Goal: Transaction & Acquisition: Purchase product/service

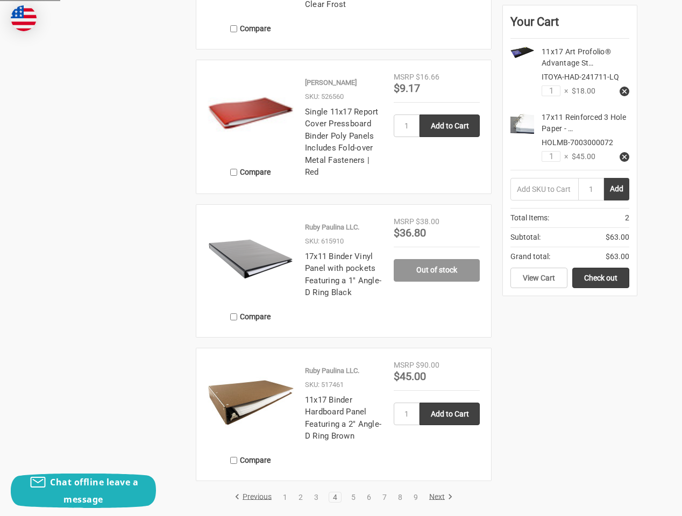
scroll to position [1902, 0]
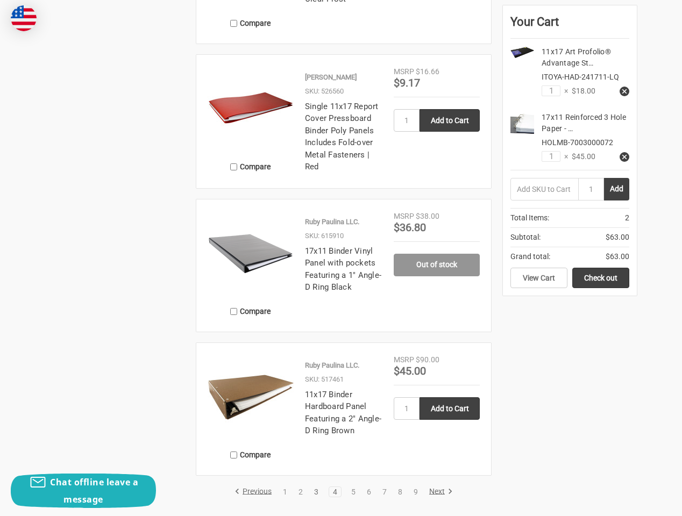
click at [315, 493] on link "3" at bounding box center [316, 492] width 12 height 8
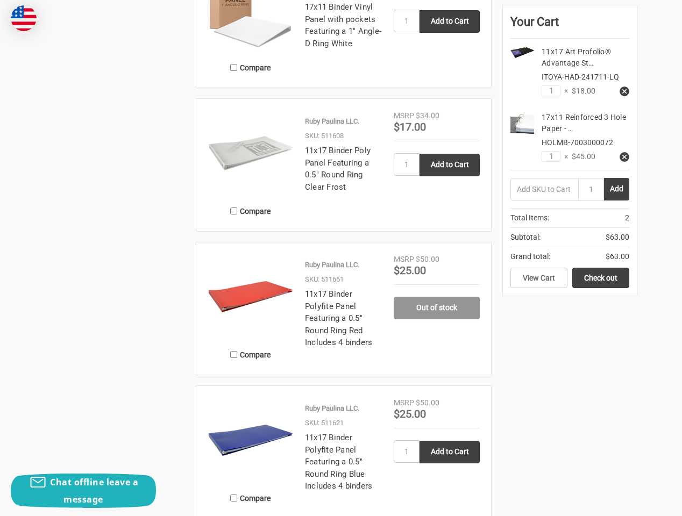
scroll to position [1676, 0]
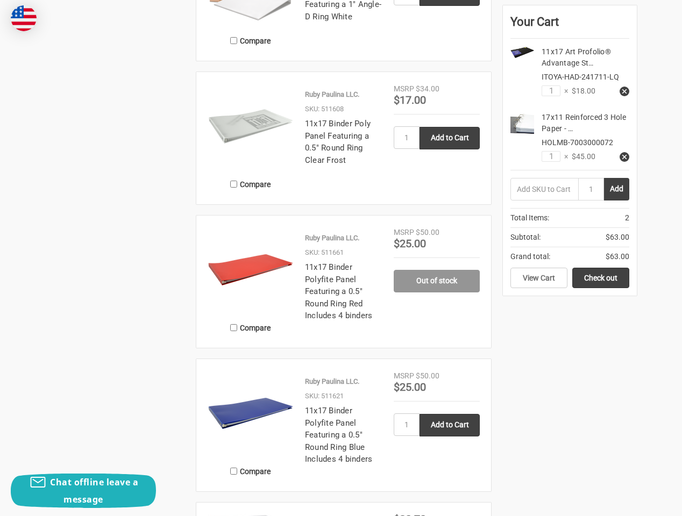
click at [230, 137] on img at bounding box center [251, 126] width 86 height 86
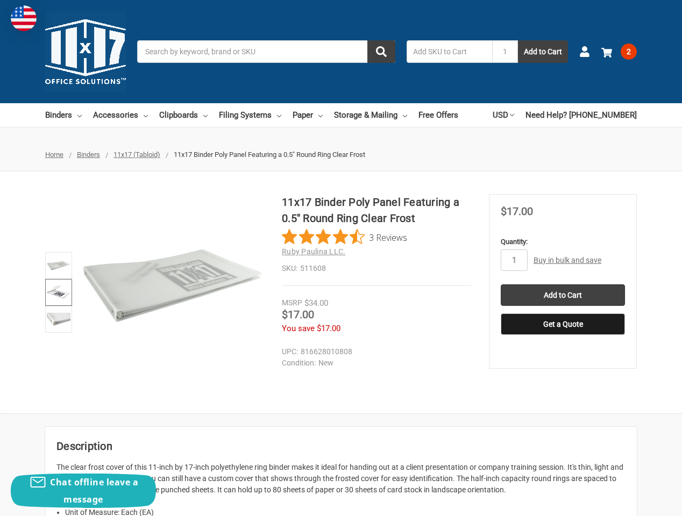
click at [61, 292] on img at bounding box center [59, 293] width 24 height 24
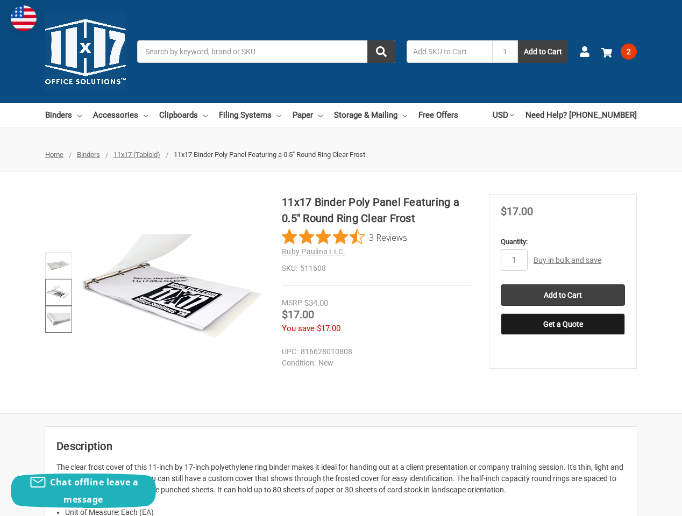
click at [58, 321] on img at bounding box center [59, 320] width 24 height 24
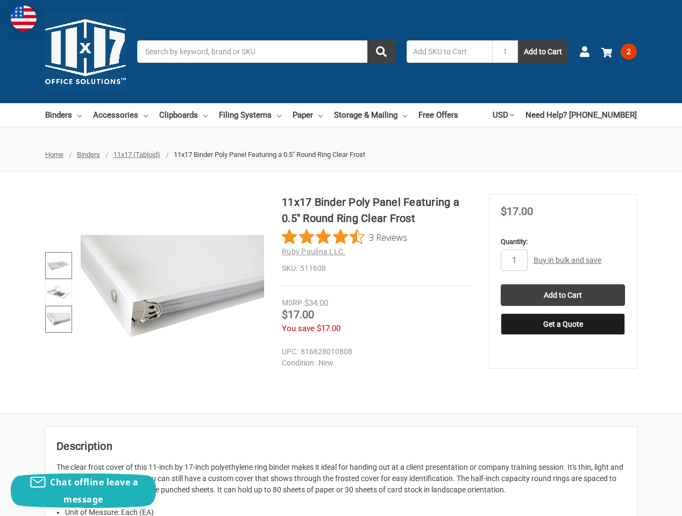
click at [61, 261] on img at bounding box center [59, 266] width 24 height 24
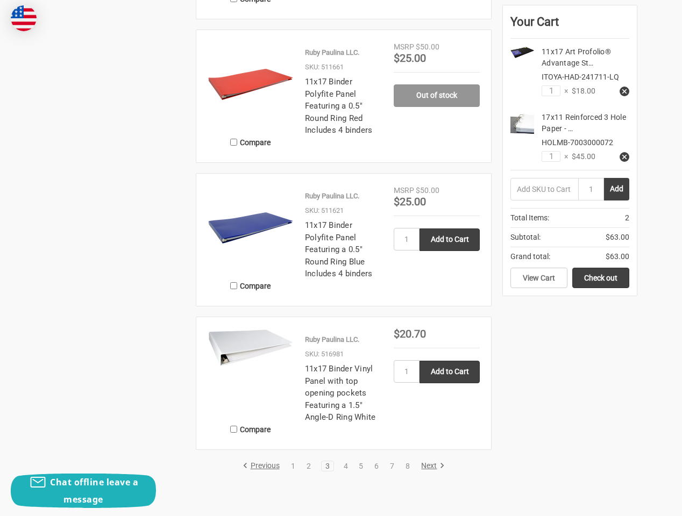
scroll to position [1998, 0]
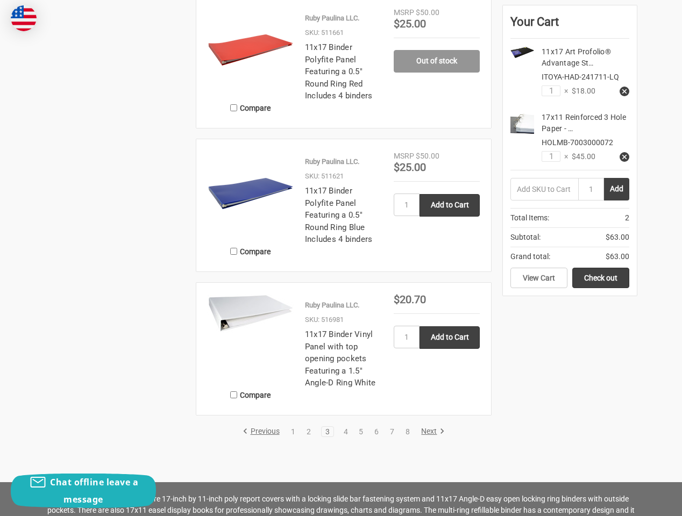
click at [245, 319] on img at bounding box center [251, 313] width 86 height 39
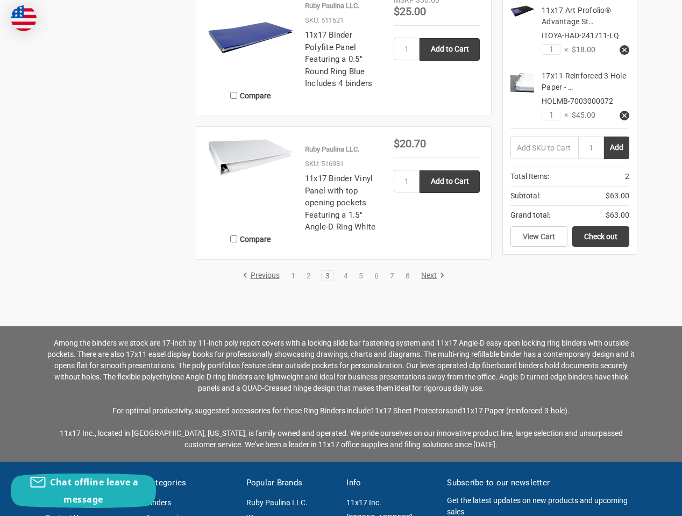
scroll to position [2193, 0]
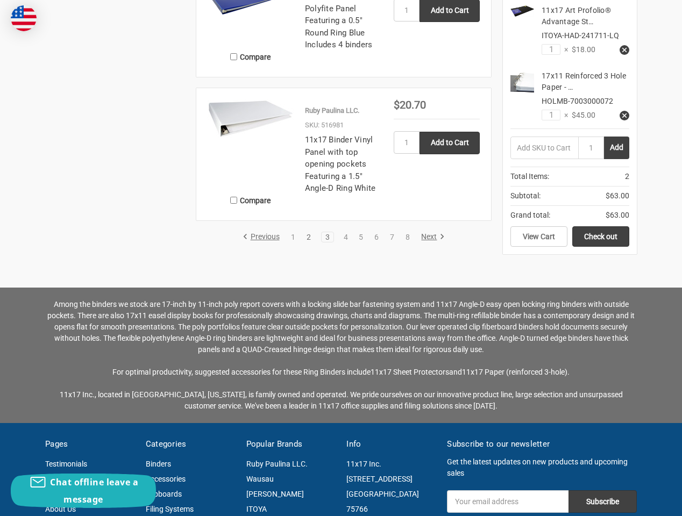
click at [307, 237] on link "2" at bounding box center [309, 237] width 12 height 8
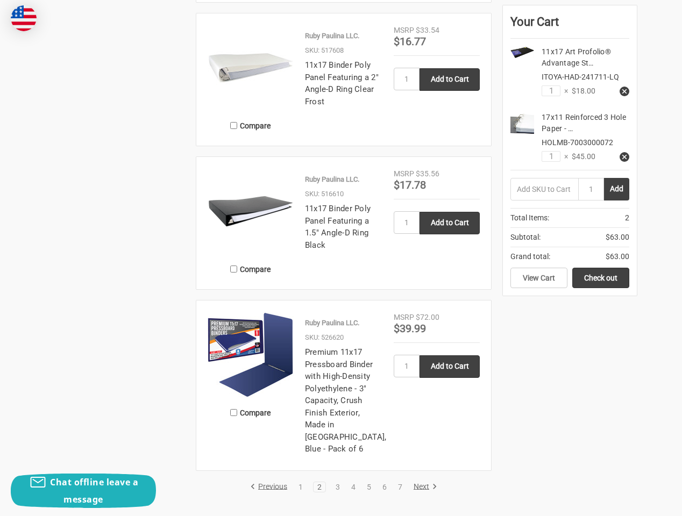
scroll to position [1905, 0]
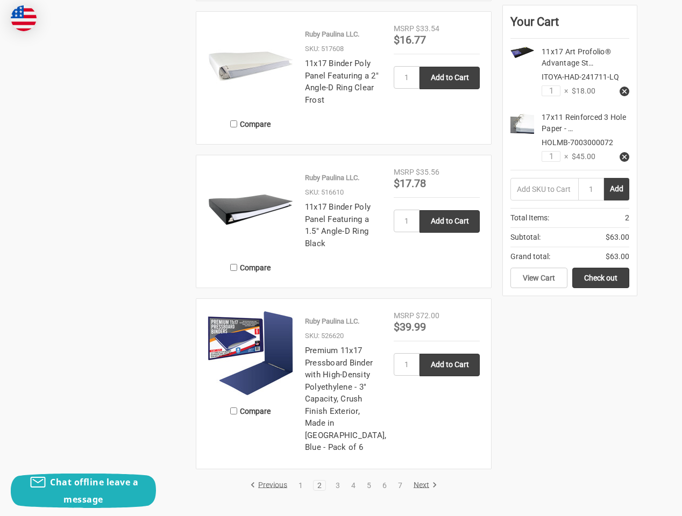
click at [242, 207] on img at bounding box center [251, 210] width 86 height 86
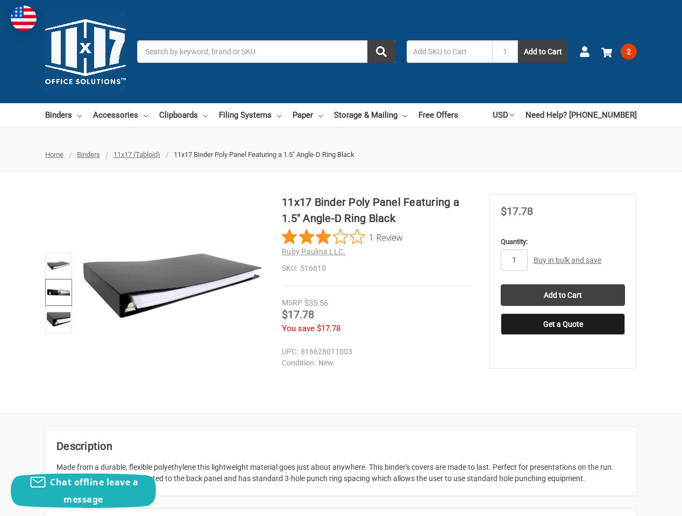
click at [58, 290] on img at bounding box center [59, 293] width 24 height 24
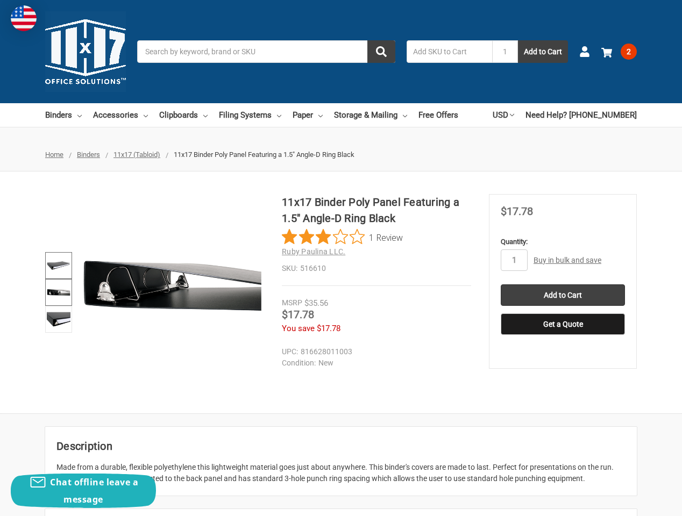
click at [63, 262] on img at bounding box center [59, 266] width 24 height 24
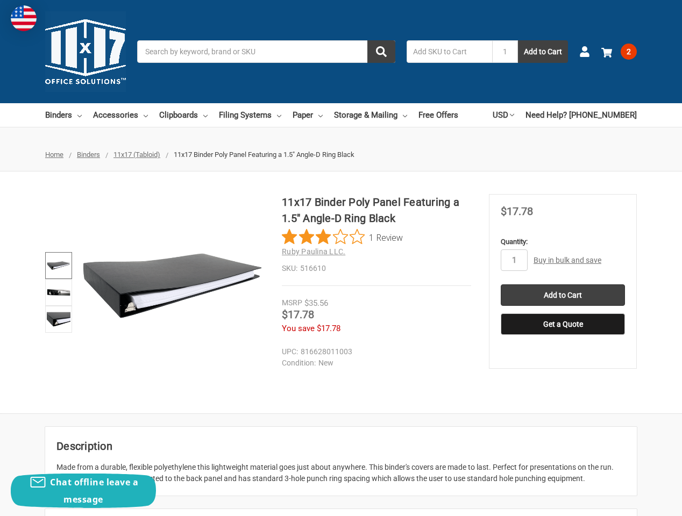
click at [63, 262] on img at bounding box center [59, 266] width 24 height 24
click at [54, 288] on img at bounding box center [59, 293] width 24 height 24
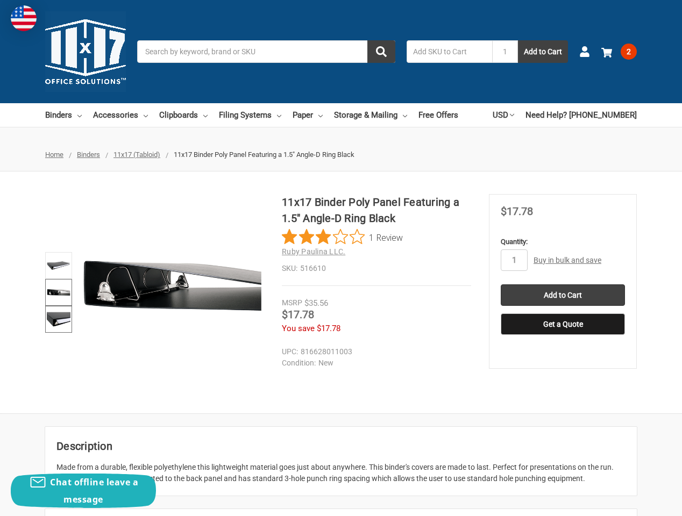
click at [61, 323] on img at bounding box center [59, 320] width 24 height 24
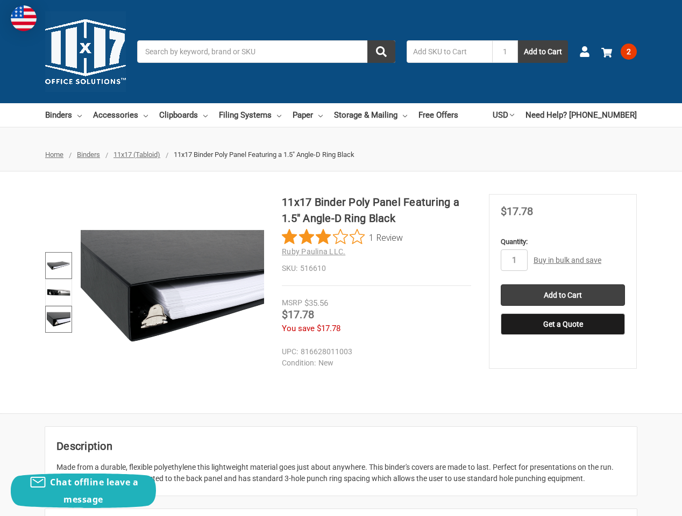
click at [62, 267] on img at bounding box center [59, 266] width 24 height 24
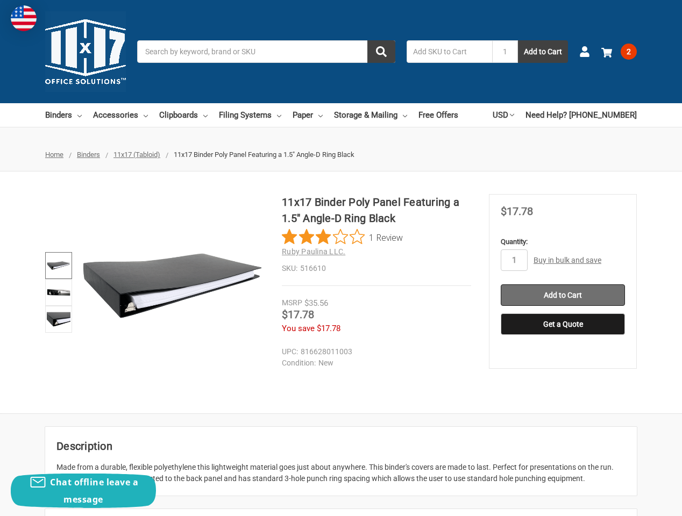
click at [550, 299] on input "Add to Cart" at bounding box center [563, 296] width 124 height 22
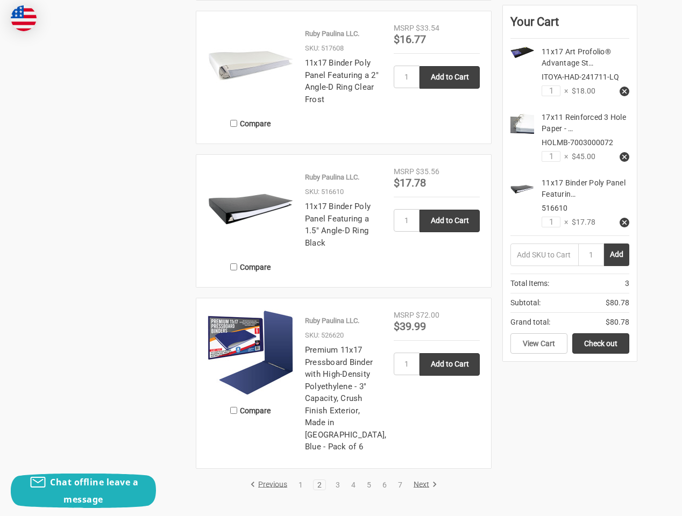
scroll to position [2037, 0]
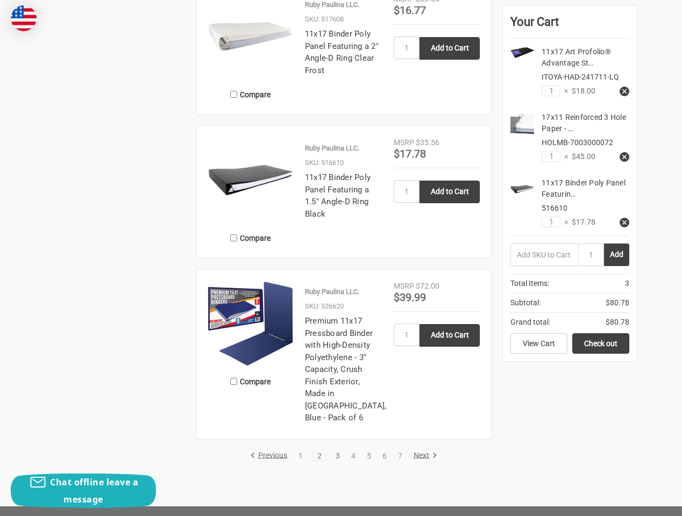
click at [339, 452] on link "3" at bounding box center [338, 456] width 12 height 8
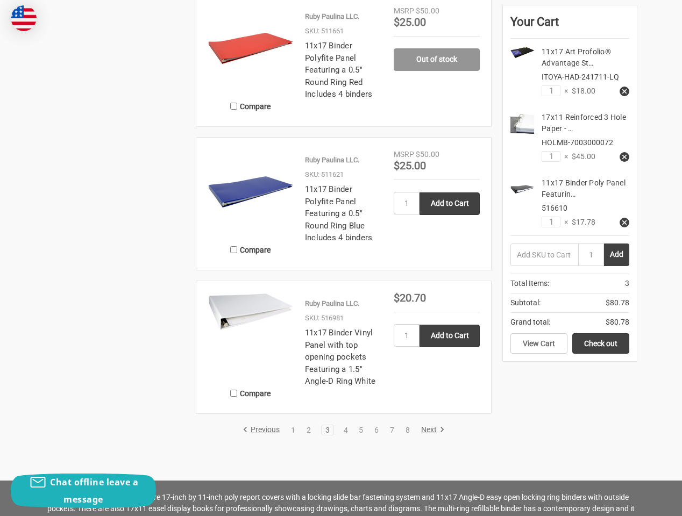
scroll to position [1921, 0]
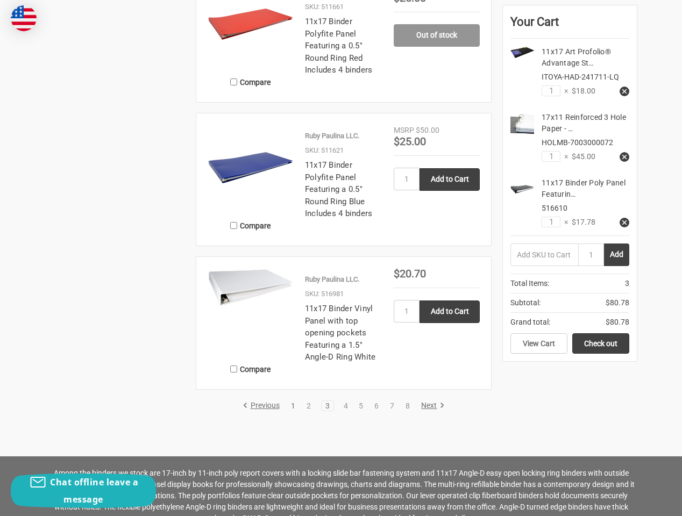
click at [295, 404] on link "1" at bounding box center [293, 406] width 12 height 8
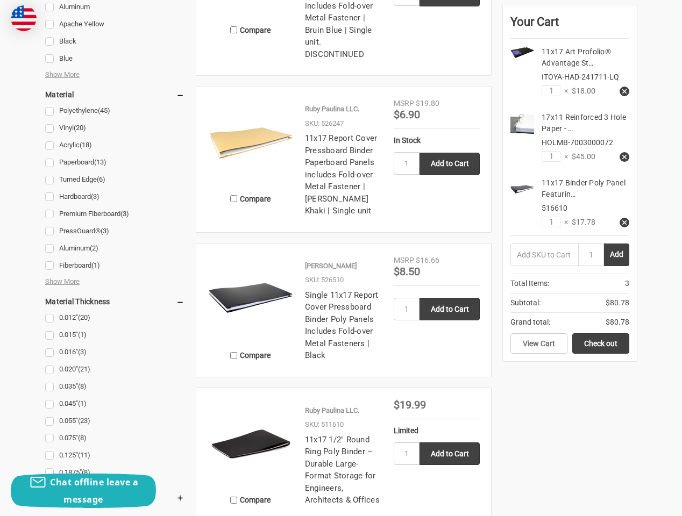
scroll to position [1092, 0]
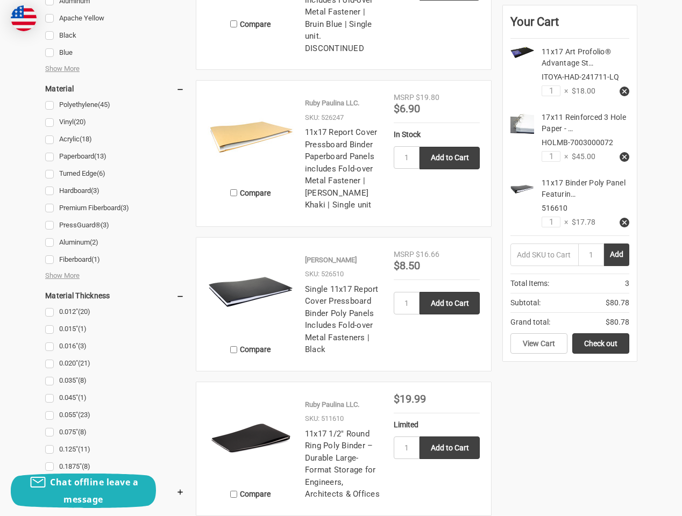
click at [262, 309] on img at bounding box center [251, 292] width 86 height 86
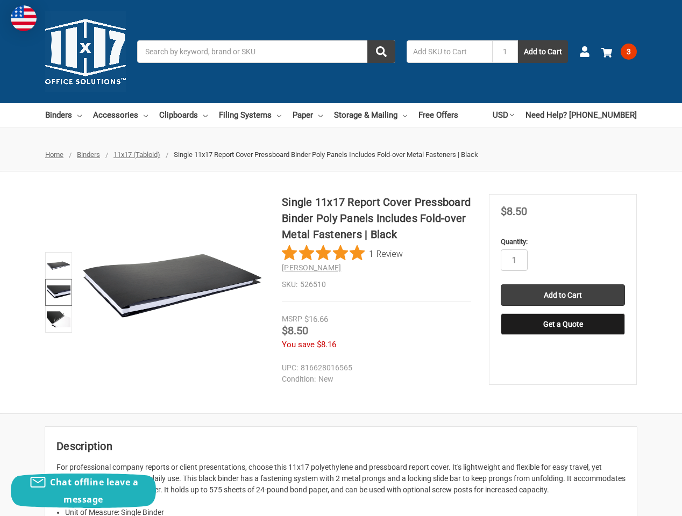
click at [52, 292] on img at bounding box center [59, 293] width 24 height 24
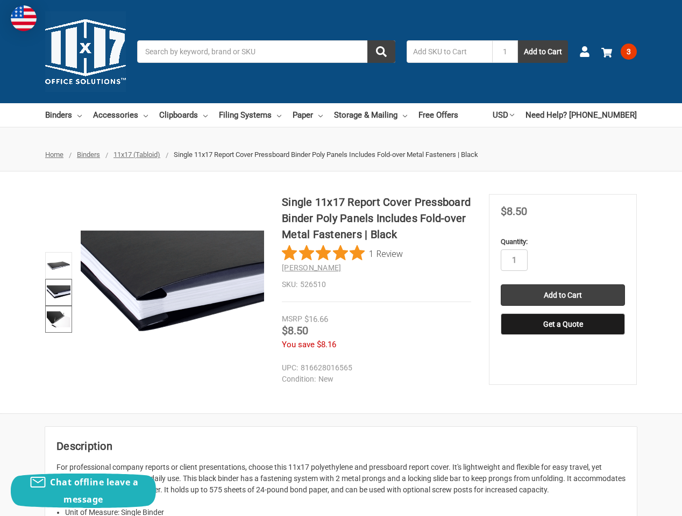
click at [51, 320] on img at bounding box center [59, 320] width 24 height 24
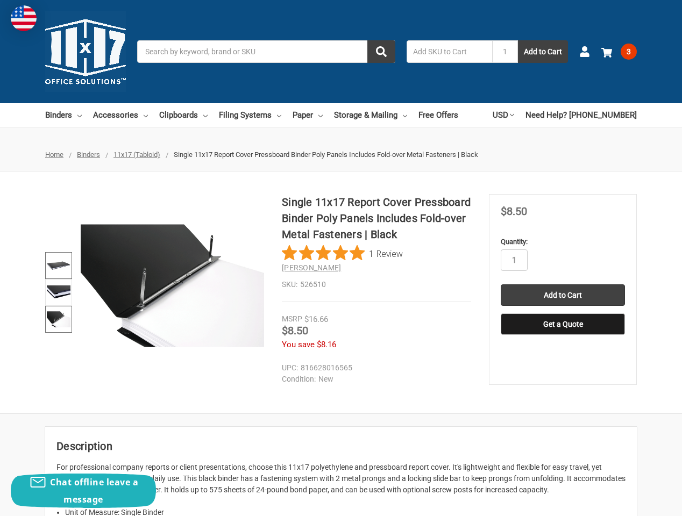
click at [58, 273] on img at bounding box center [59, 266] width 24 height 24
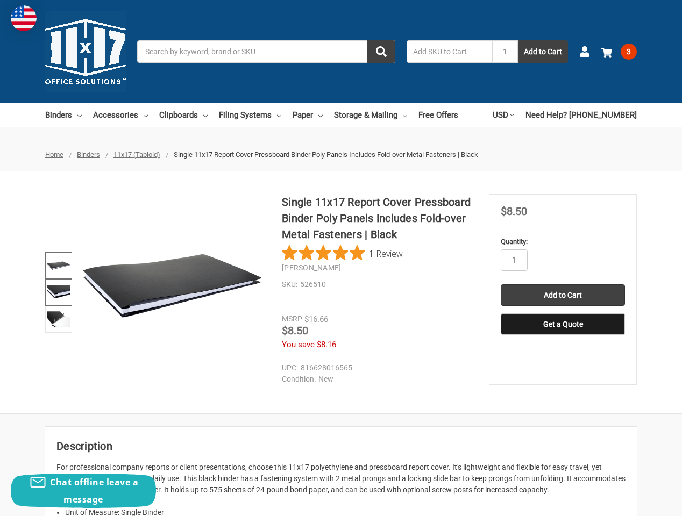
click at [57, 303] on img at bounding box center [59, 293] width 24 height 24
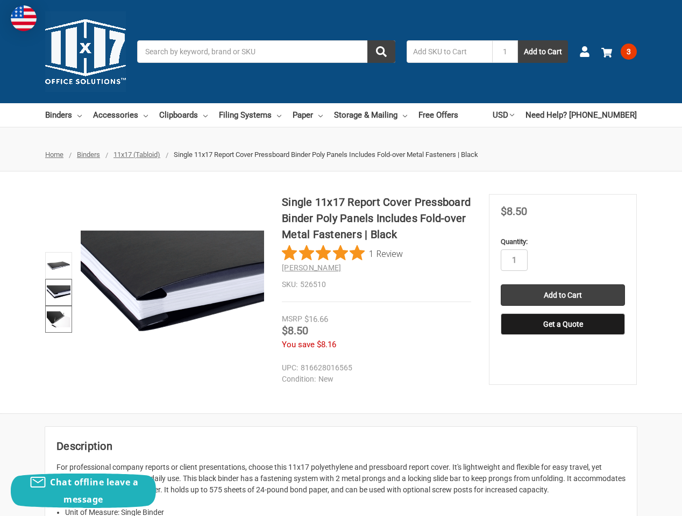
click at [53, 323] on img at bounding box center [59, 320] width 24 height 24
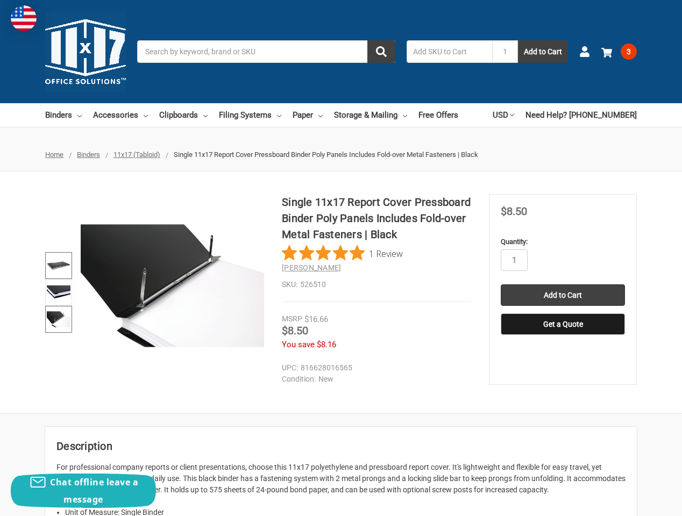
click at [54, 266] on img at bounding box center [59, 266] width 24 height 24
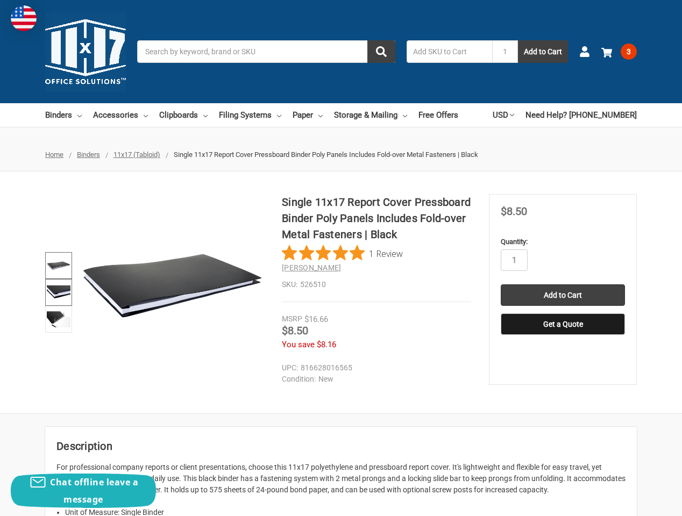
click at [54, 291] on img at bounding box center [59, 293] width 24 height 24
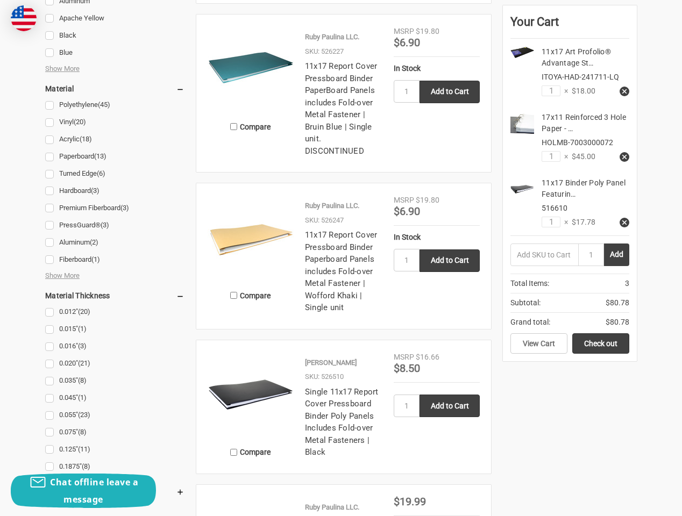
click at [265, 233] on img at bounding box center [251, 238] width 86 height 86
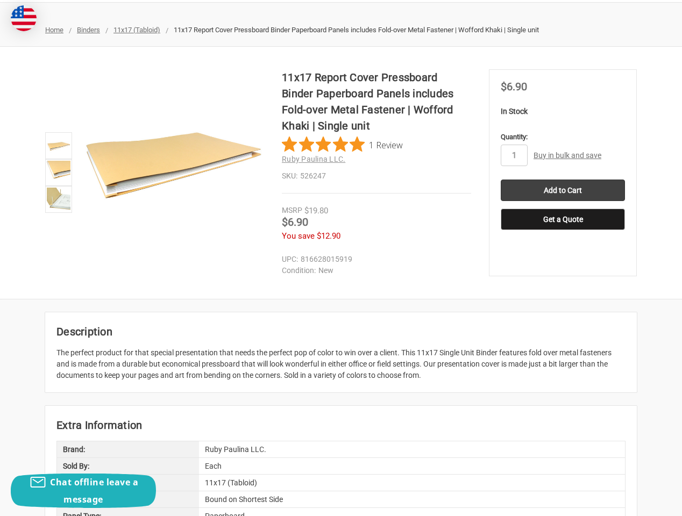
scroll to position [129, 0]
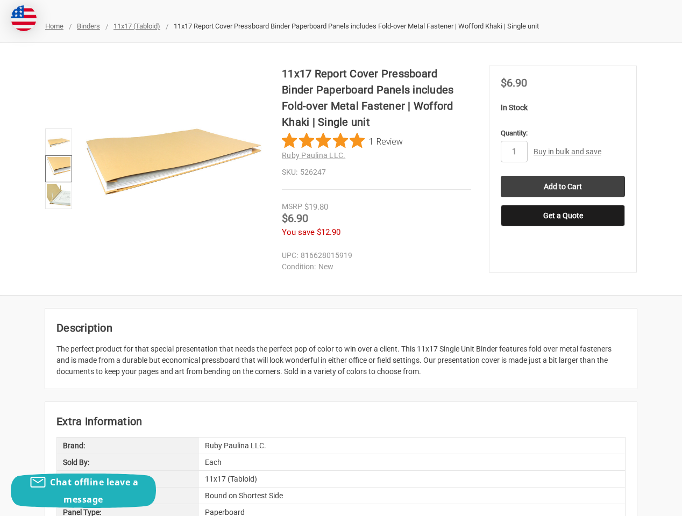
click at [63, 162] on img at bounding box center [59, 169] width 24 height 24
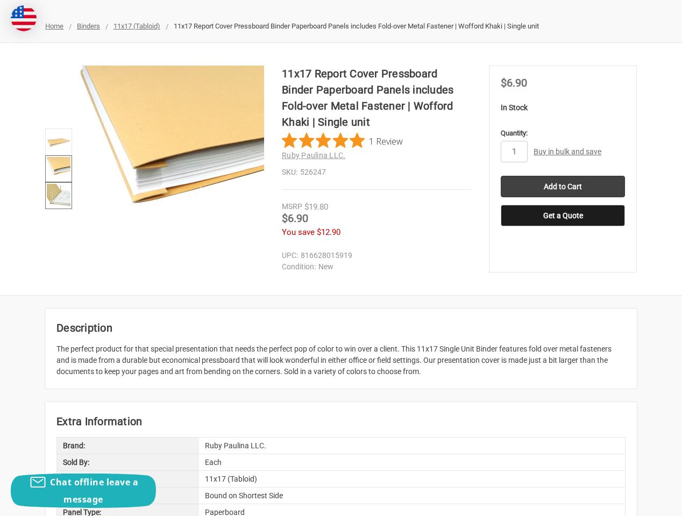
click at [63, 191] on img at bounding box center [59, 196] width 24 height 24
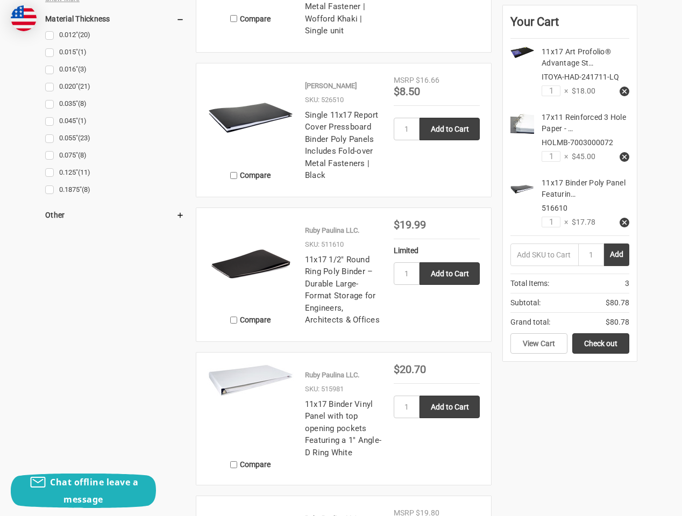
scroll to position [1373, 0]
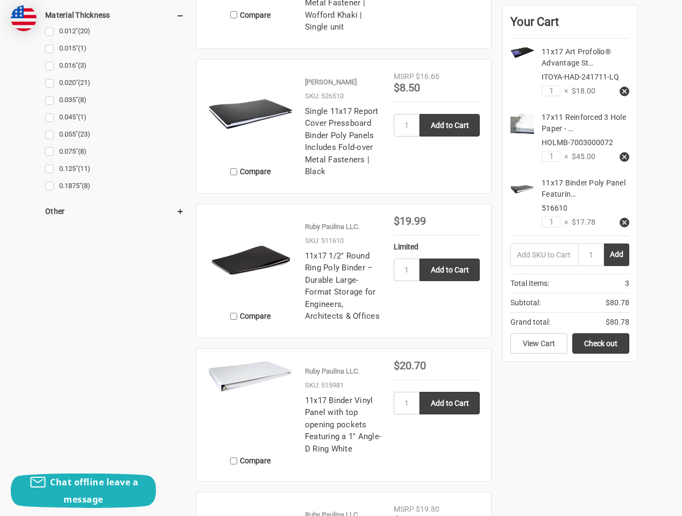
click at [265, 363] on img at bounding box center [251, 376] width 86 height 33
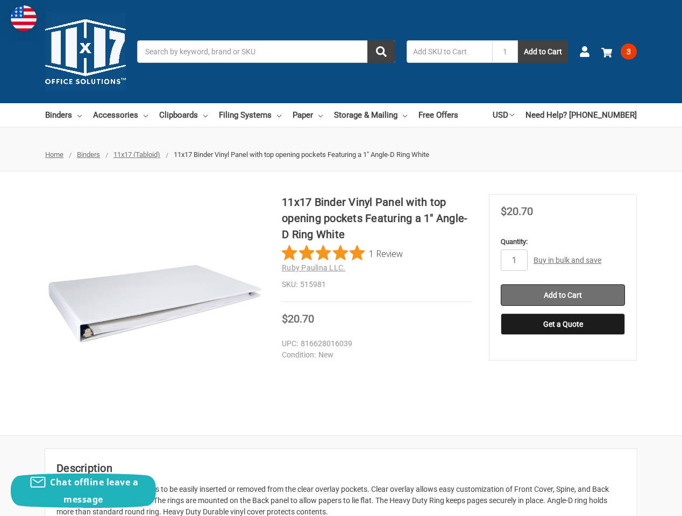
click at [588, 295] on input "Add to Cart" at bounding box center [563, 296] width 124 height 22
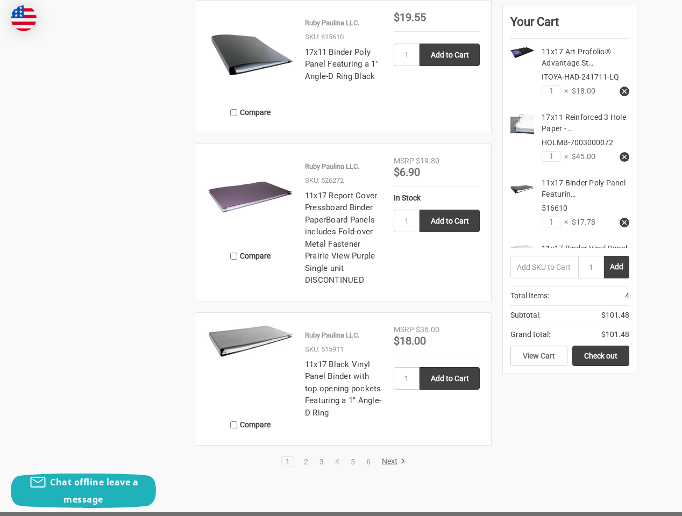
scroll to position [2039, 0]
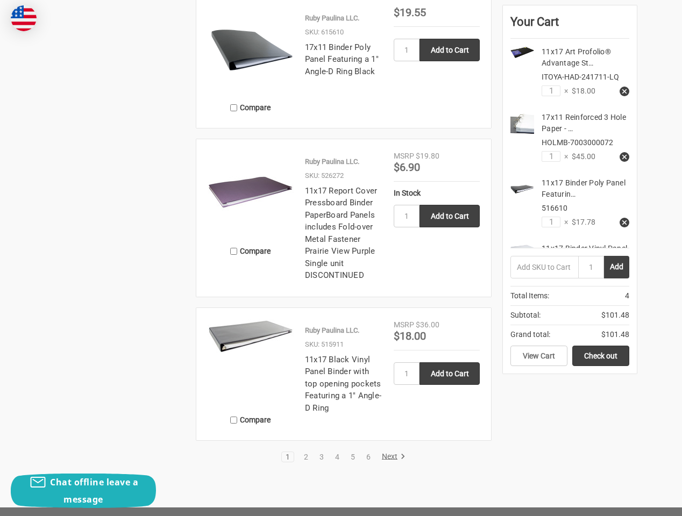
click at [248, 330] on div at bounding box center [251, 363] width 86 height 86
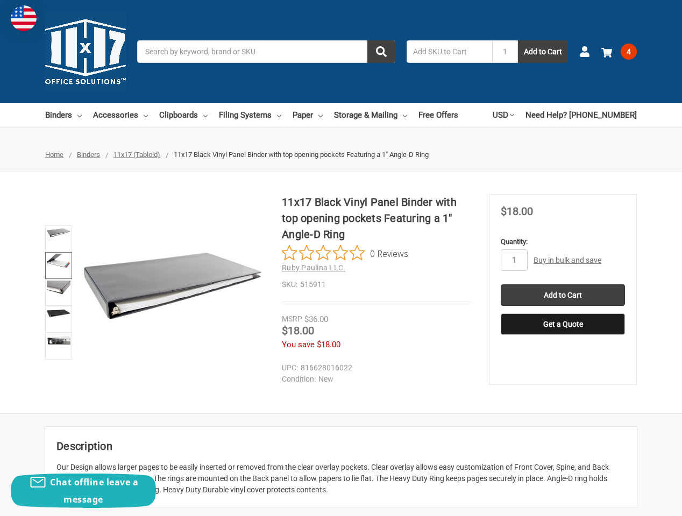
click at [64, 260] on img at bounding box center [59, 261] width 24 height 15
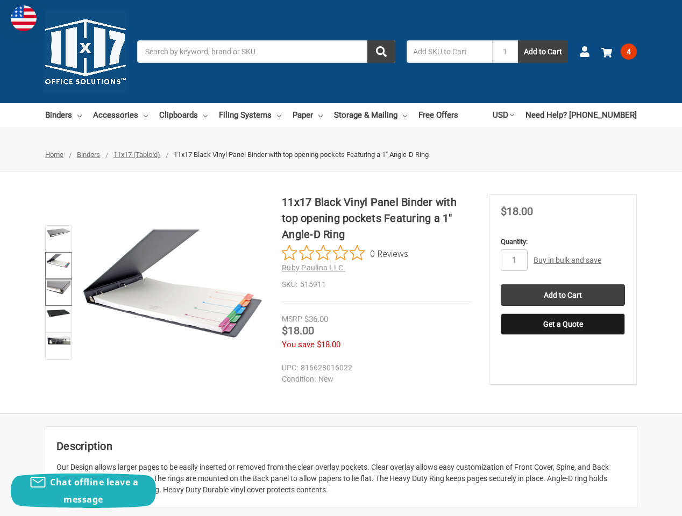
click at [56, 295] on img at bounding box center [59, 288] width 24 height 14
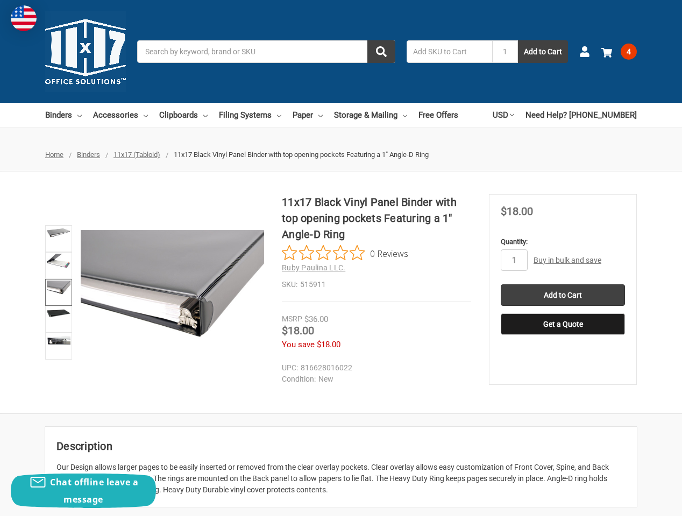
click at [55, 279] on link at bounding box center [58, 292] width 27 height 27
click at [53, 271] on link at bounding box center [58, 265] width 27 height 27
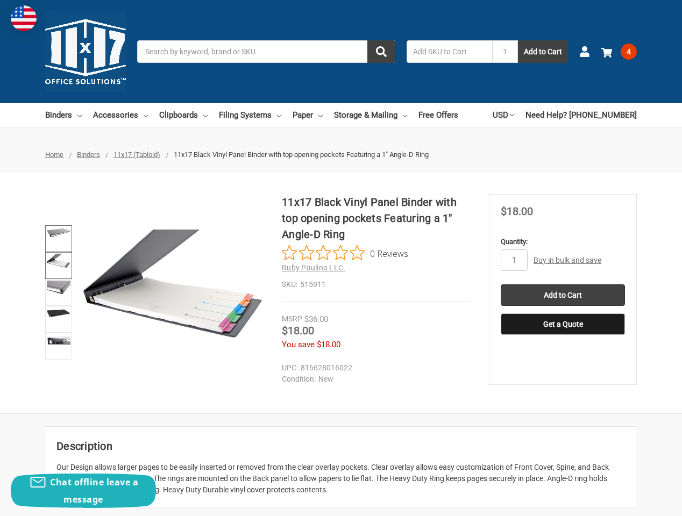
click at [55, 244] on link at bounding box center [58, 238] width 27 height 27
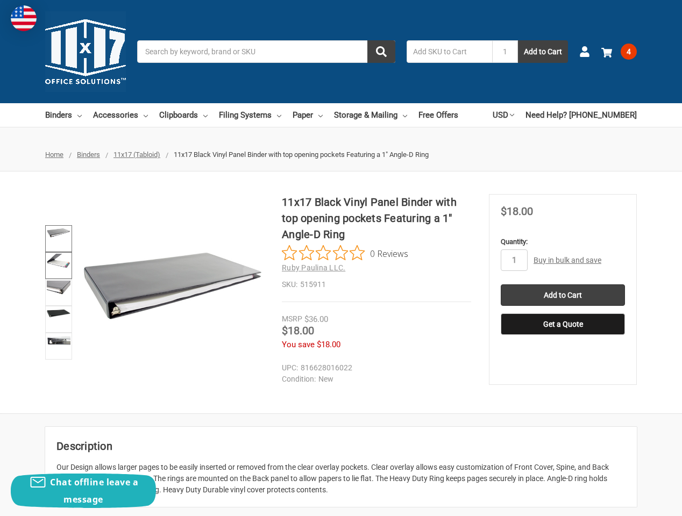
click at [55, 261] on img at bounding box center [59, 261] width 24 height 15
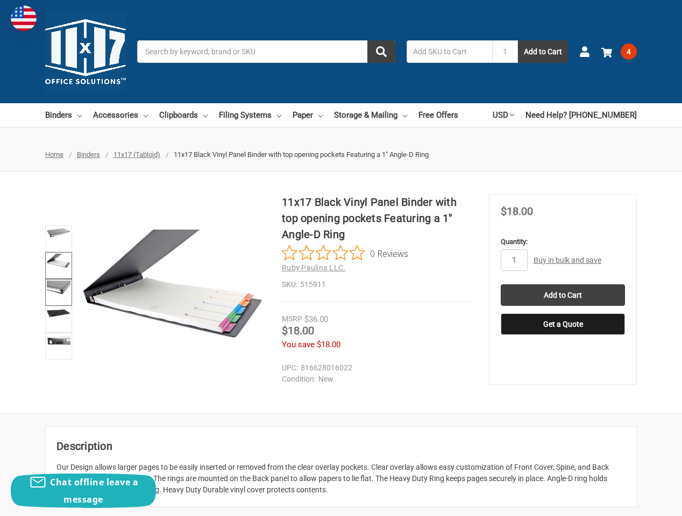
click at [55, 291] on img at bounding box center [59, 288] width 24 height 14
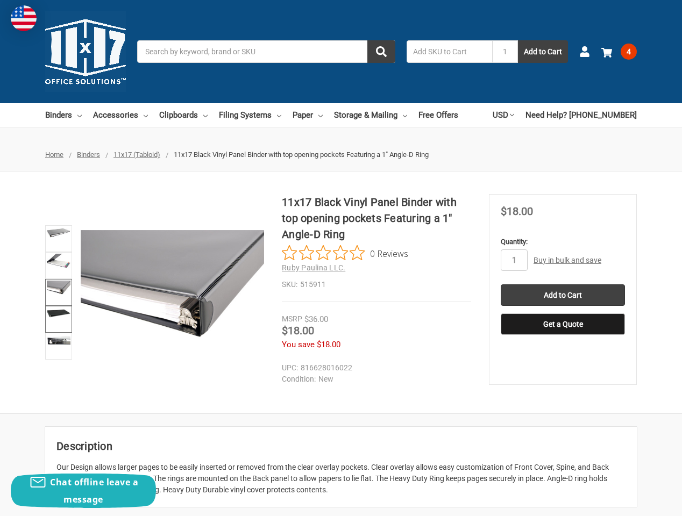
click at [53, 323] on link at bounding box center [58, 319] width 27 height 27
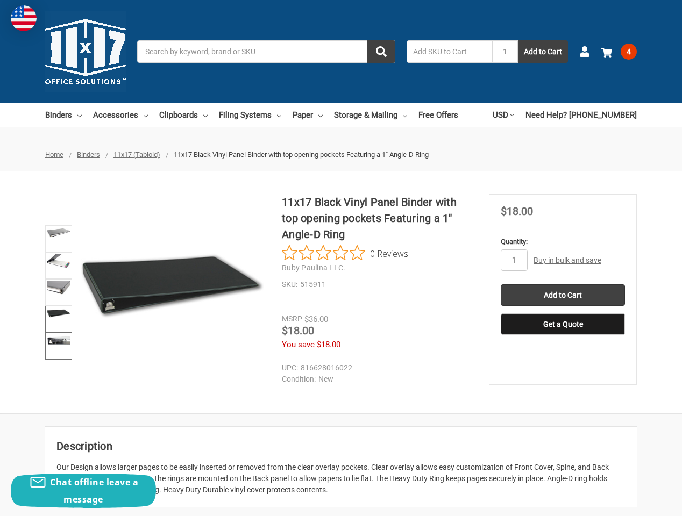
click at [56, 344] on img at bounding box center [59, 340] width 24 height 9
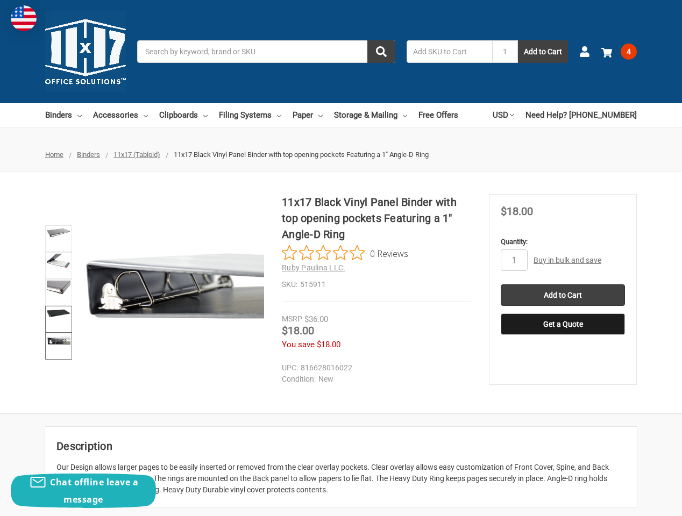
click at [55, 311] on img at bounding box center [59, 313] width 24 height 9
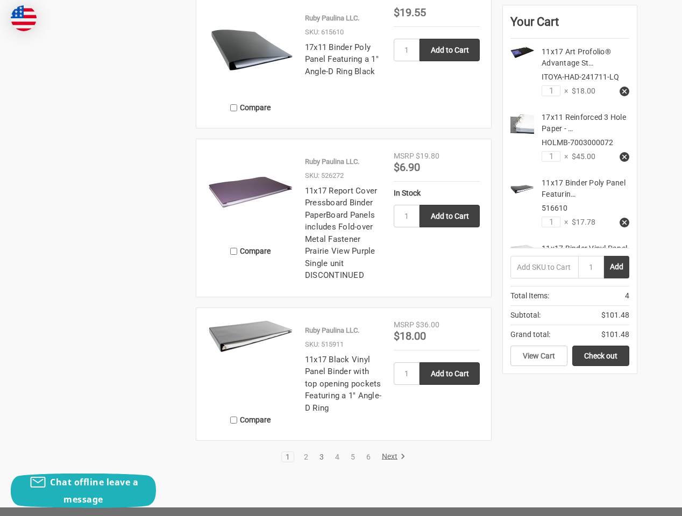
click at [320, 453] on link "3" at bounding box center [322, 457] width 12 height 8
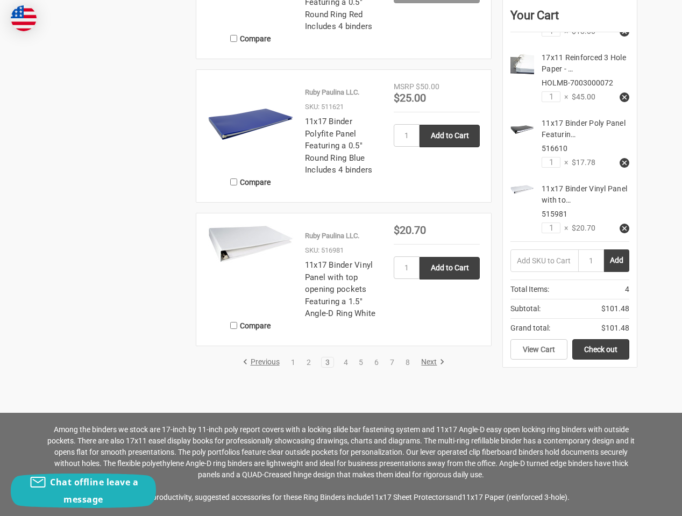
scroll to position [1984, 0]
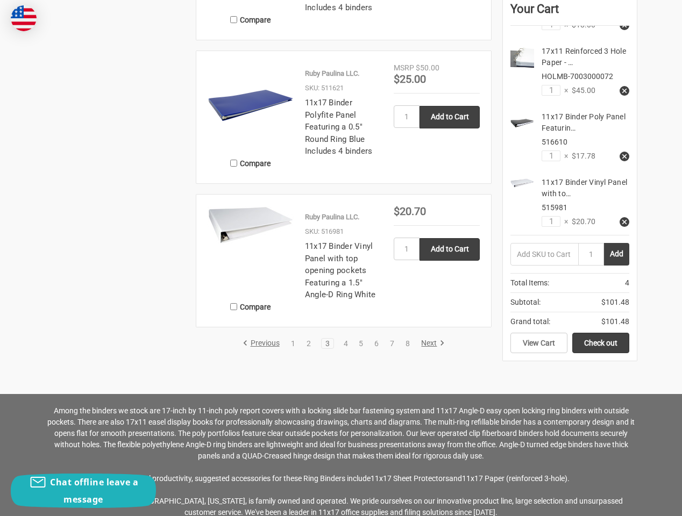
click at [236, 259] on div at bounding box center [251, 249] width 86 height 86
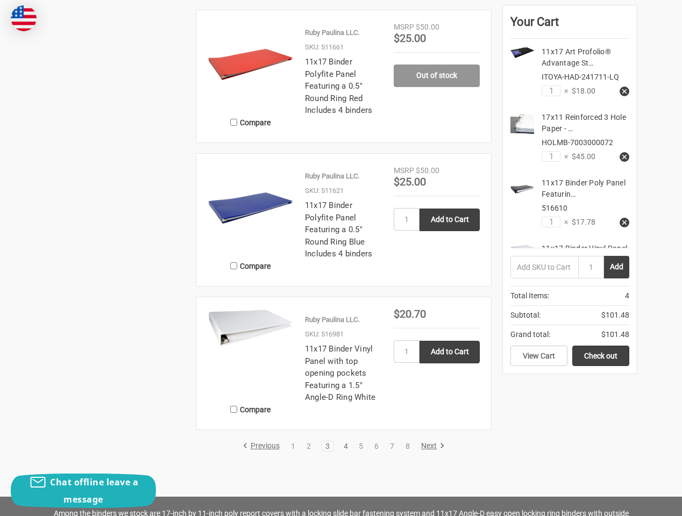
click at [346, 447] on link "4" at bounding box center [346, 447] width 12 height 8
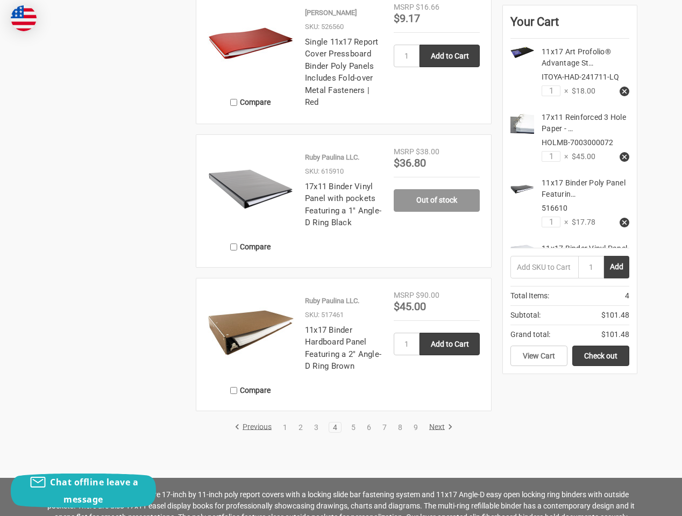
scroll to position [1868, 0]
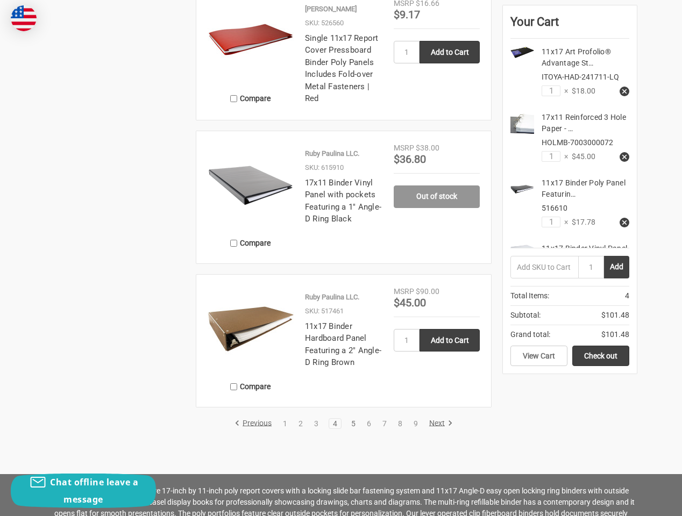
click at [350, 420] on link "5" at bounding box center [353, 424] width 12 height 8
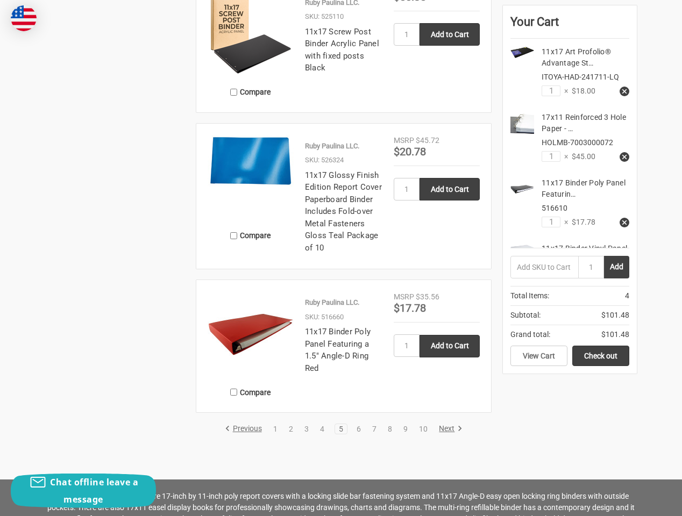
scroll to position [2042, 0]
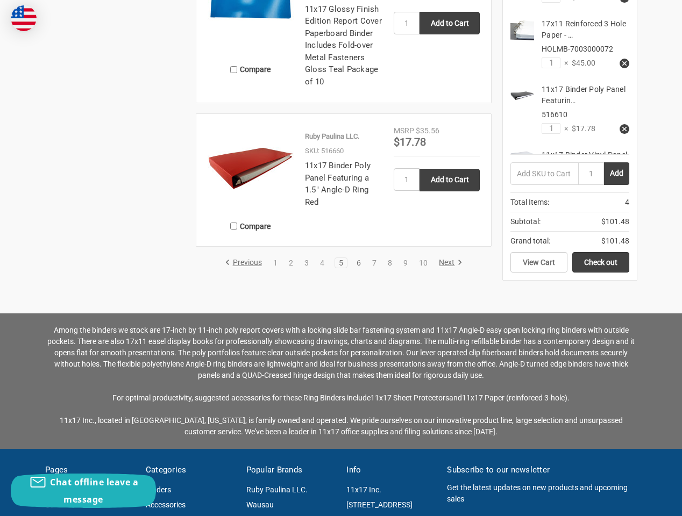
click at [357, 266] on link "6" at bounding box center [359, 263] width 12 height 8
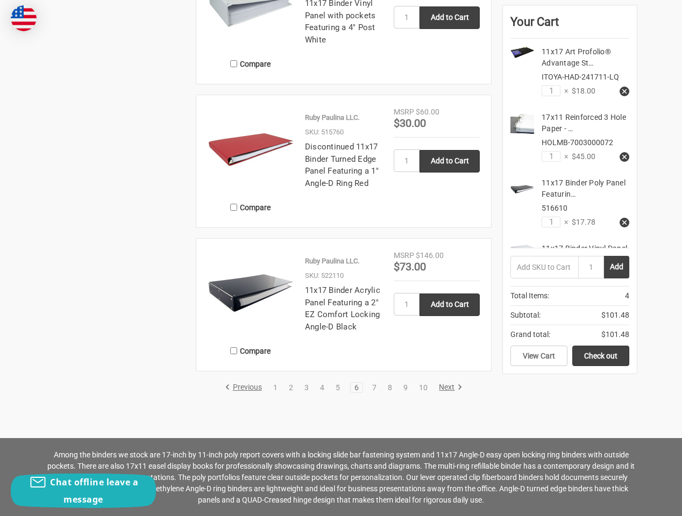
scroll to position [1917, 0]
click at [377, 388] on link "7" at bounding box center [374, 388] width 12 height 8
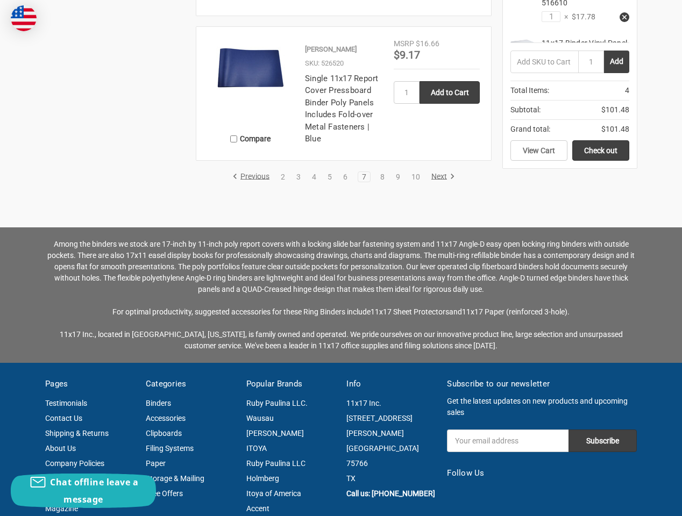
scroll to position [2169, 0]
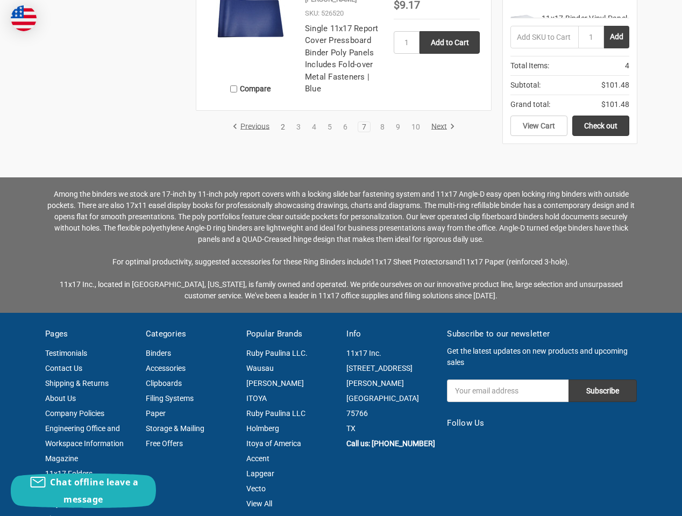
click at [283, 125] on link "2" at bounding box center [283, 127] width 12 height 8
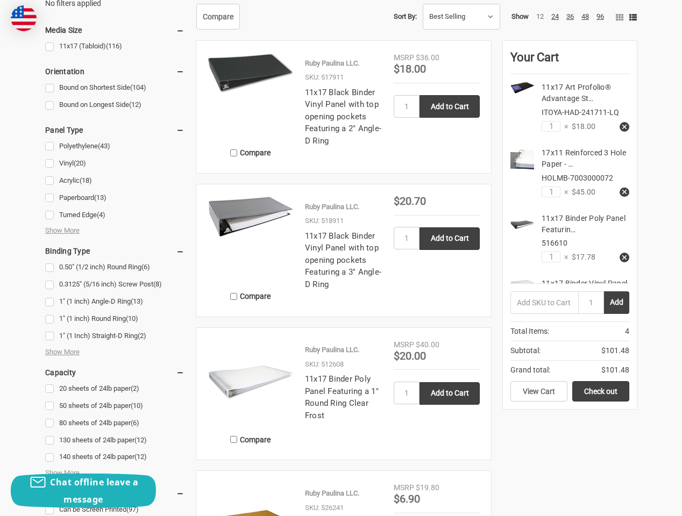
scroll to position [509, 0]
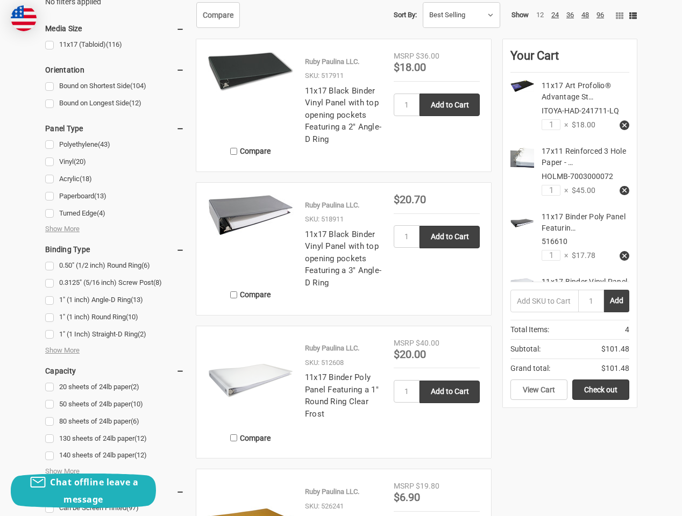
click at [254, 92] on div at bounding box center [251, 94] width 86 height 86
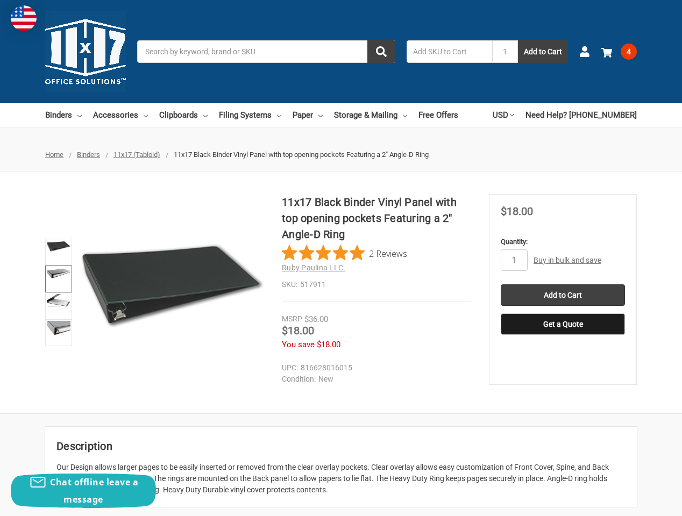
click at [49, 276] on img at bounding box center [59, 273] width 24 height 10
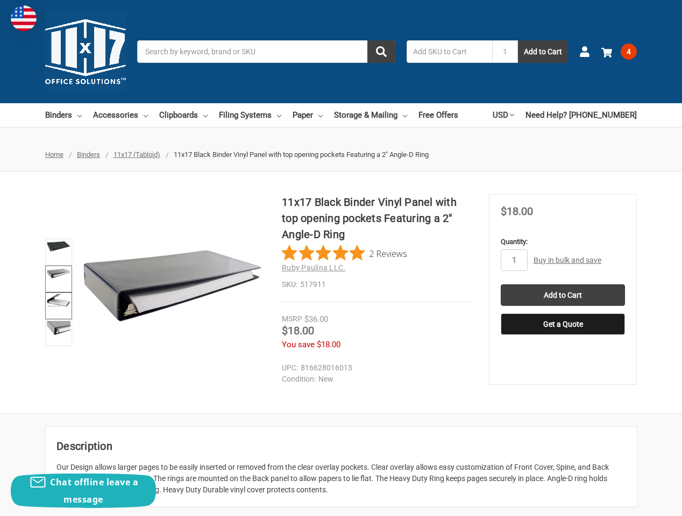
click at [56, 306] on img at bounding box center [59, 300] width 24 height 13
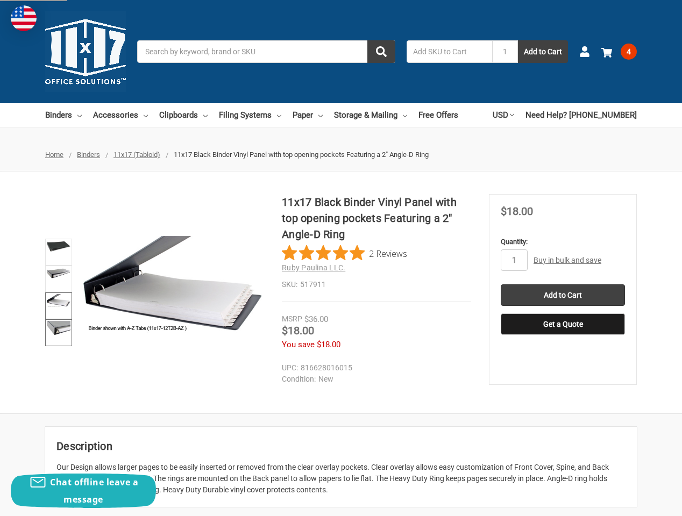
click at [49, 334] on img at bounding box center [59, 328] width 24 height 15
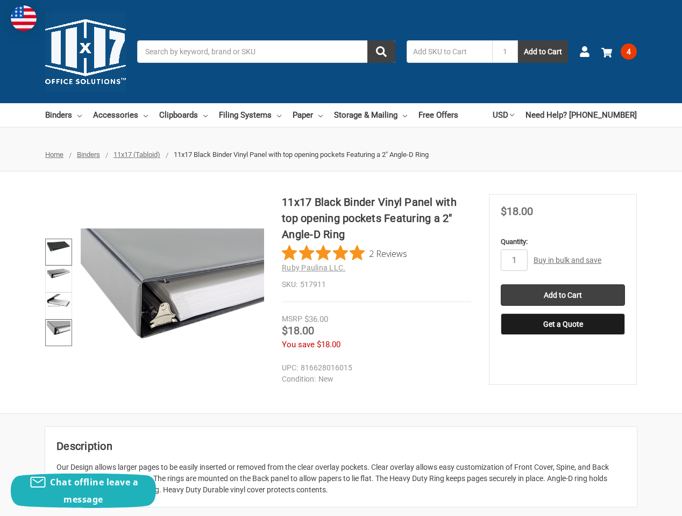
click at [58, 247] on img at bounding box center [59, 246] width 24 height 11
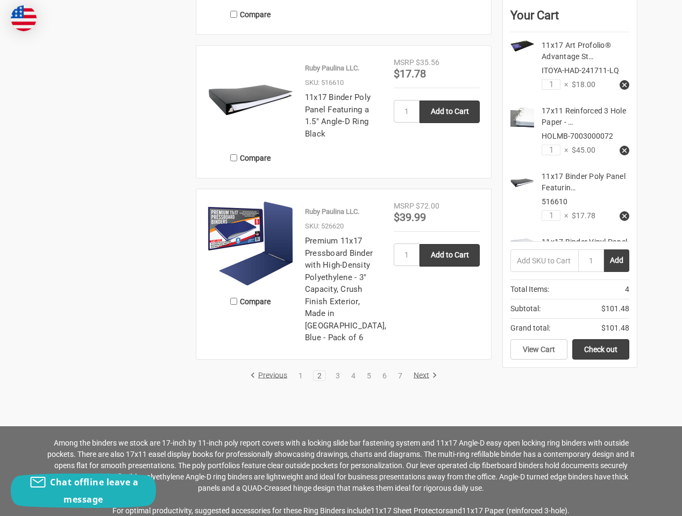
scroll to position [2118, 0]
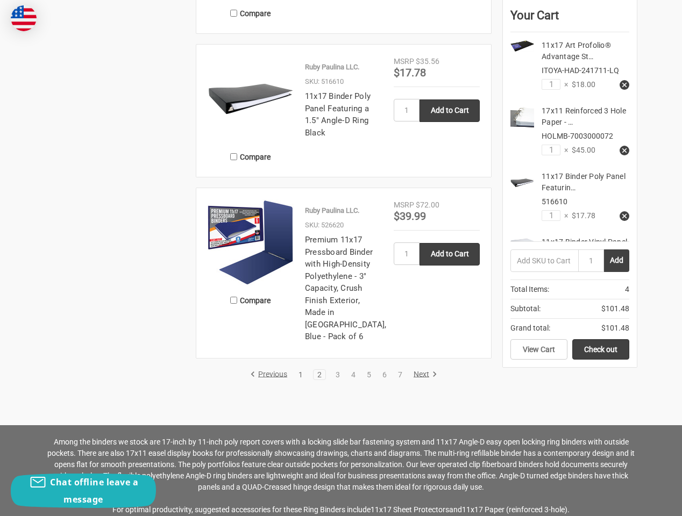
click at [301, 371] on link "1" at bounding box center [301, 375] width 12 height 8
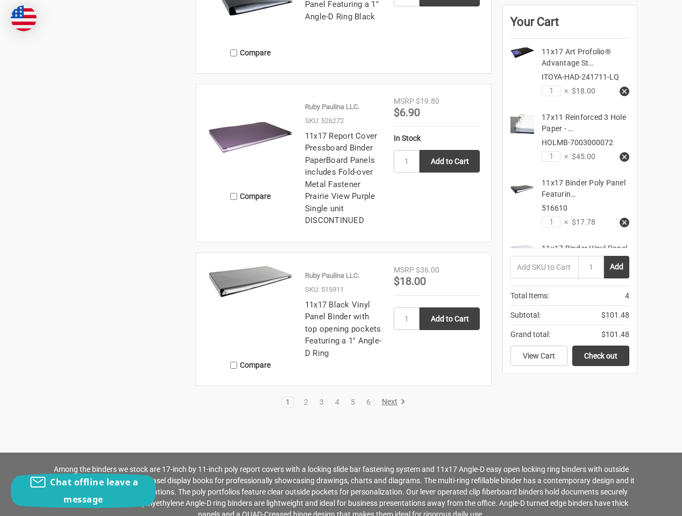
scroll to position [1996, 0]
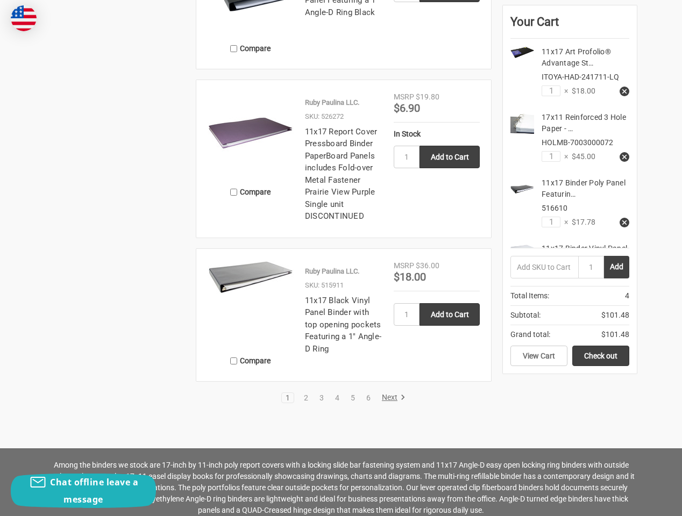
click at [249, 264] on img at bounding box center [251, 277] width 86 height 34
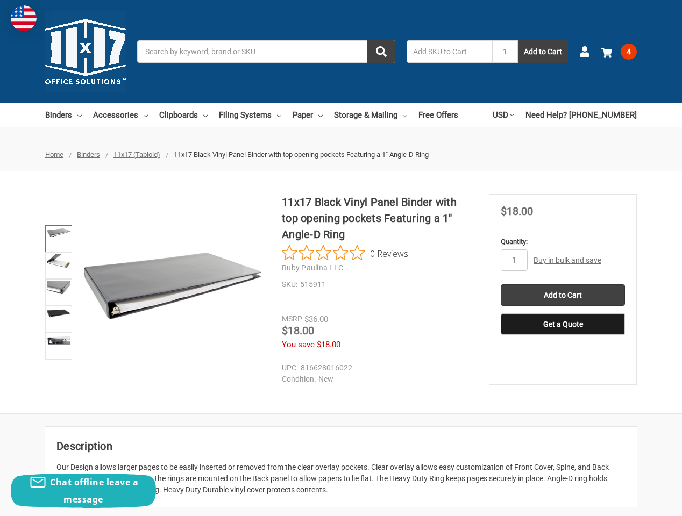
click at [56, 240] on link at bounding box center [58, 238] width 27 height 27
click at [54, 269] on link at bounding box center [58, 265] width 27 height 27
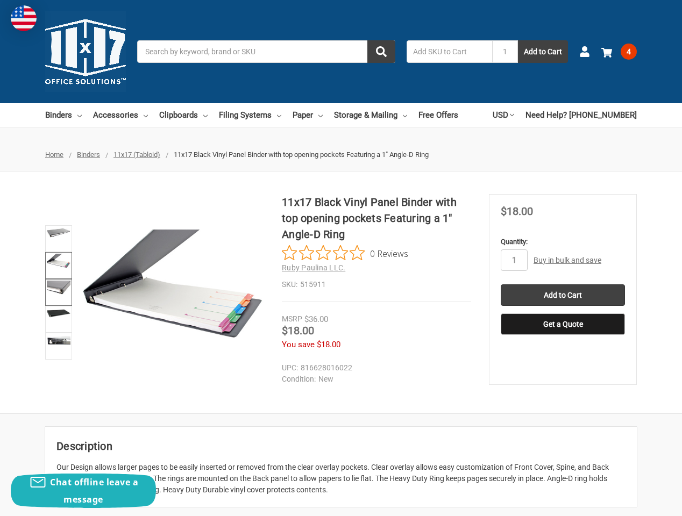
click at [58, 303] on link at bounding box center [58, 292] width 27 height 27
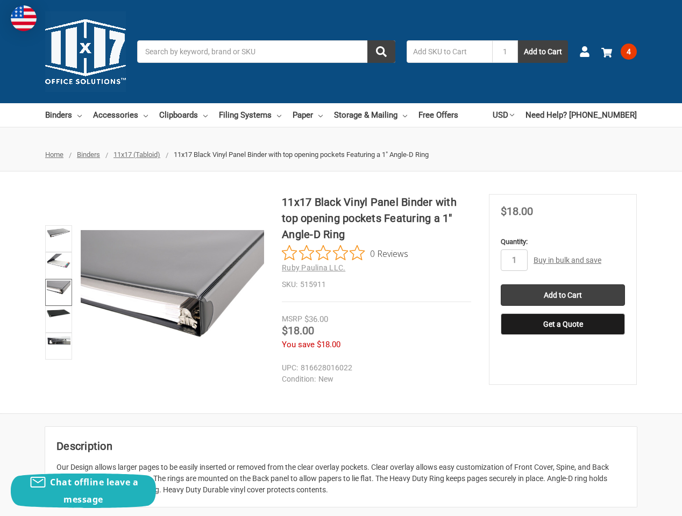
click at [41, 347] on div "11x17 Black Vinyl Panel Binder with top opening pockets Featuring a 1" Angle-D …" at bounding box center [341, 292] width 682 height 197
click at [55, 344] on img at bounding box center [59, 340] width 24 height 9
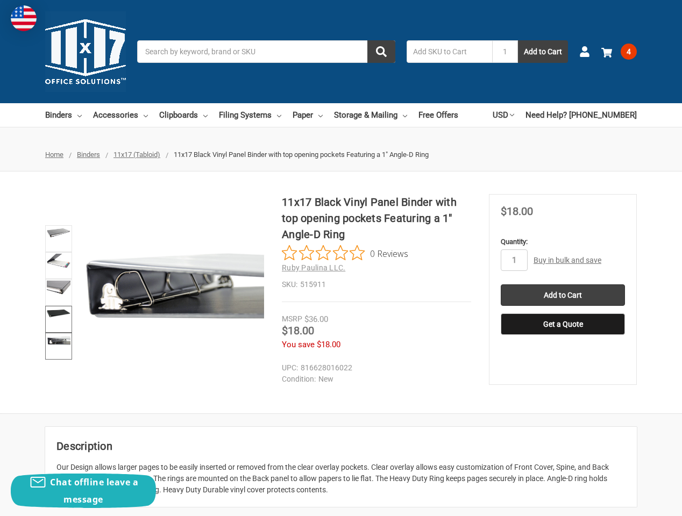
click at [56, 323] on link at bounding box center [58, 319] width 27 height 27
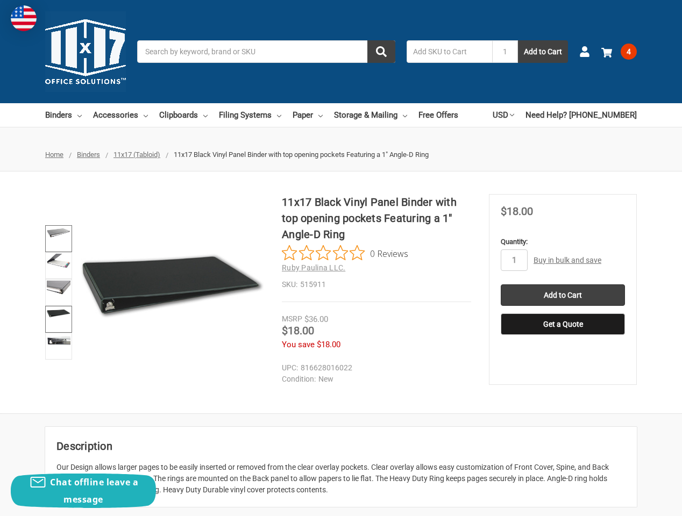
click at [60, 239] on link at bounding box center [58, 238] width 27 height 27
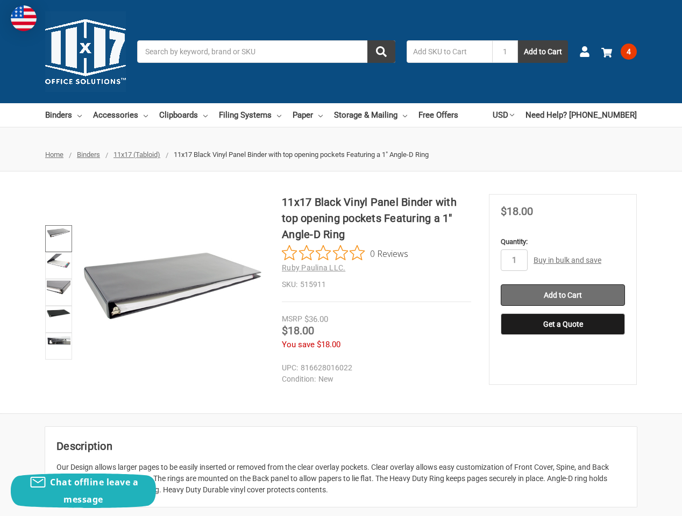
click at [567, 293] on input "Add to Cart" at bounding box center [563, 296] width 124 height 22
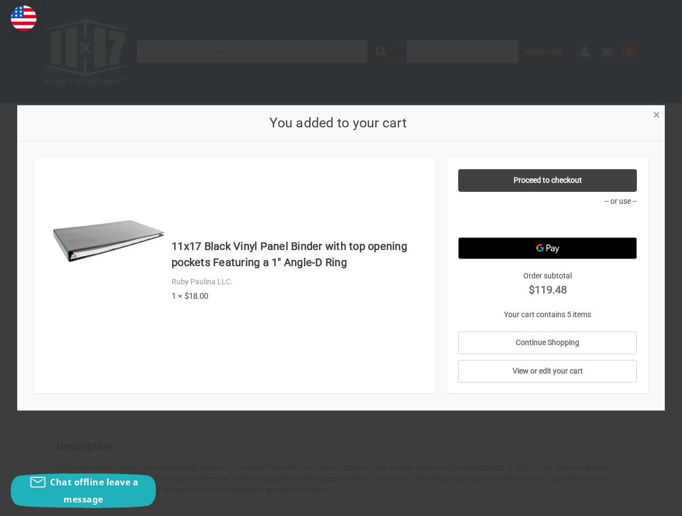
click at [655, 119] on span "×" at bounding box center [656, 115] width 7 height 16
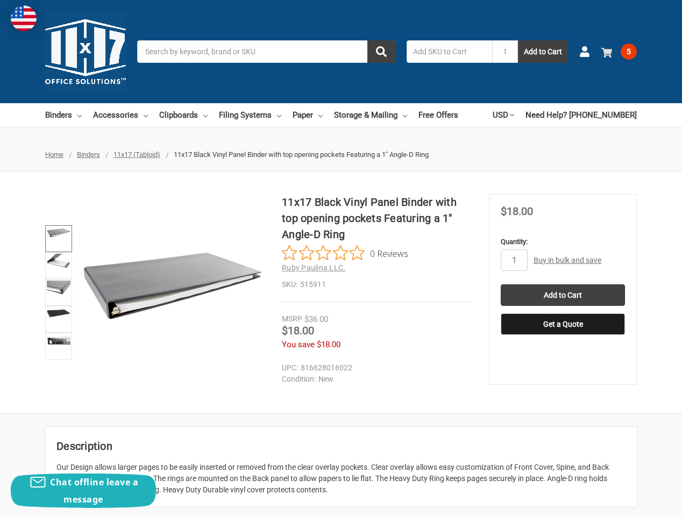
click at [628, 54] on span "5" at bounding box center [629, 52] width 16 height 16
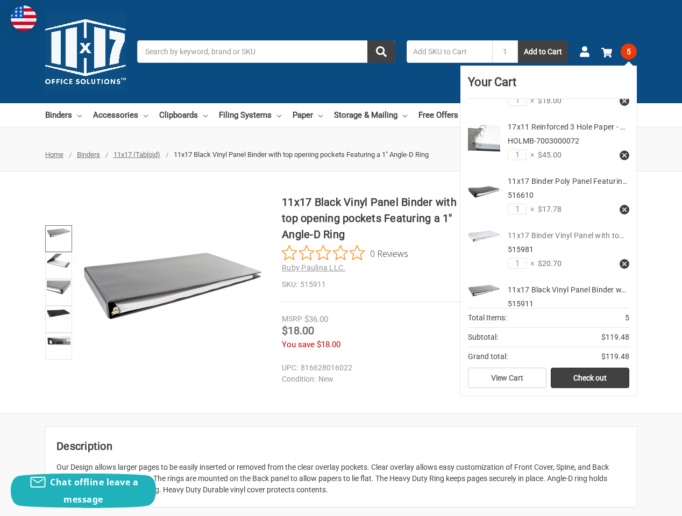
scroll to position [74, 0]
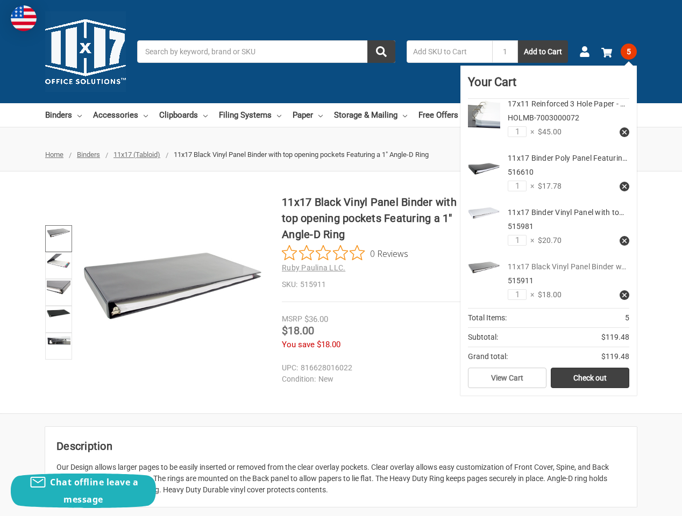
click at [529, 270] on link "11x17 Black Vinyl Panel Binder w…" at bounding box center [567, 266] width 118 height 9
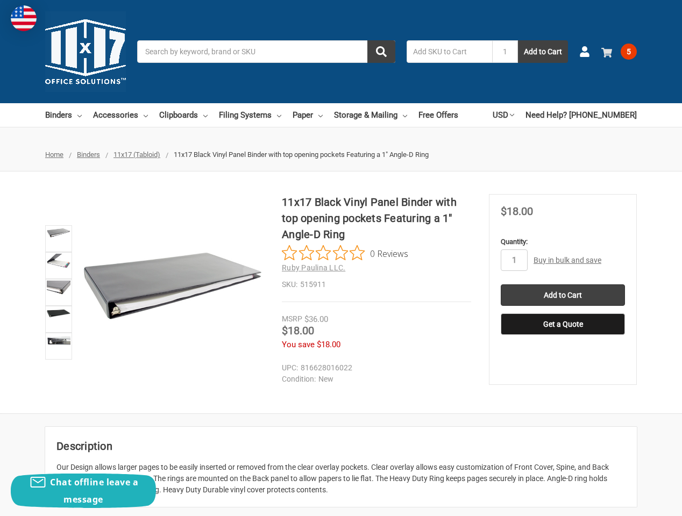
click at [630, 49] on span "5" at bounding box center [629, 52] width 16 height 16
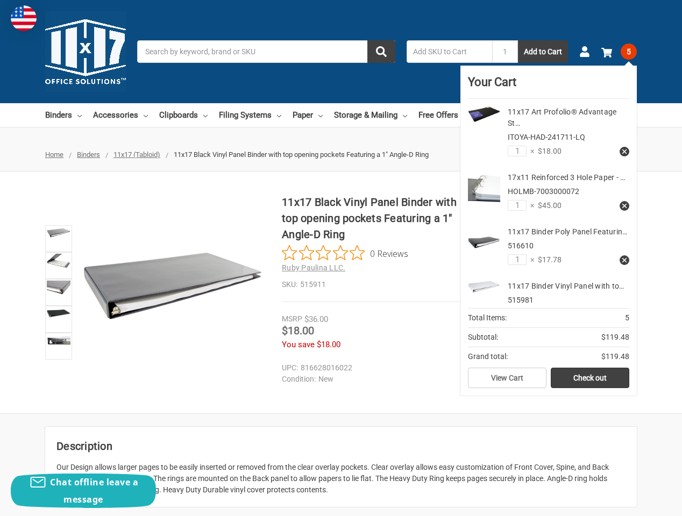
scroll to position [74, 0]
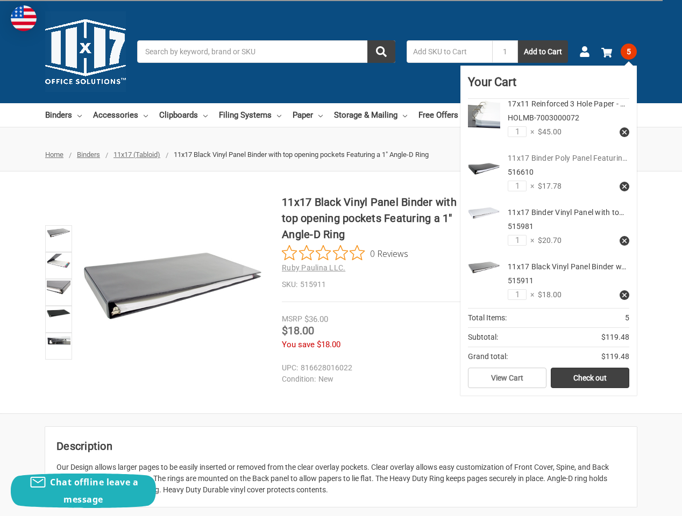
click at [538, 159] on link "11x17 Binder Poly Panel Featurin…" at bounding box center [567, 158] width 119 height 9
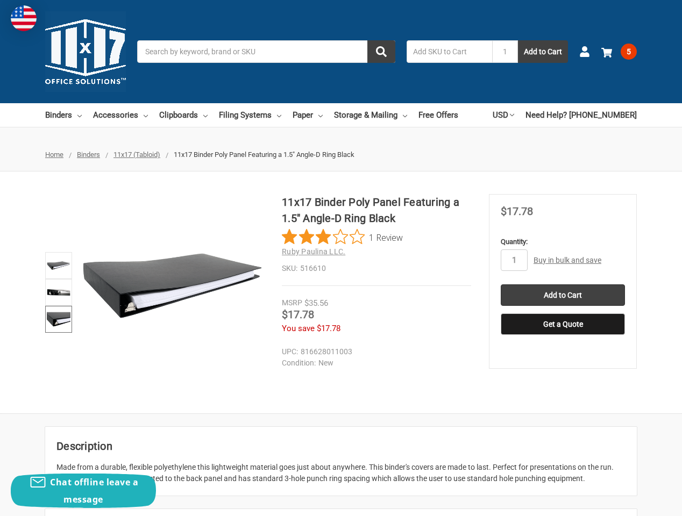
click at [49, 319] on img at bounding box center [59, 320] width 24 height 24
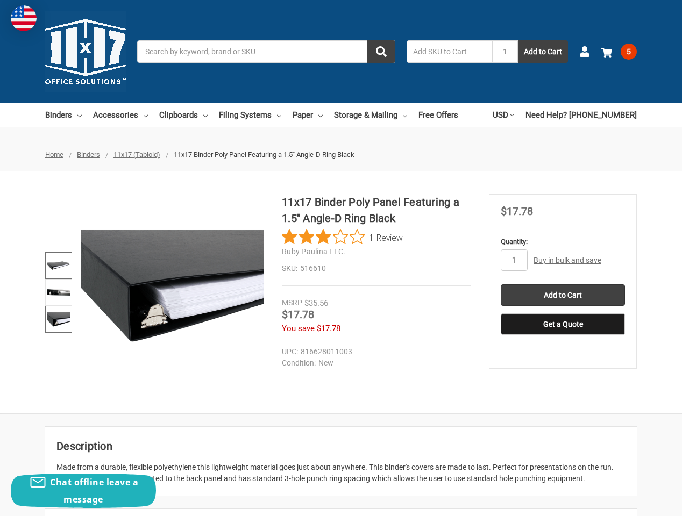
click at [53, 269] on img at bounding box center [59, 266] width 24 height 24
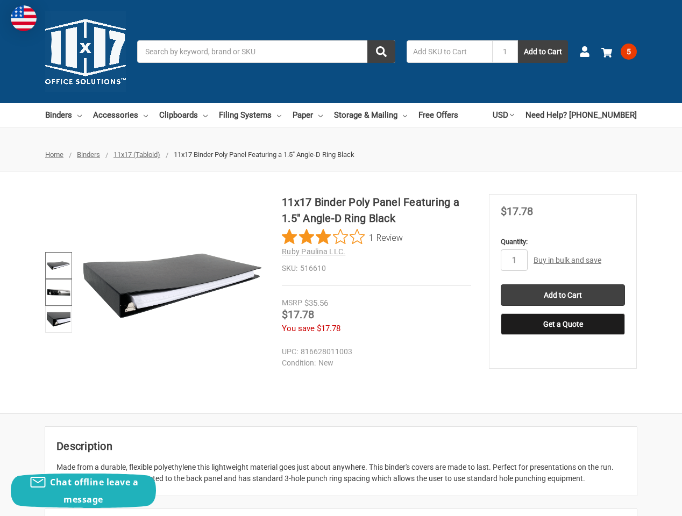
click at [48, 288] on img at bounding box center [59, 293] width 24 height 24
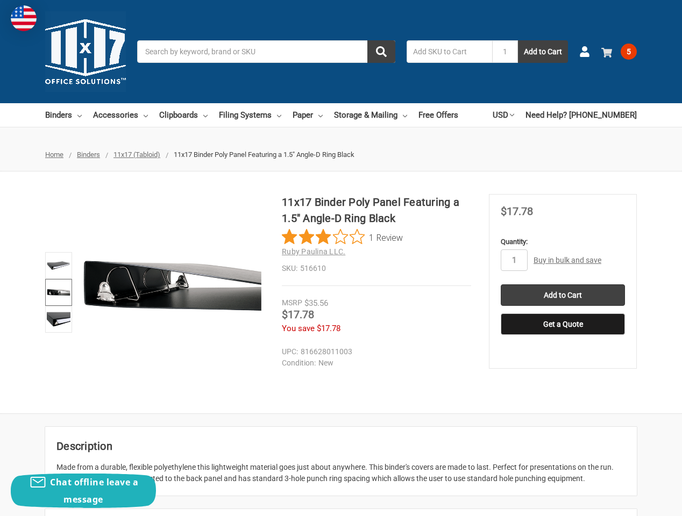
click at [624, 55] on span "5" at bounding box center [629, 52] width 16 height 16
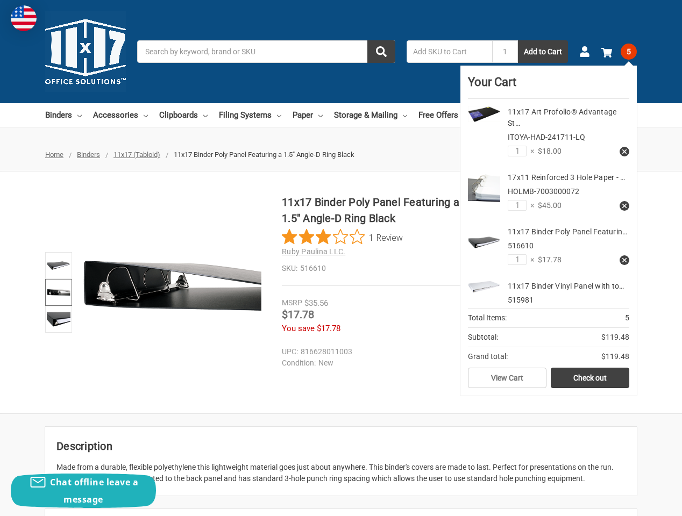
click at [493, 122] on img at bounding box center [484, 115] width 32 height 16
click at [520, 113] on link "11x17 Art Profolio® Advantage St…" at bounding box center [562, 118] width 109 height 20
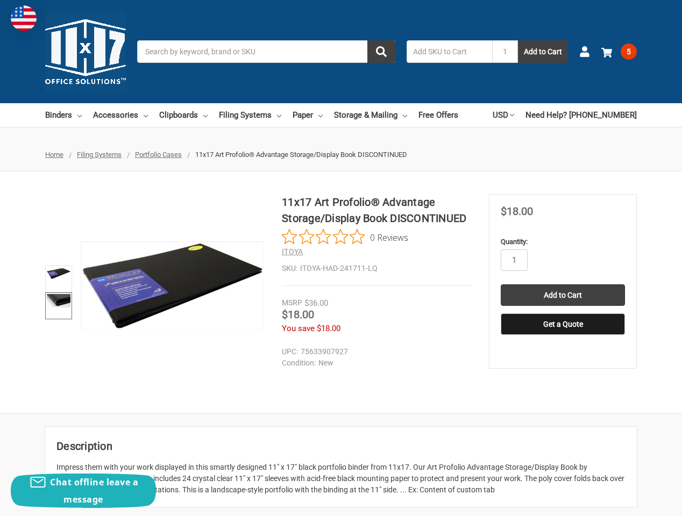
click at [60, 297] on img at bounding box center [59, 300] width 24 height 13
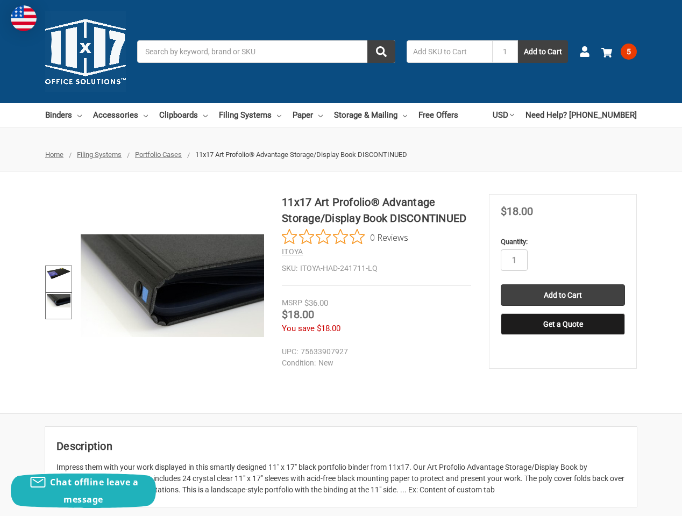
click at [62, 266] on link at bounding box center [58, 279] width 27 height 27
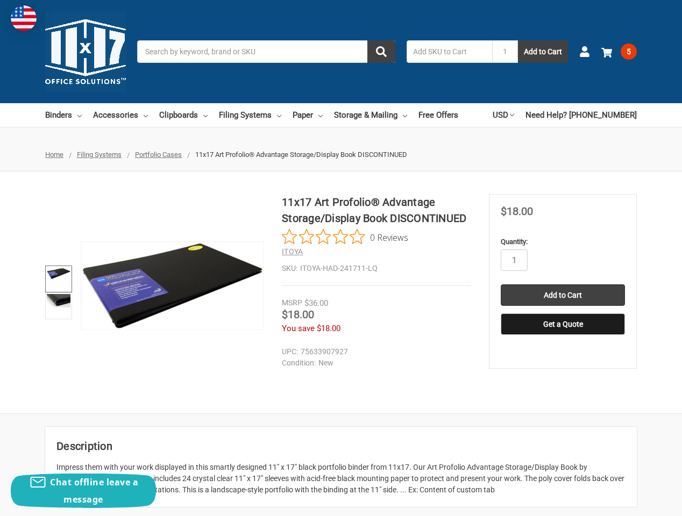
click at [54, 278] on img at bounding box center [59, 273] width 24 height 11
click at [58, 307] on img at bounding box center [59, 300] width 24 height 13
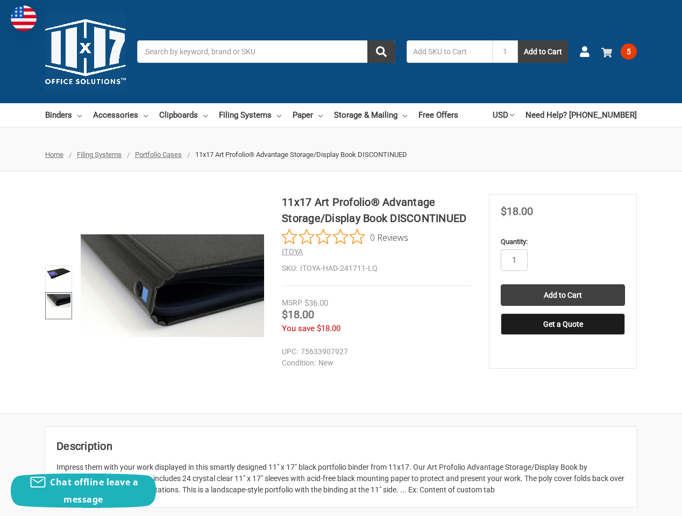
click at [623, 50] on span "5" at bounding box center [629, 52] width 16 height 16
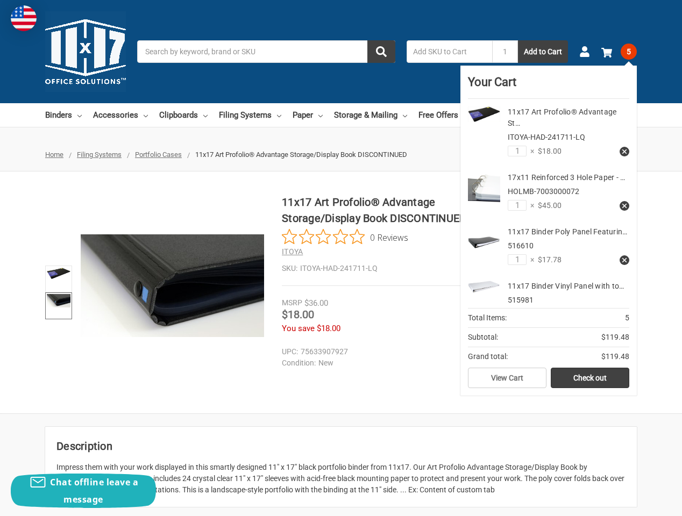
click at [622, 150] on icon at bounding box center [625, 152] width 8 height 8
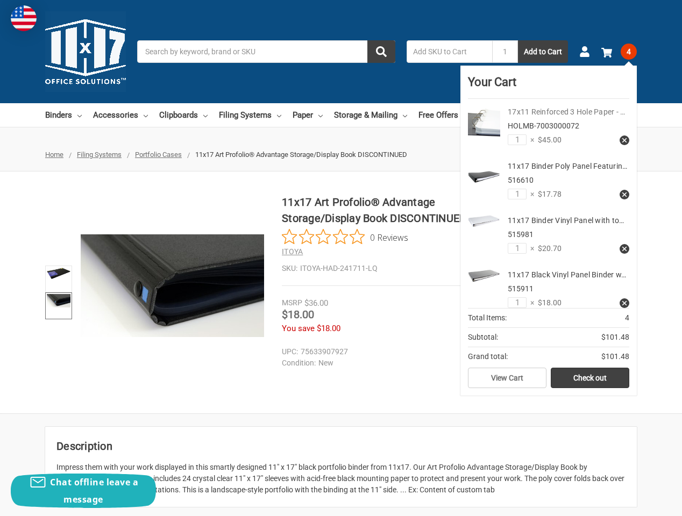
click at [558, 110] on link "17x11 Reinforced 3 Hole Paper - …" at bounding box center [566, 112] width 117 height 9
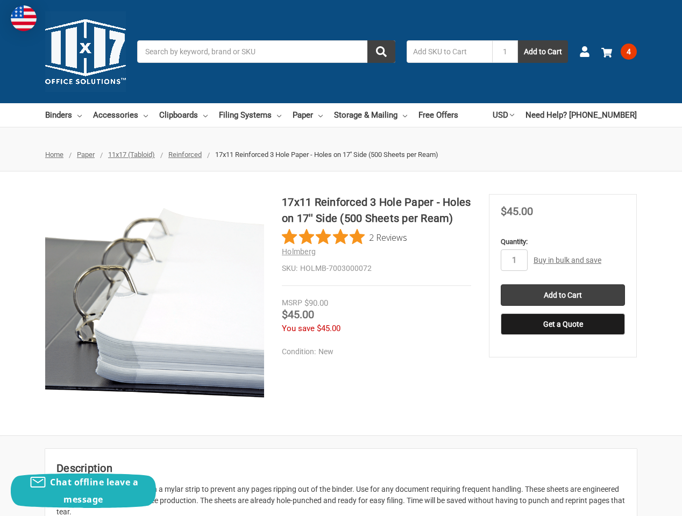
click at [307, 56] on input "Search" at bounding box center [266, 51] width 258 height 23
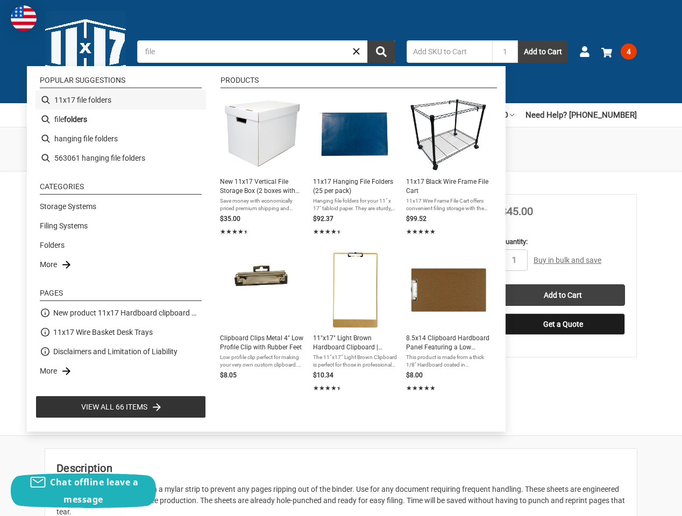
click at [107, 104] on li "11x17 file folders" at bounding box center [121, 99] width 171 height 19
type input "11x17 file folders"
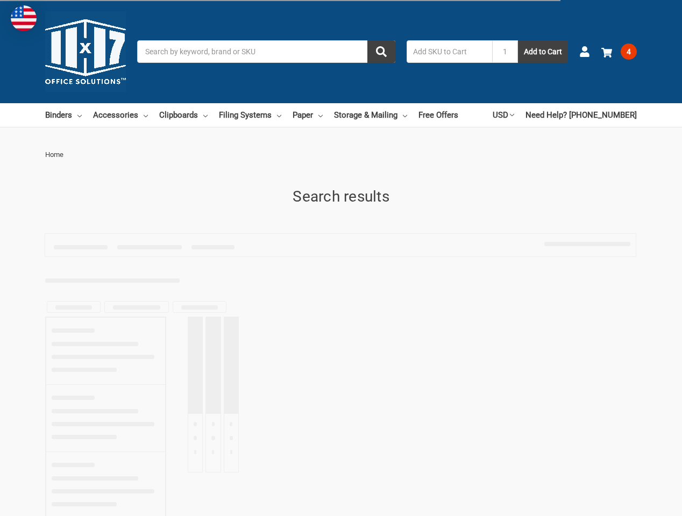
type input "11x17 file folders"
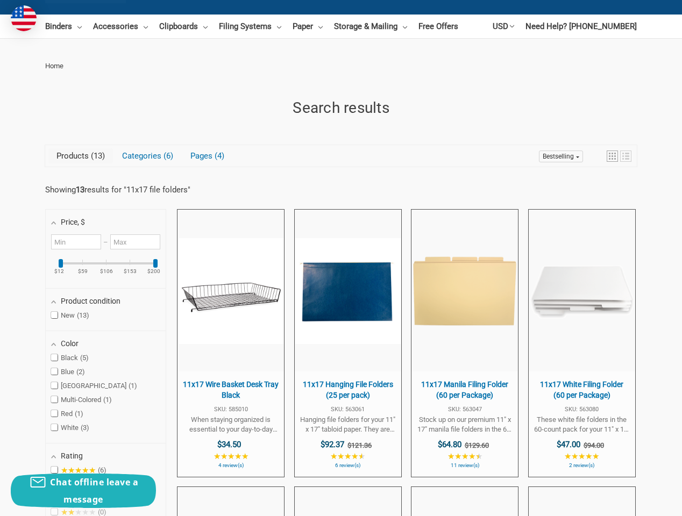
scroll to position [89, 0]
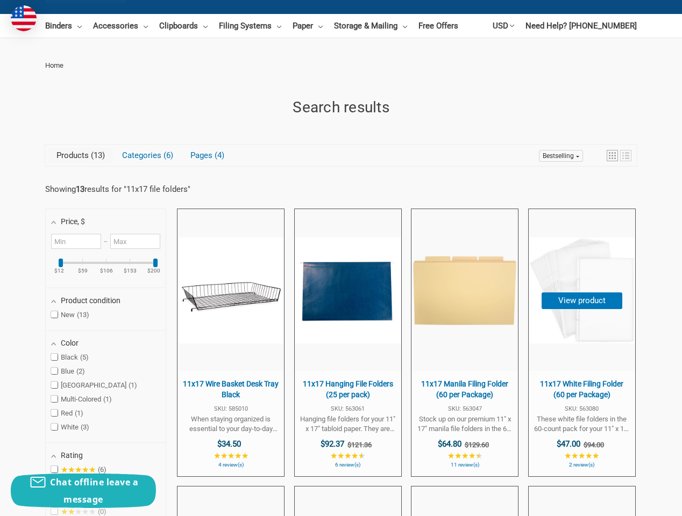
click at [574, 276] on img "11x17 White Filing Folder (60 per Package)" at bounding box center [581, 290] width 105 height 105
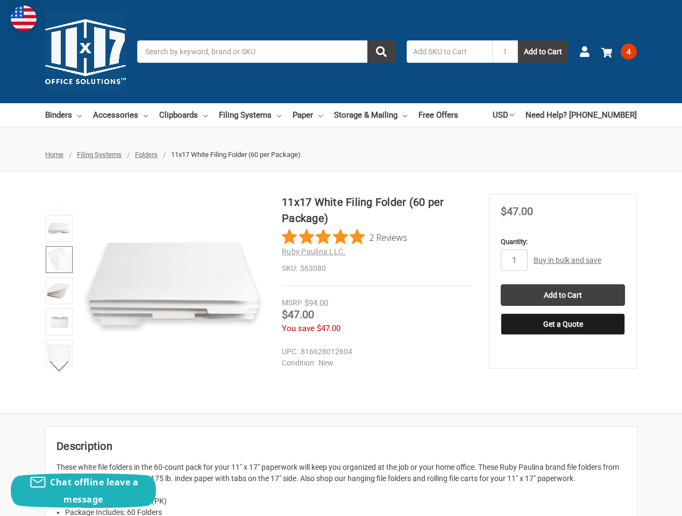
click at [63, 268] on img at bounding box center [59, 260] width 24 height 24
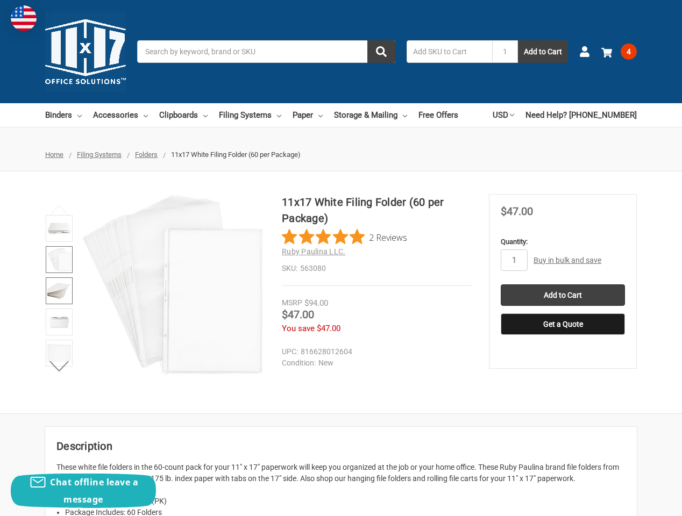
click at [60, 297] on img at bounding box center [59, 291] width 24 height 24
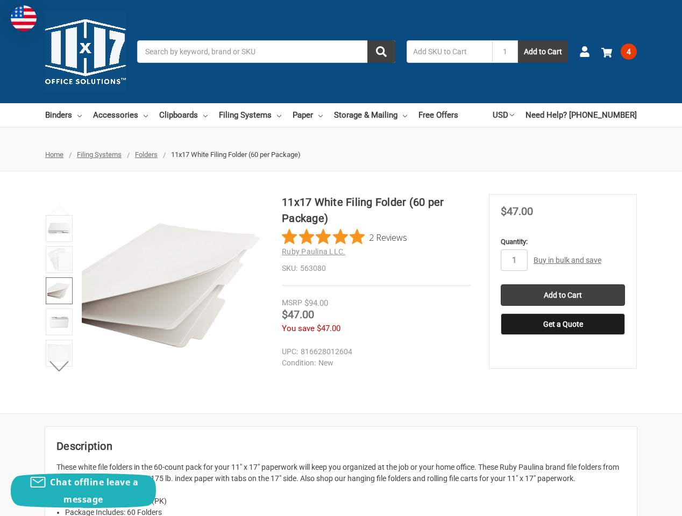
click at [59, 338] on li at bounding box center [58, 323] width 33 height 31
click at [62, 321] on img at bounding box center [59, 322] width 24 height 24
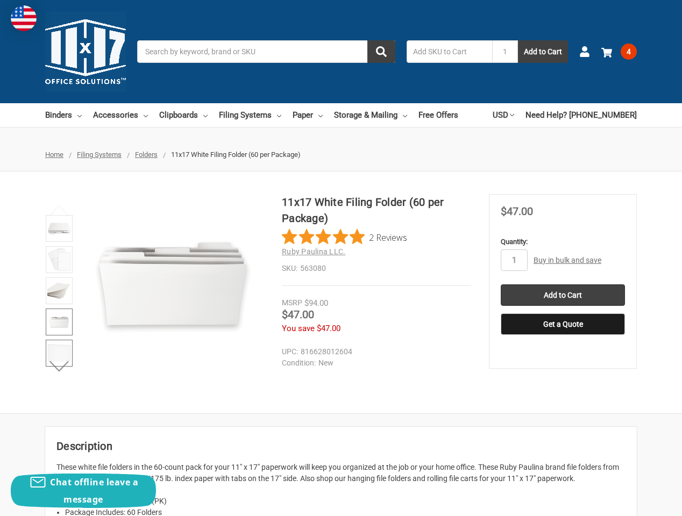
click at [62, 354] on img at bounding box center [59, 354] width 24 height 24
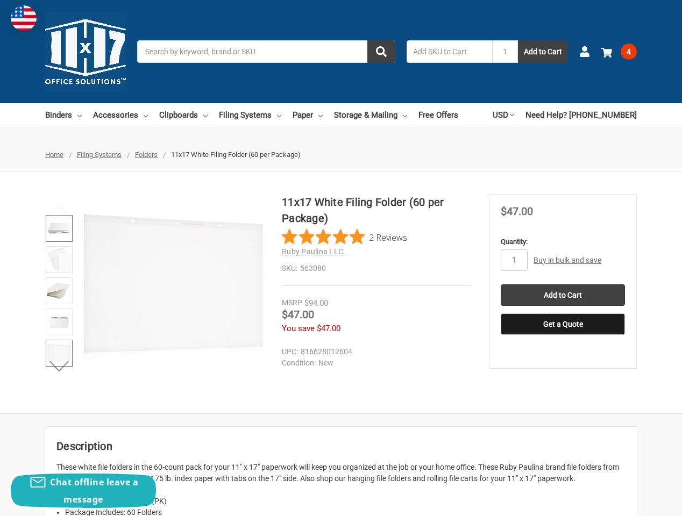
click at [63, 230] on img at bounding box center [59, 229] width 24 height 24
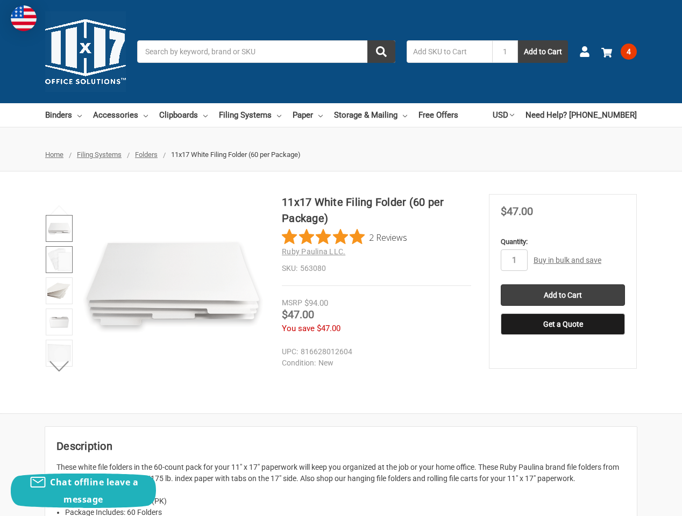
click at [57, 266] on img at bounding box center [59, 260] width 24 height 24
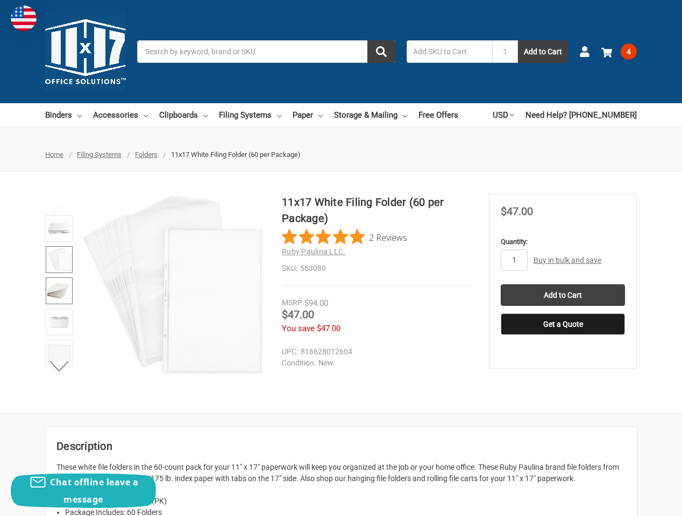
click at [58, 300] on img at bounding box center [59, 291] width 24 height 24
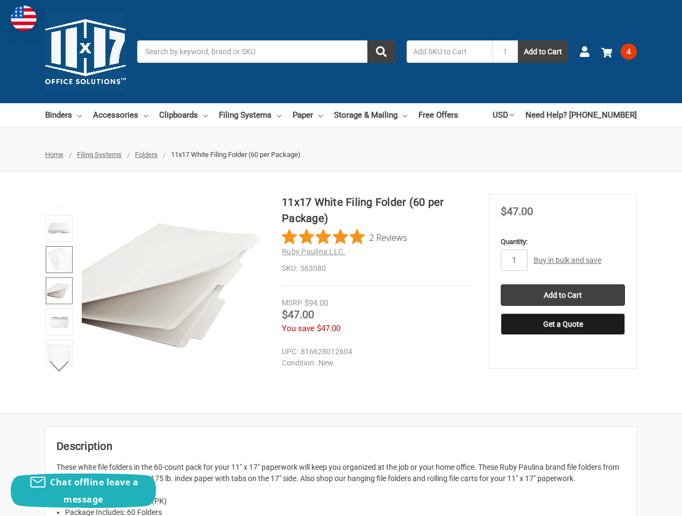
click at [59, 259] on img at bounding box center [59, 260] width 24 height 24
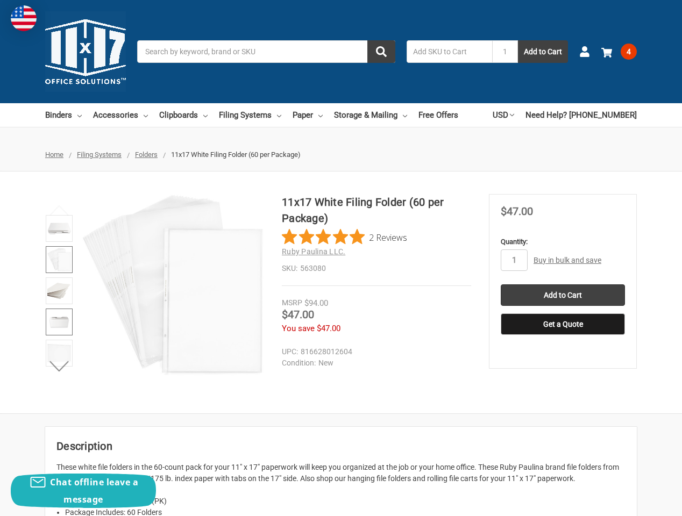
click at [60, 333] on img at bounding box center [59, 322] width 24 height 24
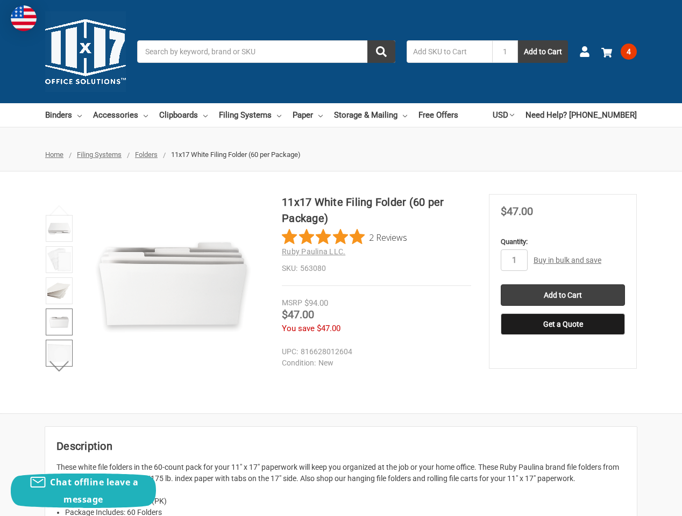
click at [53, 354] on img at bounding box center [59, 354] width 24 height 24
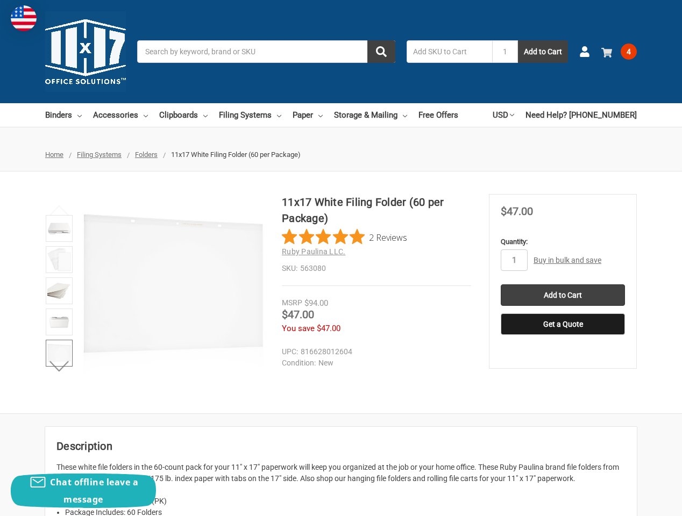
click at [625, 51] on span "4" at bounding box center [629, 52] width 16 height 16
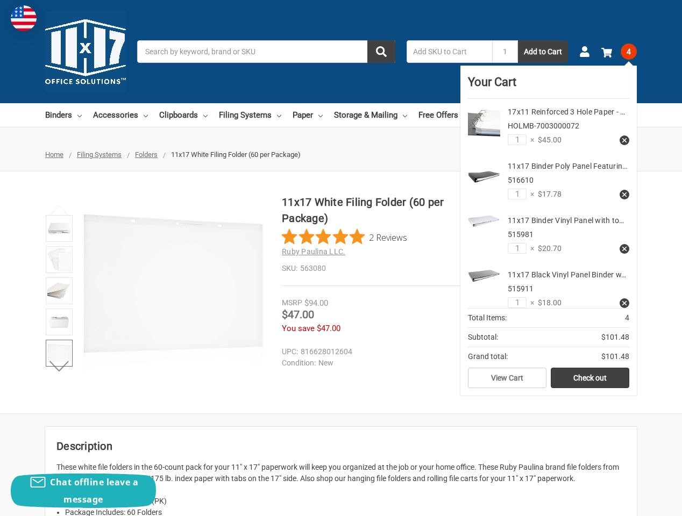
click at [477, 223] on img at bounding box center [484, 221] width 32 height 12
click at [527, 218] on link "11x17 Binder Vinyl Panel with to…" at bounding box center [566, 220] width 116 height 9
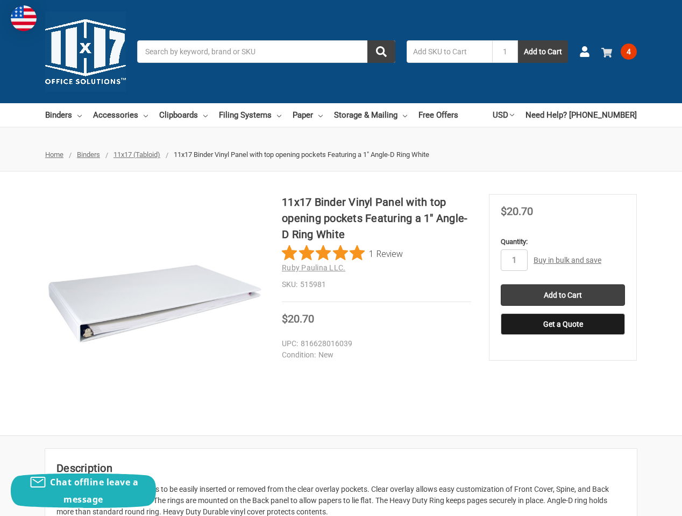
click at [627, 56] on span "4" at bounding box center [629, 52] width 16 height 16
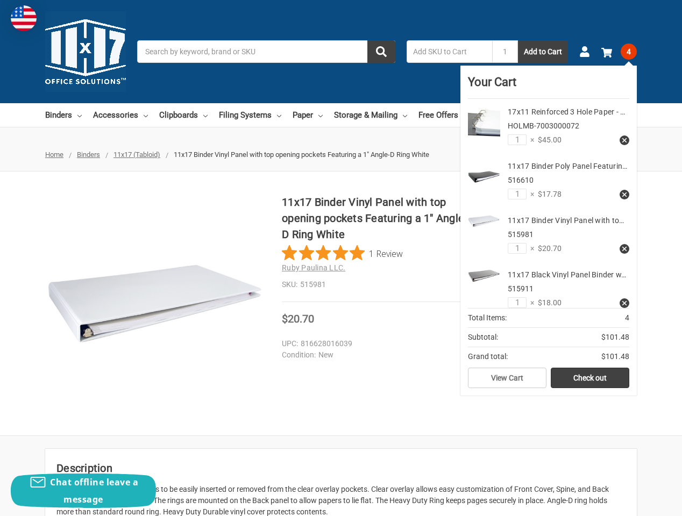
click at [622, 250] on use at bounding box center [624, 249] width 4 height 4
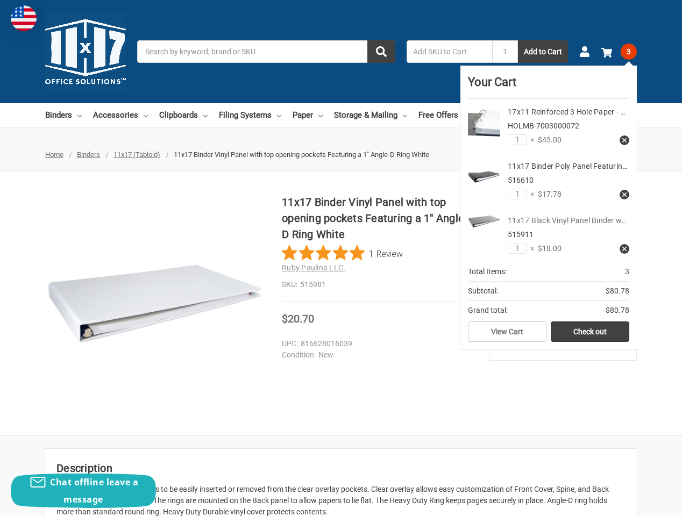
click at [520, 218] on link "11x17 Black Vinyl Panel Binder w…" at bounding box center [567, 220] width 118 height 9
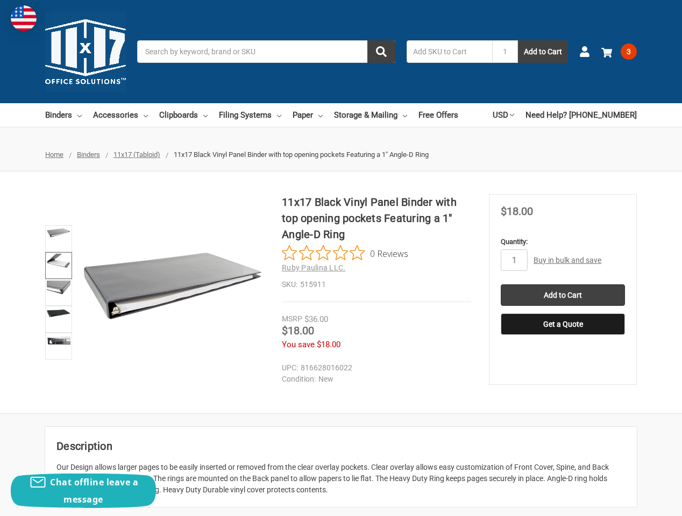
click at [62, 261] on img at bounding box center [59, 261] width 24 height 15
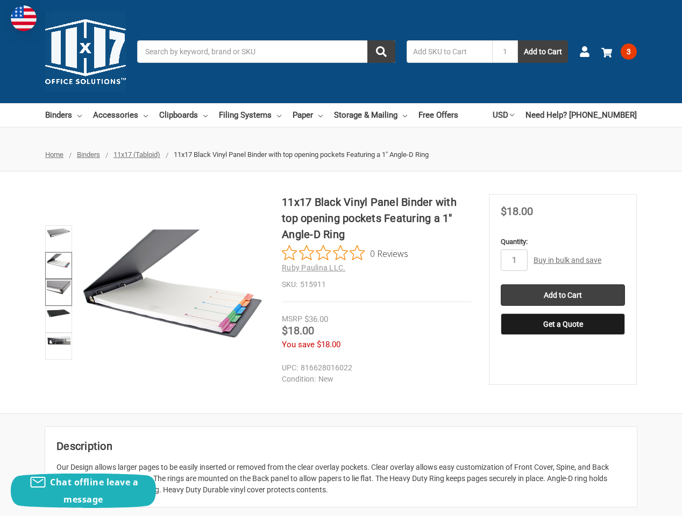
click at [60, 287] on img at bounding box center [59, 288] width 24 height 14
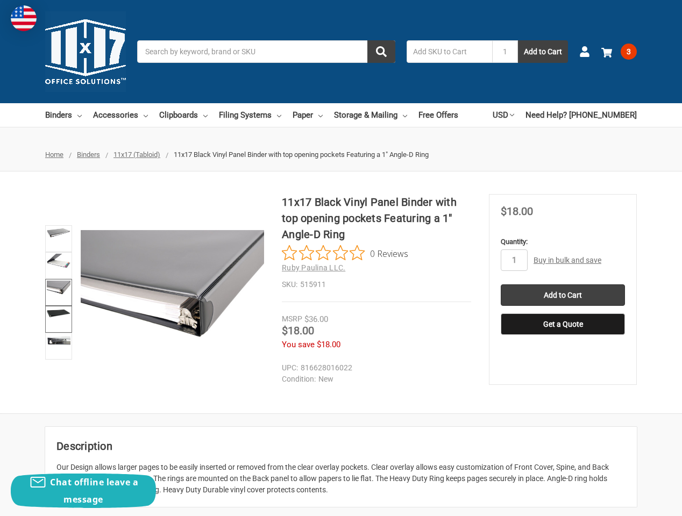
click at [63, 325] on link at bounding box center [58, 319] width 27 height 27
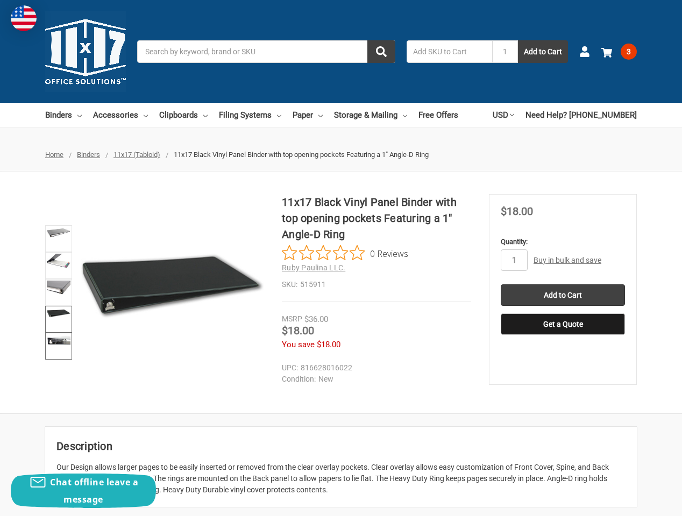
click at [63, 345] on img at bounding box center [59, 340] width 24 height 9
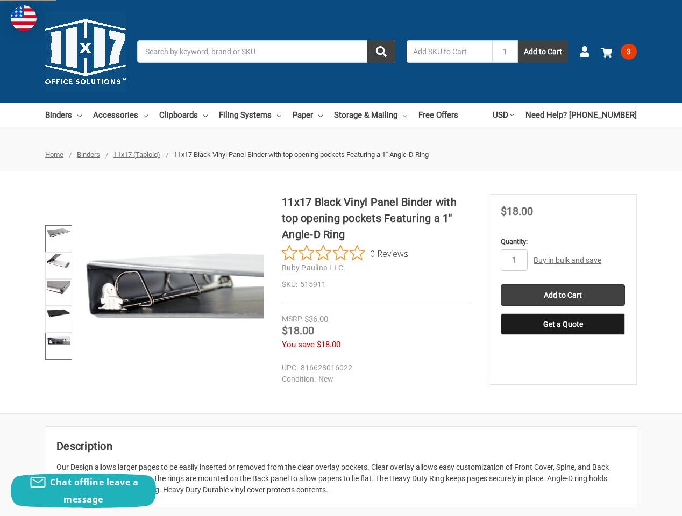
click at [55, 243] on link at bounding box center [58, 238] width 27 height 27
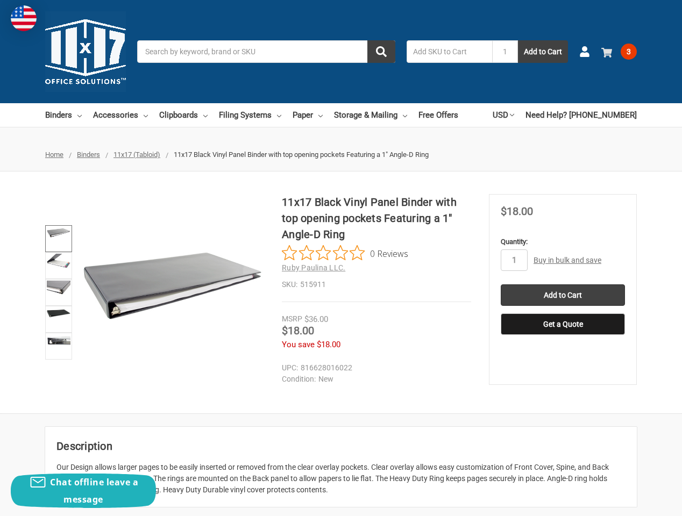
click at [624, 51] on span "3" at bounding box center [629, 52] width 16 height 16
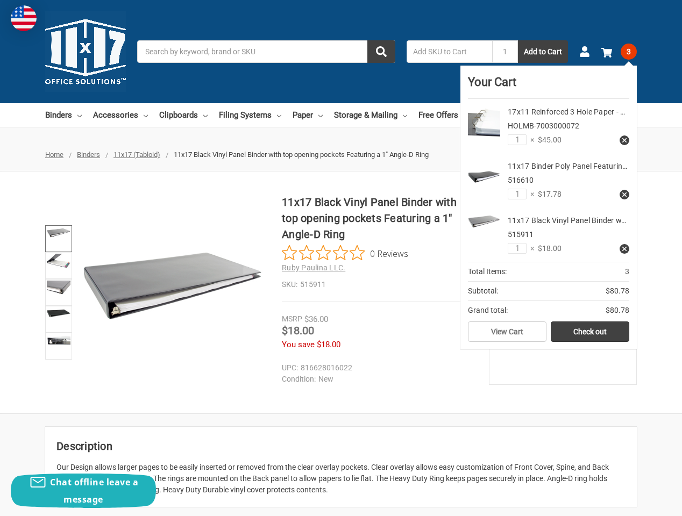
click at [623, 250] on use at bounding box center [624, 249] width 4 height 4
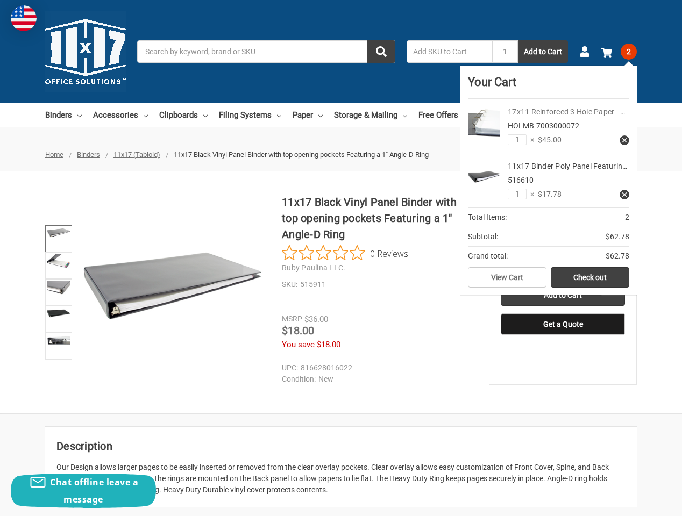
click at [535, 112] on link "17x11 Reinforced 3 Hole Paper - …" at bounding box center [566, 112] width 117 height 9
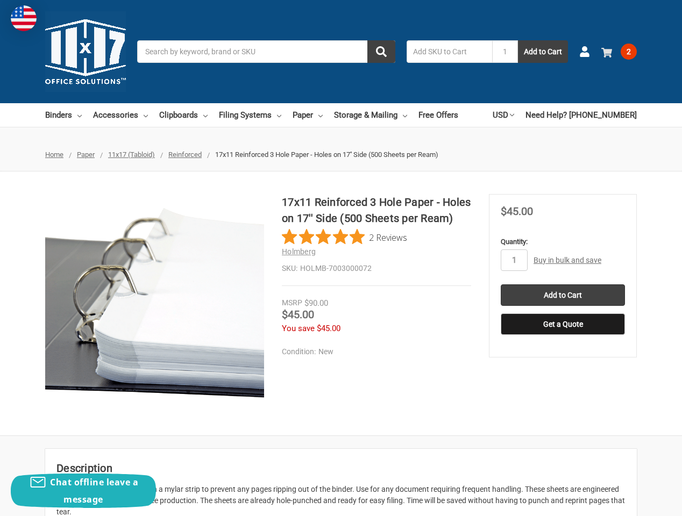
click at [627, 55] on span "2" at bounding box center [629, 52] width 16 height 16
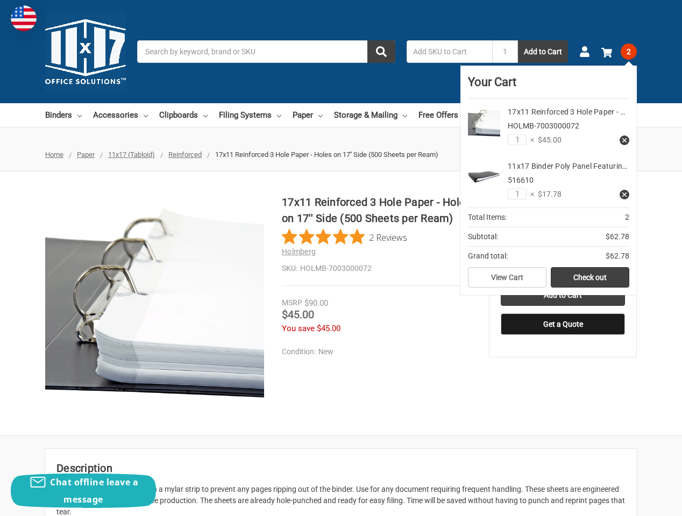
click at [318, 48] on input "Search" at bounding box center [266, 51] width 258 height 23
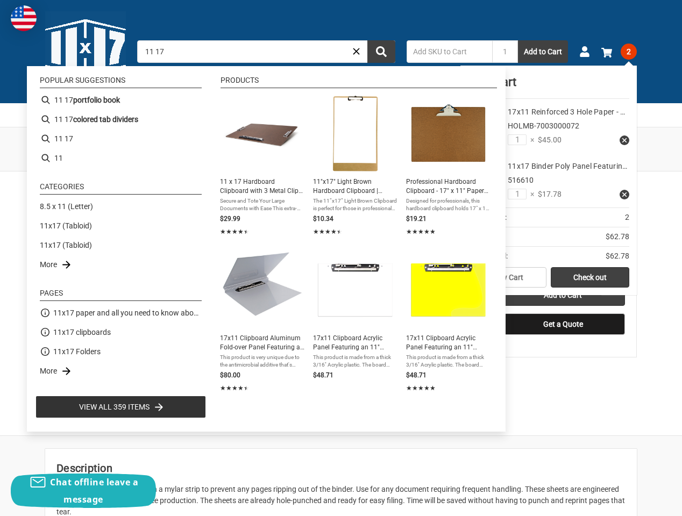
click at [314, 62] on input "11 17" at bounding box center [266, 51] width 258 height 23
type input "11 17"
click at [82, 230] on link "11x17 (Tabloid)" at bounding box center [66, 226] width 52 height 11
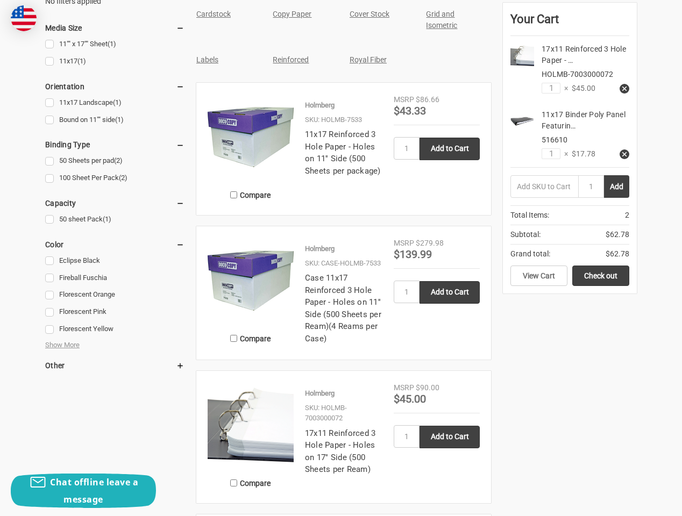
scroll to position [436, 0]
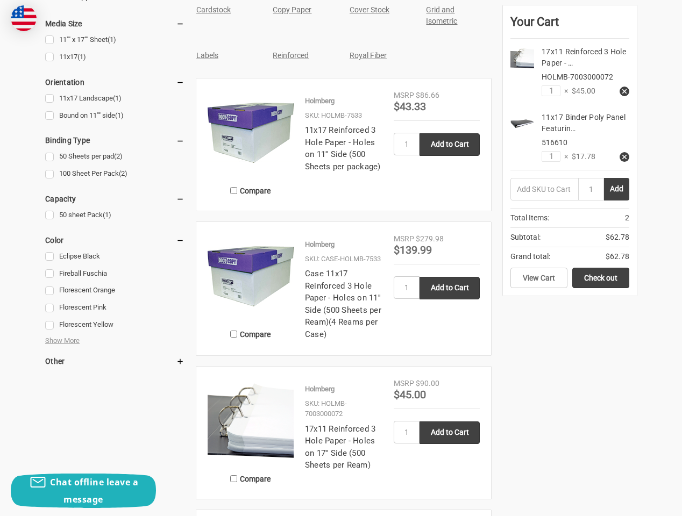
click at [253, 146] on img at bounding box center [251, 133] width 86 height 86
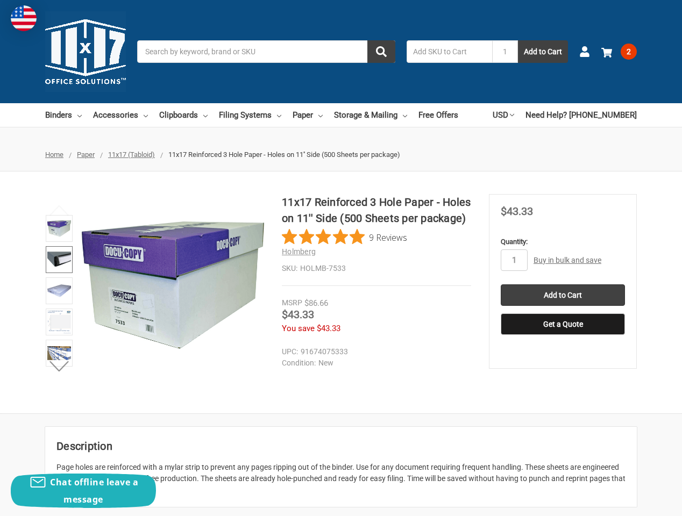
click at [56, 269] on img at bounding box center [59, 260] width 24 height 24
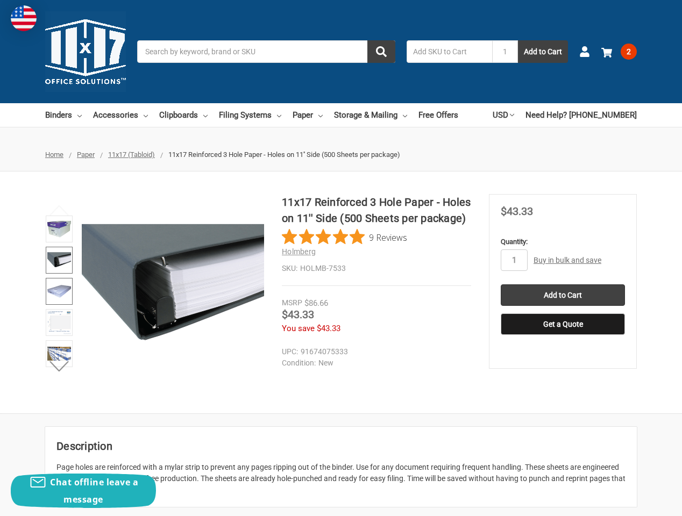
click at [62, 292] on img at bounding box center [59, 292] width 24 height 24
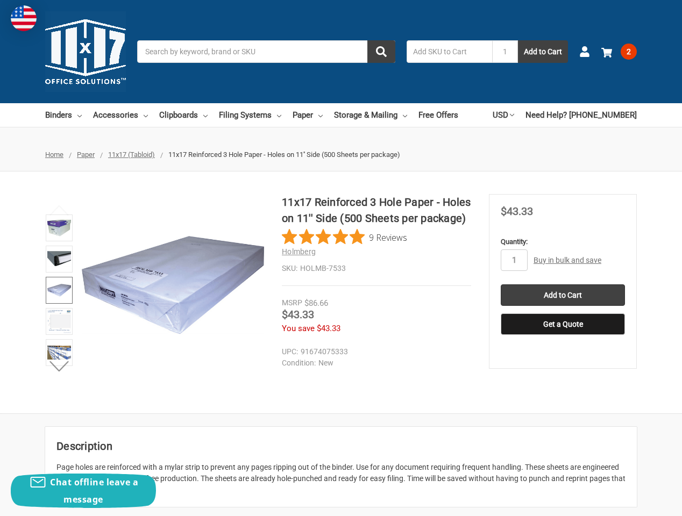
click at [61, 290] on img at bounding box center [59, 291] width 24 height 24
click at [59, 321] on img at bounding box center [59, 322] width 24 height 24
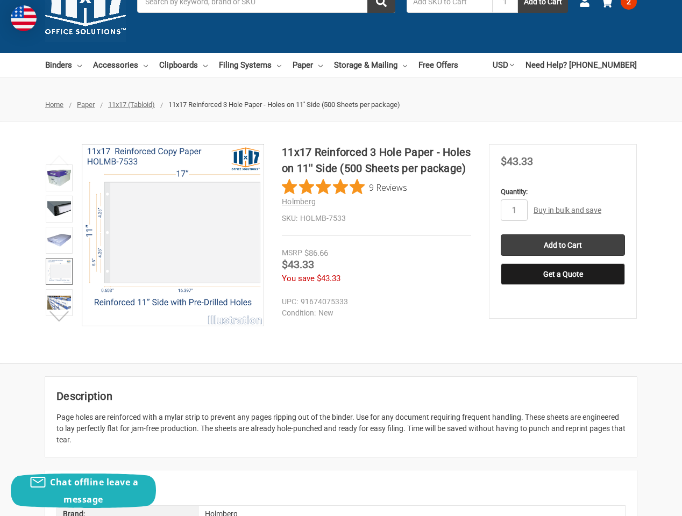
scroll to position [51, 0]
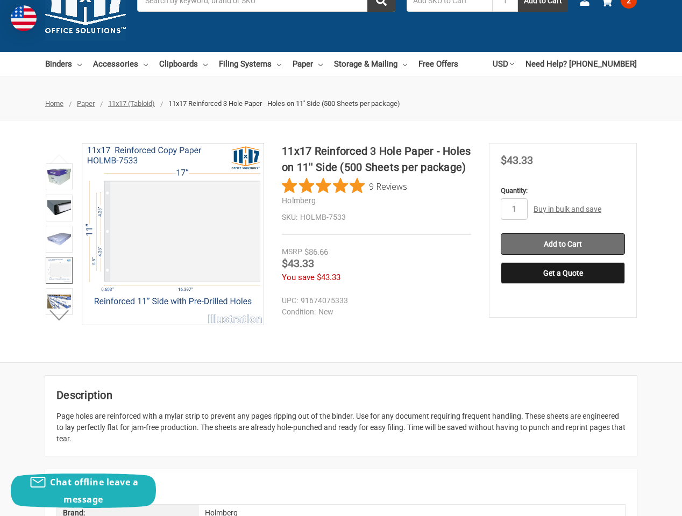
click at [557, 239] on input "Add to Cart" at bounding box center [563, 244] width 124 height 22
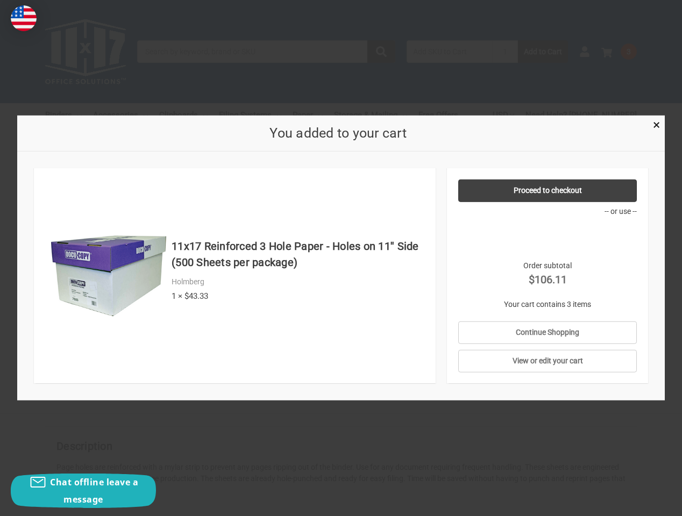
click at [585, 89] on div at bounding box center [341, 258] width 682 height 516
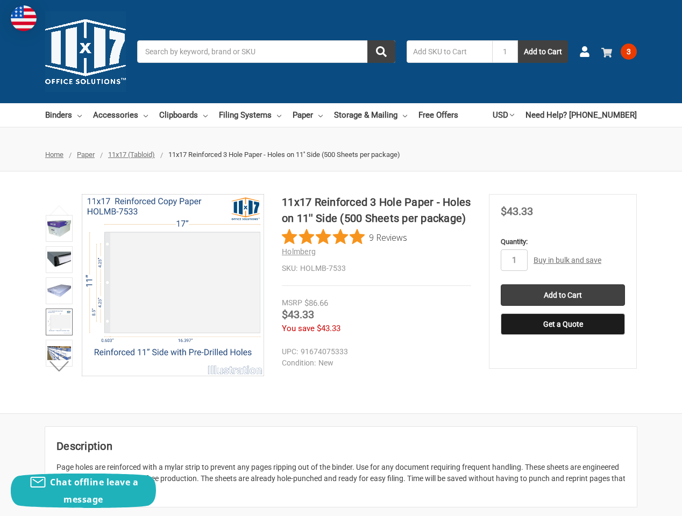
click at [623, 46] on span "3" at bounding box center [629, 52] width 16 height 16
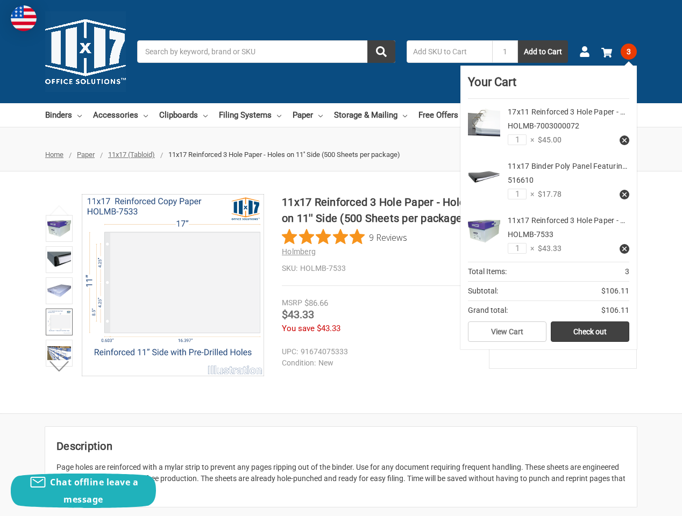
click at [625, 140] on use at bounding box center [624, 140] width 4 height 4
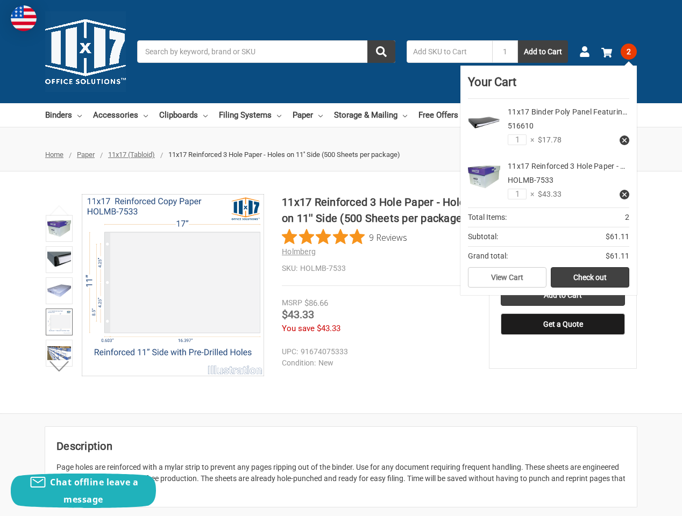
click at [282, 56] on input "Search" at bounding box center [266, 51] width 258 height 23
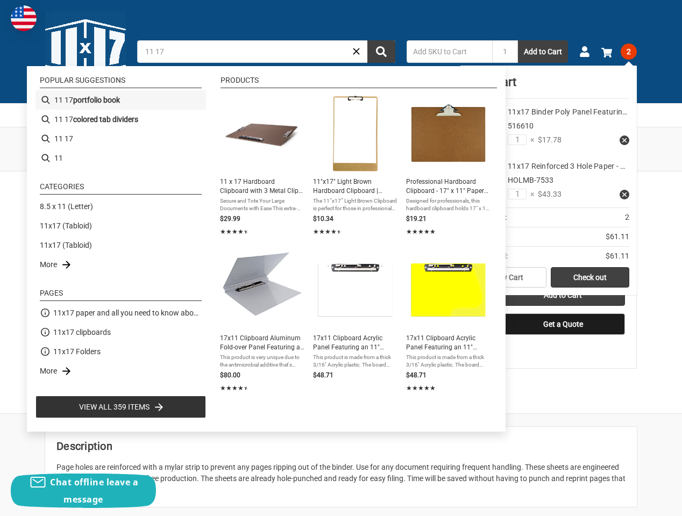
click at [124, 98] on li "11 17 portfolio book" at bounding box center [121, 99] width 171 height 19
type input "11 17 portfolio book"
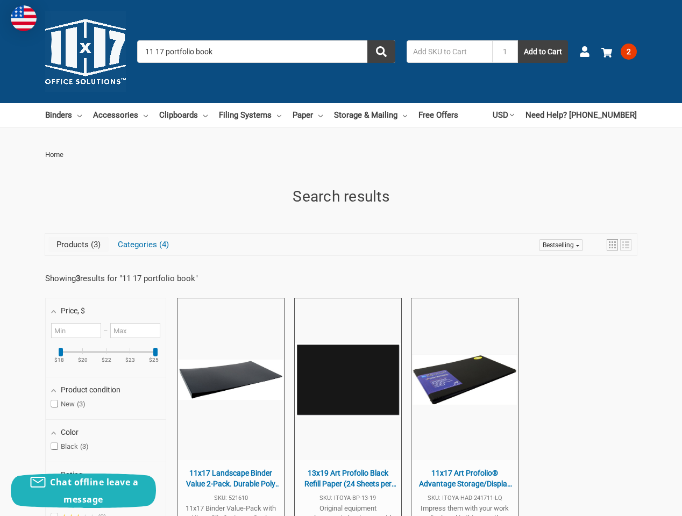
drag, startPoint x: 229, startPoint y: 51, endPoint x: 132, endPoint y: 53, distance: 96.8
click at [132, 53] on div "Toggle menu Search 11 17 portfolio book 1 Add to Cart Account 2 Your Cart Your …" at bounding box center [341, 51] width 682 height 103
click at [226, 48] on input "11 17 portfolio book" at bounding box center [266, 51] width 258 height 23
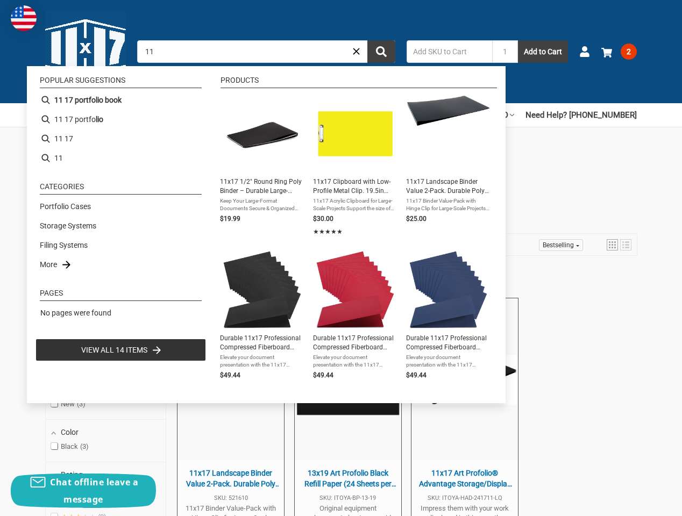
type input "1"
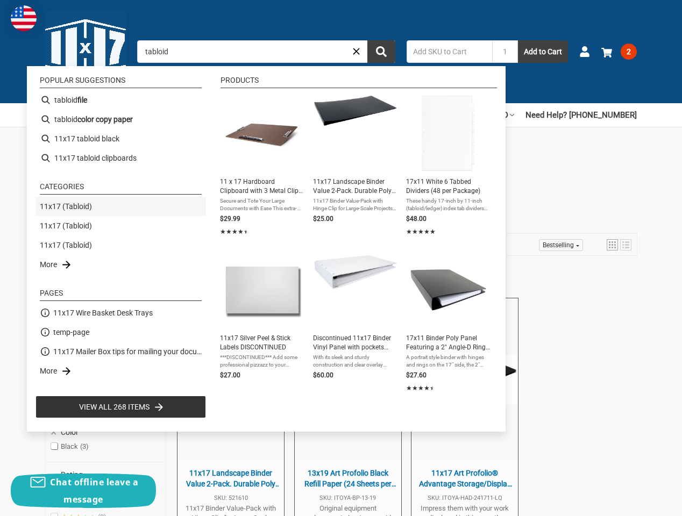
type input "tabloid"
click at [79, 208] on link "11x17 (Tabloid)" at bounding box center [66, 206] width 52 height 11
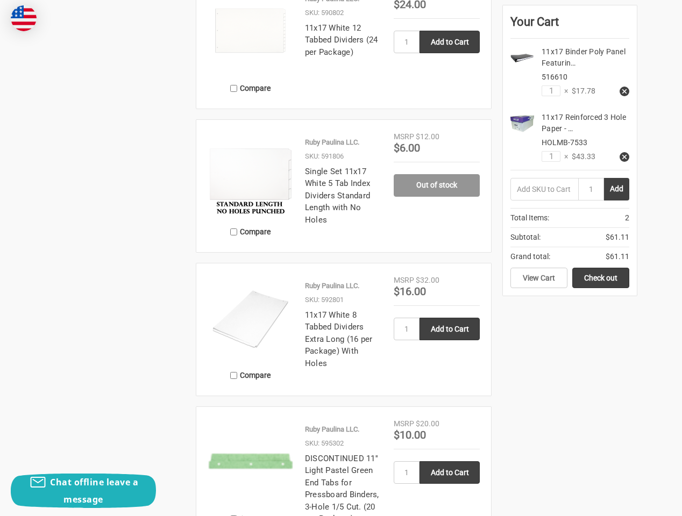
scroll to position [1791, 0]
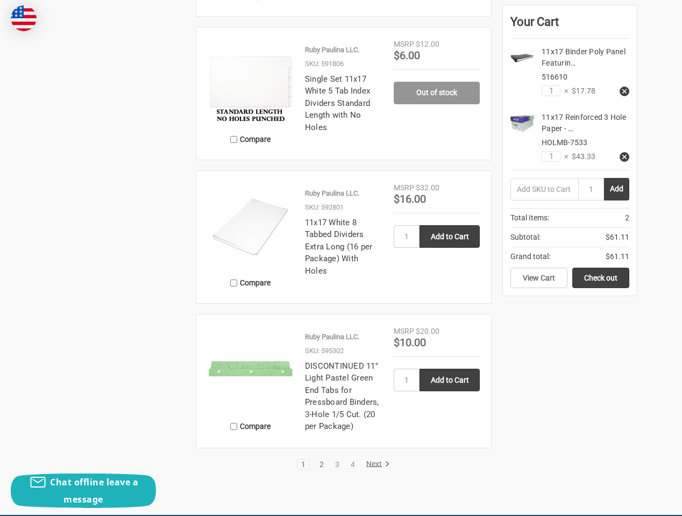
click at [321, 466] on link "2" at bounding box center [322, 465] width 12 height 8
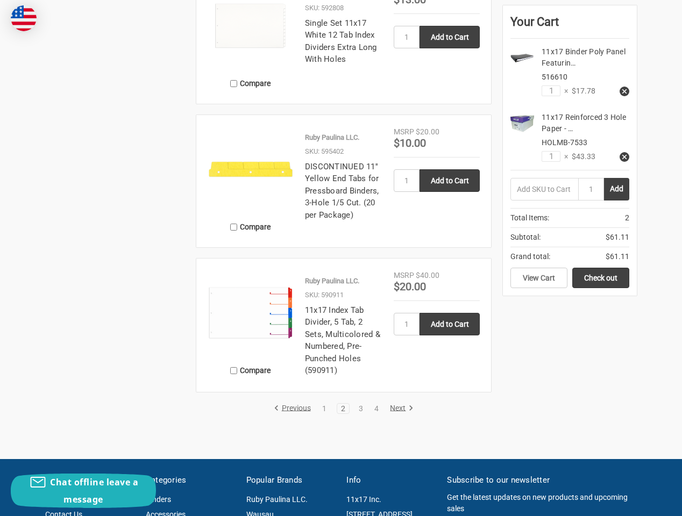
scroll to position [1893, 0]
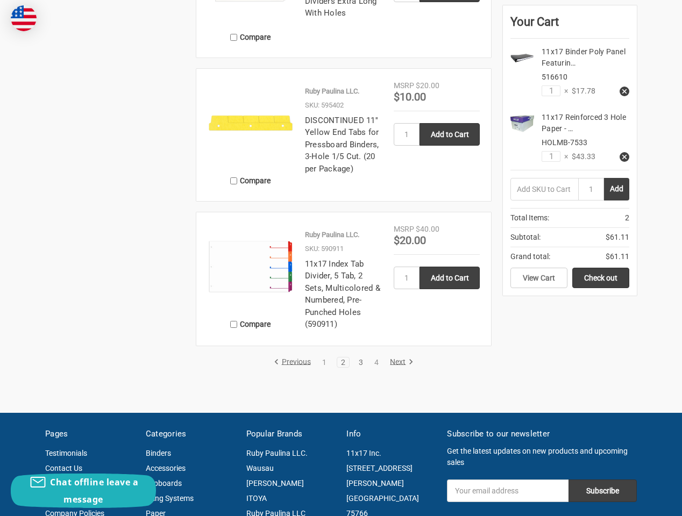
click at [364, 365] on link "3" at bounding box center [361, 363] width 12 height 8
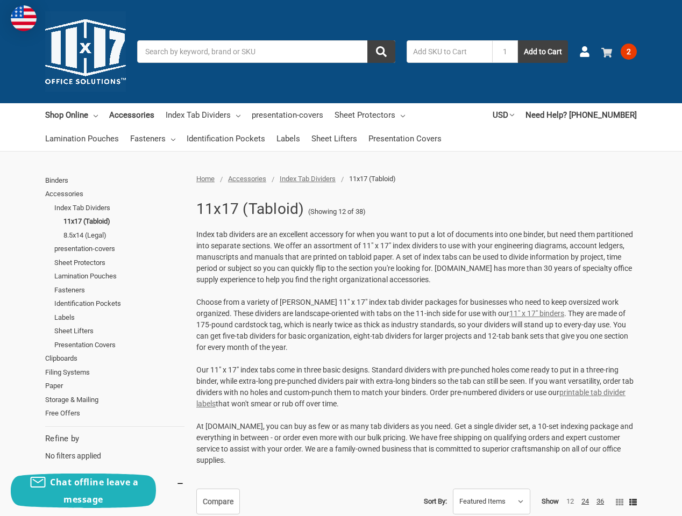
click at [630, 51] on span "2" at bounding box center [629, 52] width 16 height 16
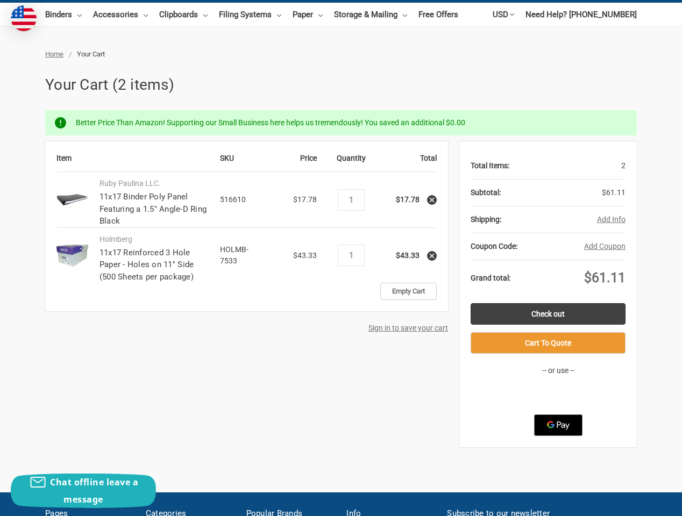
scroll to position [102, 0]
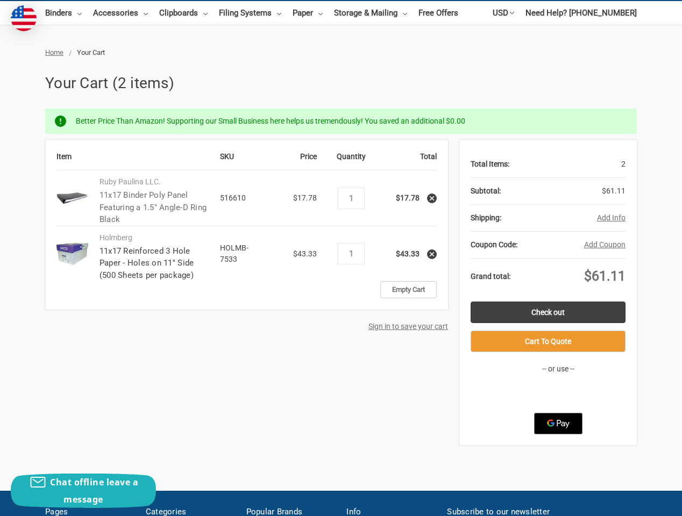
click at [145, 198] on link "11x17 Binder Poly Panel Featuring a 1.5" Angle-D Ring Black" at bounding box center [153, 207] width 107 height 34
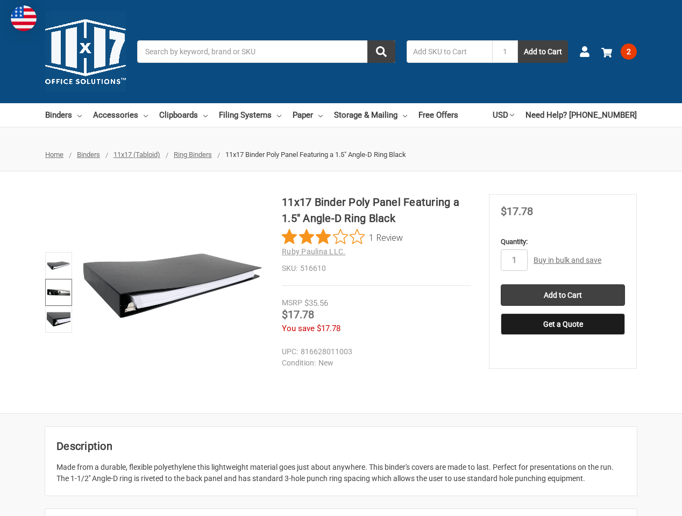
click at [59, 294] on img at bounding box center [59, 293] width 24 height 24
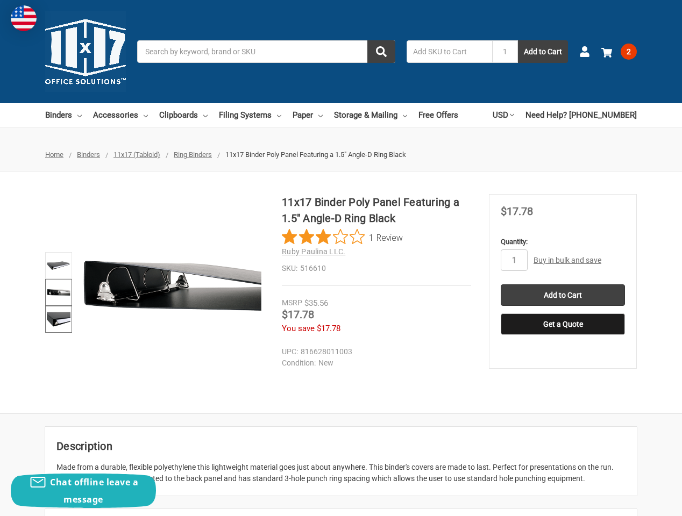
click at [56, 318] on img at bounding box center [59, 320] width 24 height 24
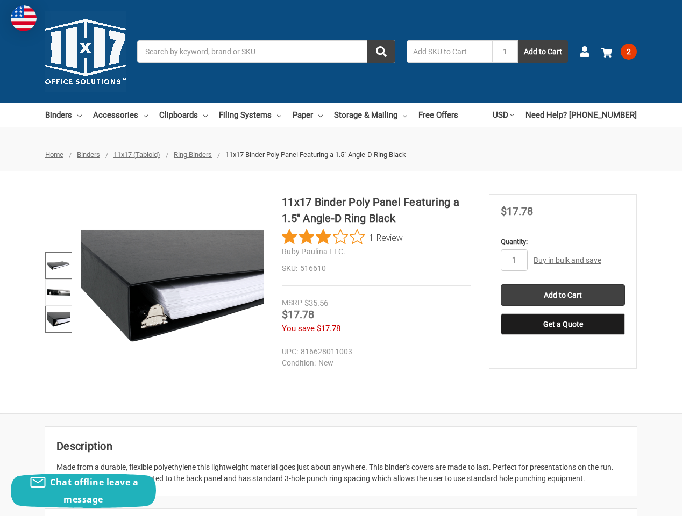
click at [59, 270] on img at bounding box center [59, 266] width 24 height 24
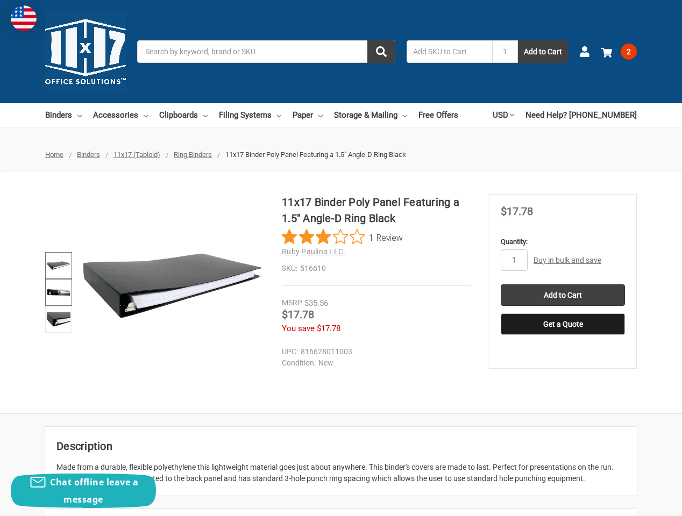
click at [55, 289] on img at bounding box center [59, 293] width 24 height 24
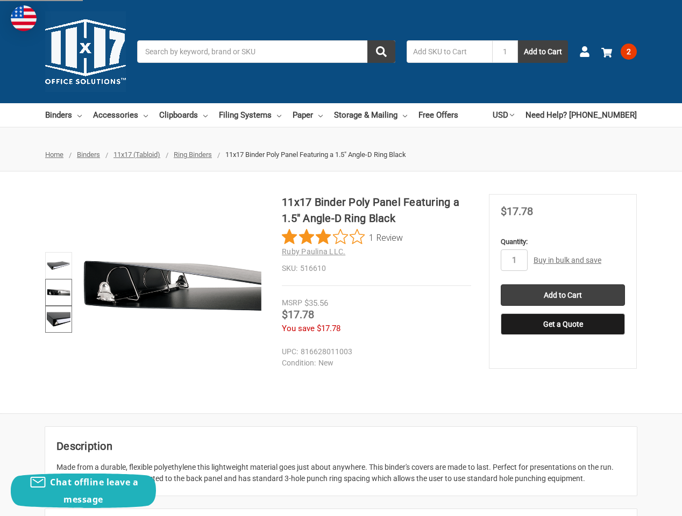
click at [48, 326] on img at bounding box center [59, 320] width 24 height 24
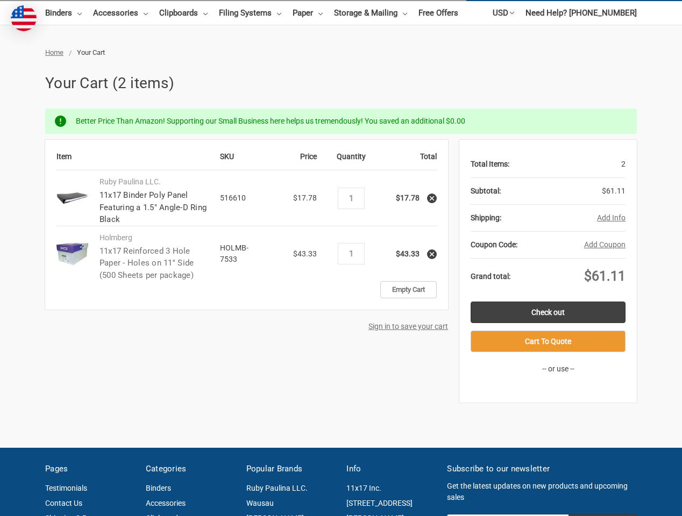
click at [120, 250] on link "11x17 Reinforced 3 Hole Paper - Holes on 11'' Side (500 Sheets per package)" at bounding box center [147, 263] width 95 height 34
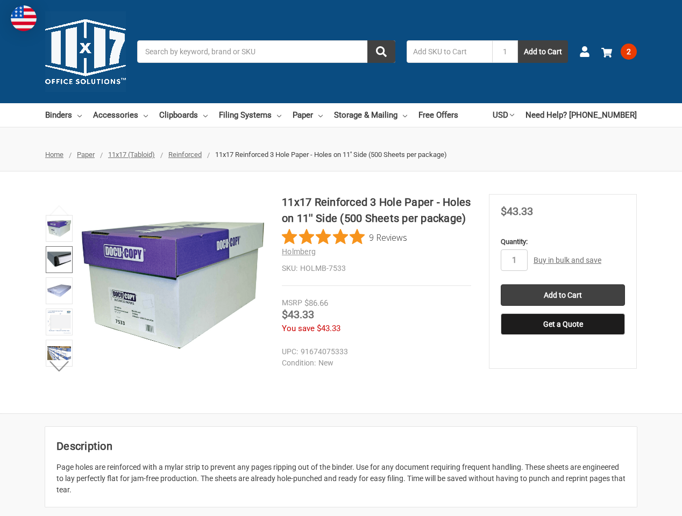
click at [55, 254] on img at bounding box center [59, 260] width 24 height 24
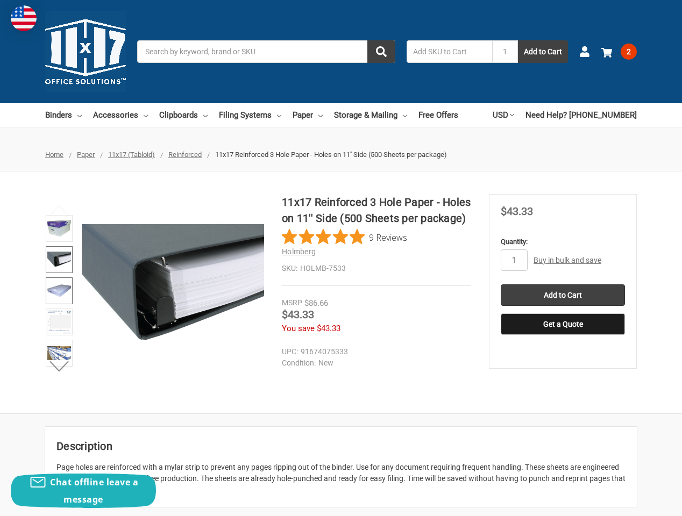
click at [54, 293] on img at bounding box center [59, 291] width 24 height 24
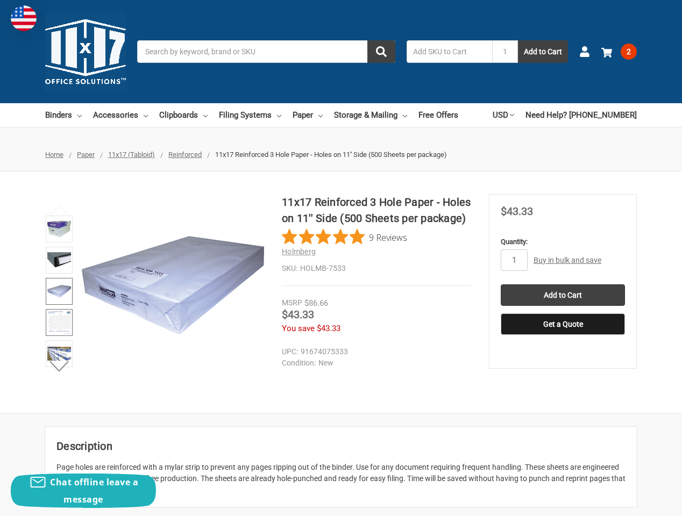
click at [48, 324] on img at bounding box center [59, 323] width 24 height 24
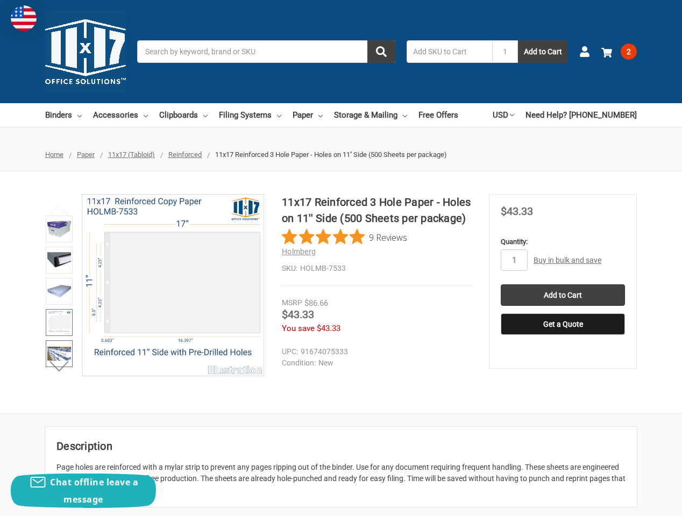
click at [60, 355] on img at bounding box center [59, 354] width 24 height 24
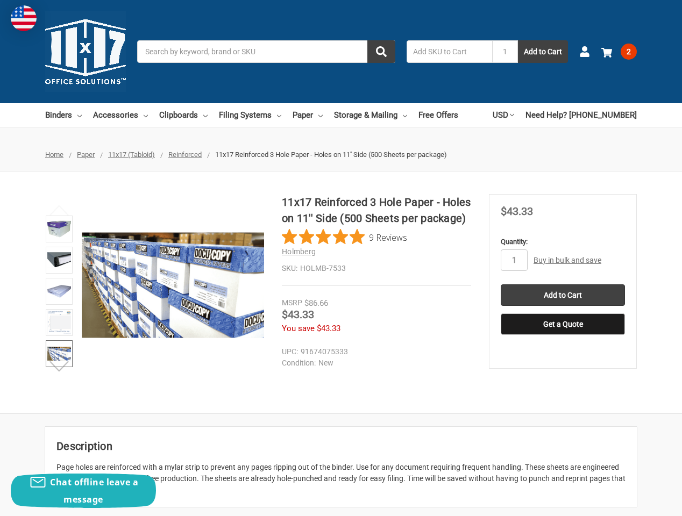
click at [60, 371] on button "Next" at bounding box center [59, 367] width 33 height 22
click at [60, 350] on img at bounding box center [59, 354] width 24 height 24
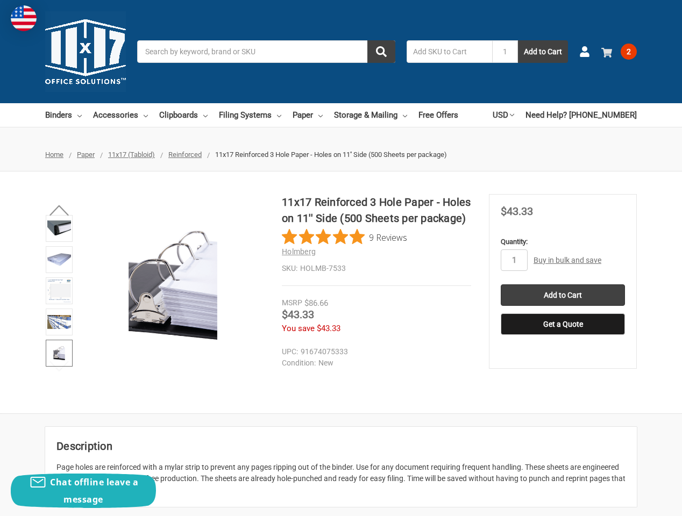
click at [625, 58] on span "2" at bounding box center [629, 52] width 16 height 16
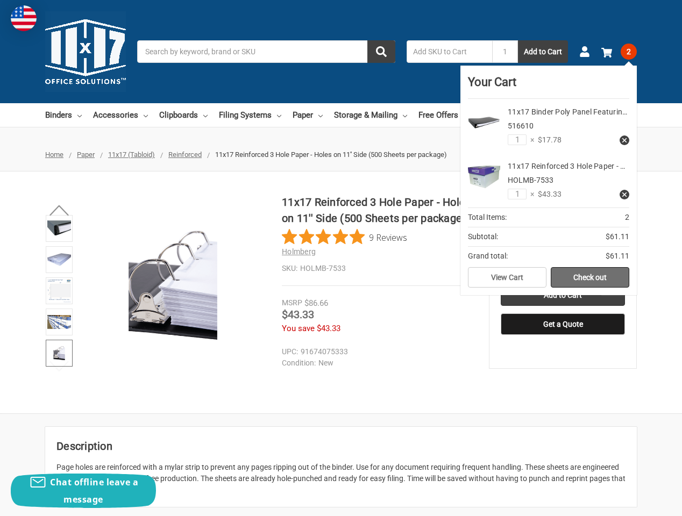
click at [595, 274] on link "Check out" at bounding box center [590, 277] width 79 height 20
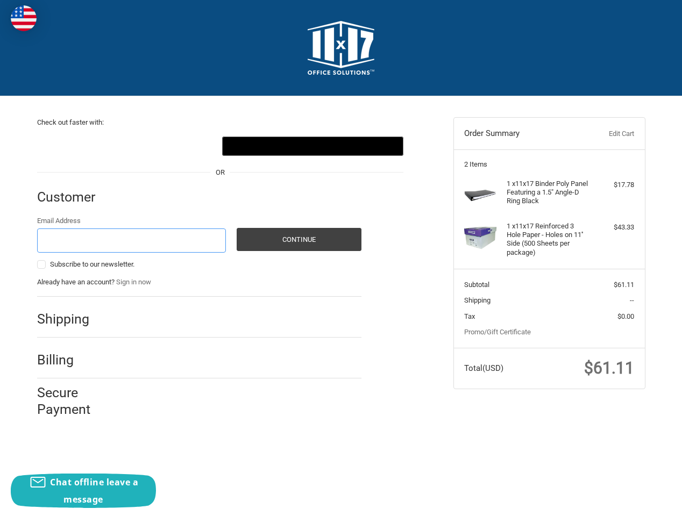
click at [130, 243] on input "Email Address" at bounding box center [131, 241] width 189 height 24
type input "d"
type input "[EMAIL_ADDRESS][DOMAIN_NAME]"
click at [170, 406] on div at bounding box center [241, 403] width 242 height 13
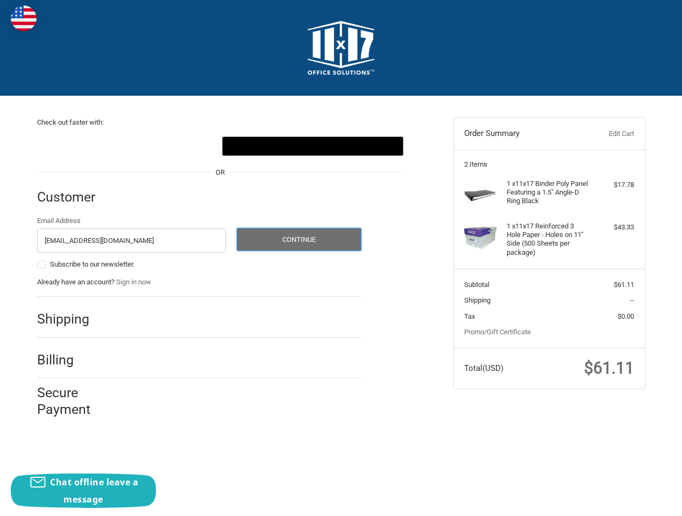
click at [268, 244] on button "Continue" at bounding box center [299, 239] width 125 height 23
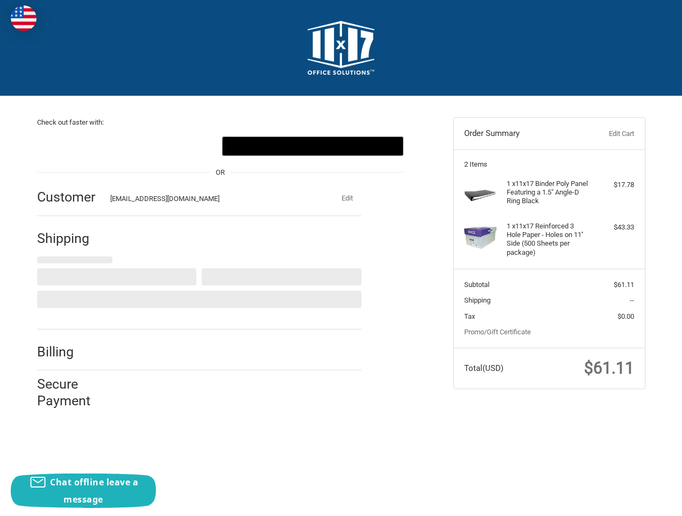
select select "US"
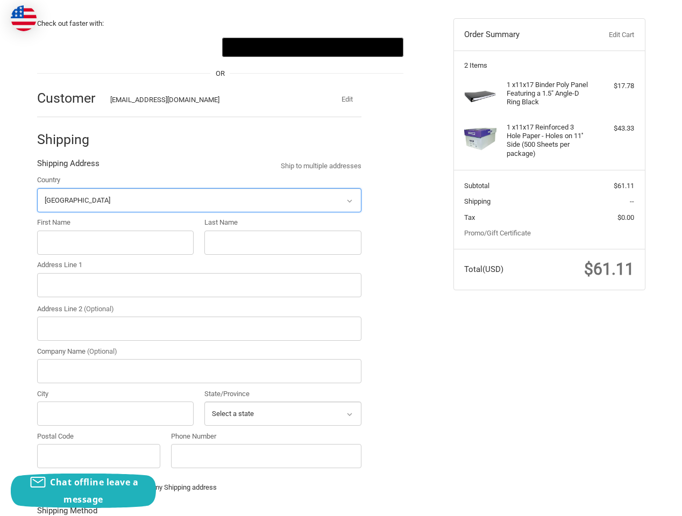
scroll to position [113, 0]
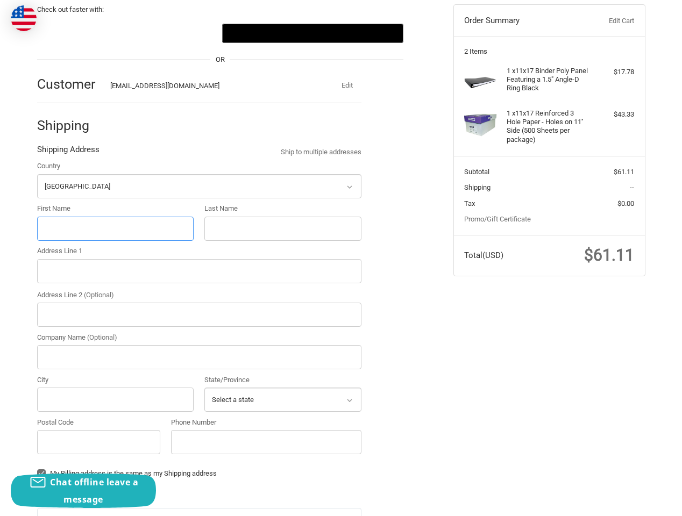
click at [83, 238] on input "First Name" at bounding box center [115, 229] width 157 height 24
type input "hyeonjin"
type input "Kim"
drag, startPoint x: 86, startPoint y: 230, endPoint x: 0, endPoint y: 230, distance: 85.5
click at [0, 230] on div "Check out faster with: @import url(//fonts.googleapis.com/css?family=Google+San…" at bounding box center [341, 375] width 682 height 784
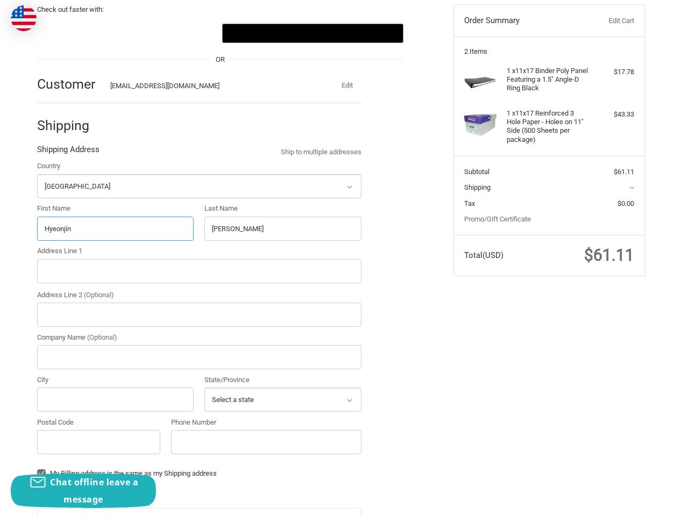
type input "Hyeonjin"
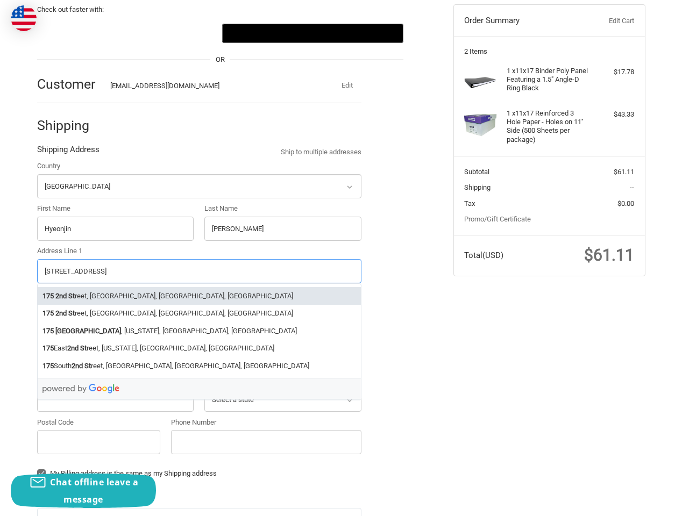
click at [66, 293] on strong "2nd St" at bounding box center [64, 296] width 19 height 11
type input "175 2nd Street"
type input "Jersey City"
type input "07302"
select select "NJ"
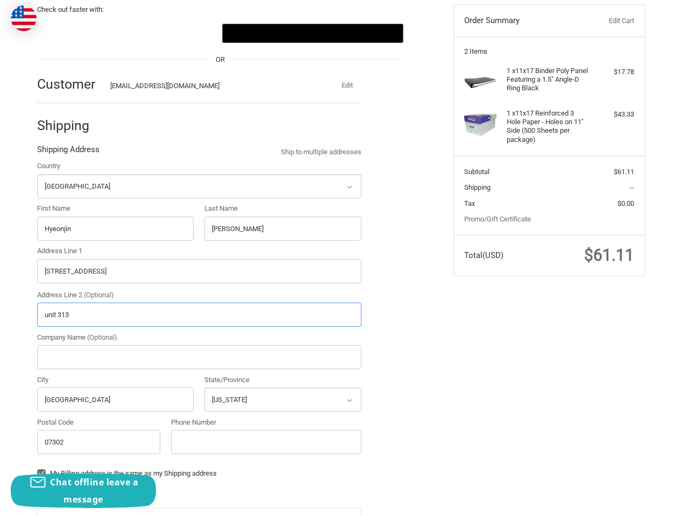
type input "unit 313"
click at [70, 356] on input "Company Name (Optional)" at bounding box center [199, 357] width 324 height 24
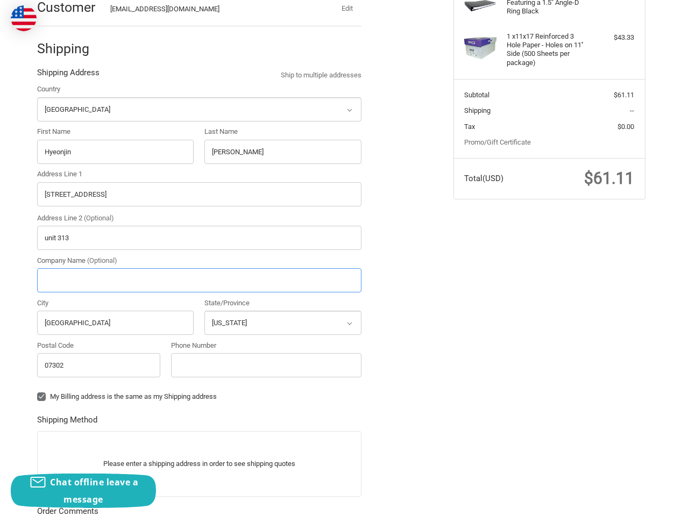
scroll to position [188, 0]
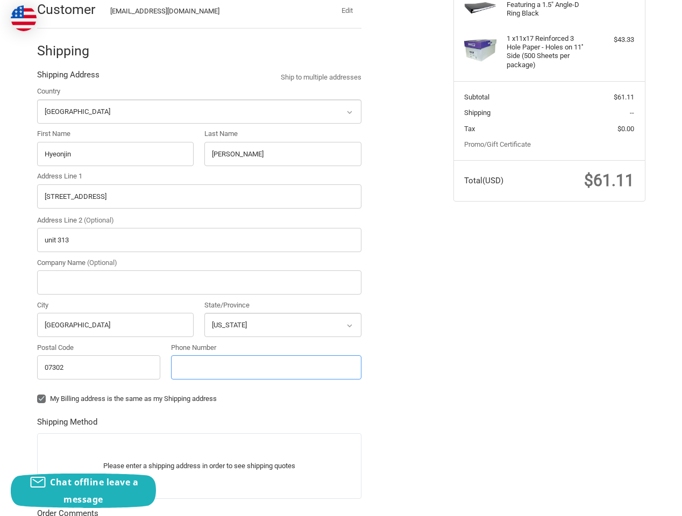
click at [217, 359] on input "Phone Number" at bounding box center [266, 368] width 190 height 24
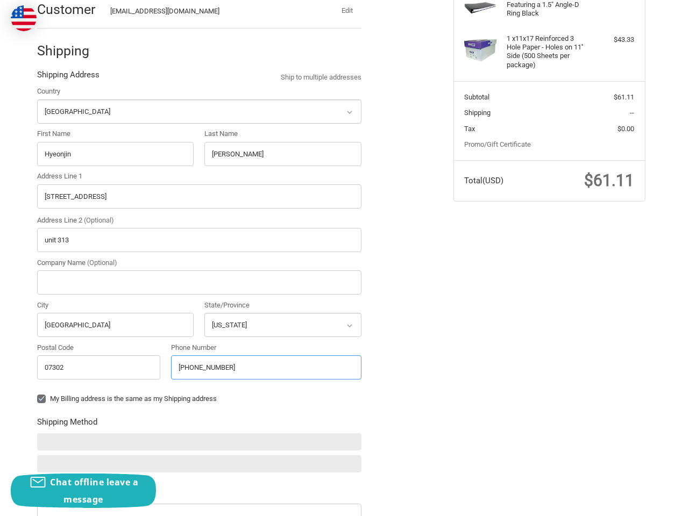
type input "917 993 4507"
click at [172, 417] on fieldset "Shipping Method" at bounding box center [199, 447] width 324 height 62
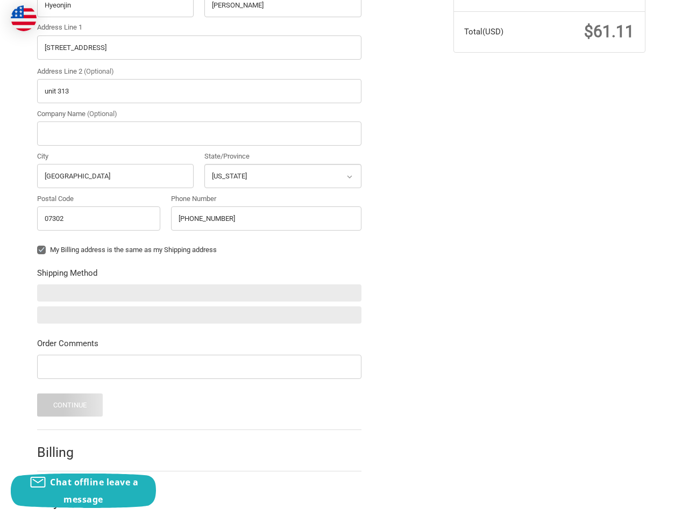
scroll to position [353, 0]
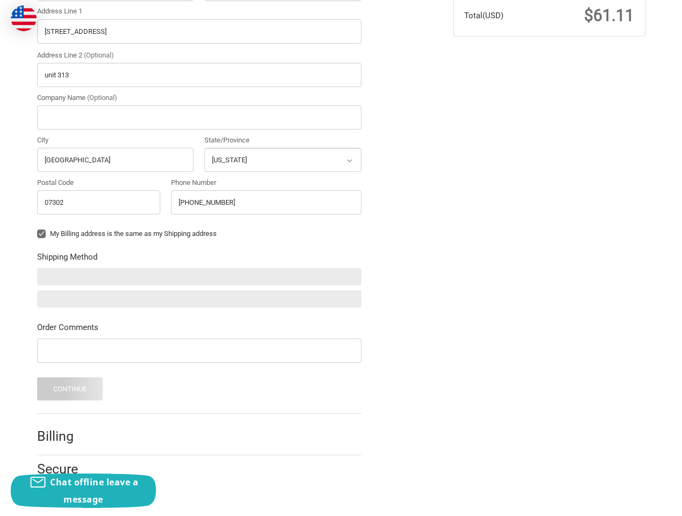
click at [68, 436] on h2 "Billing" at bounding box center [68, 436] width 63 height 17
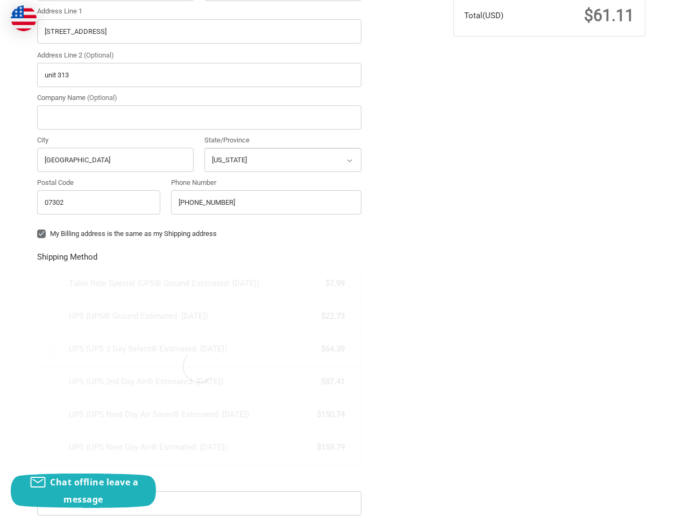
radio input "true"
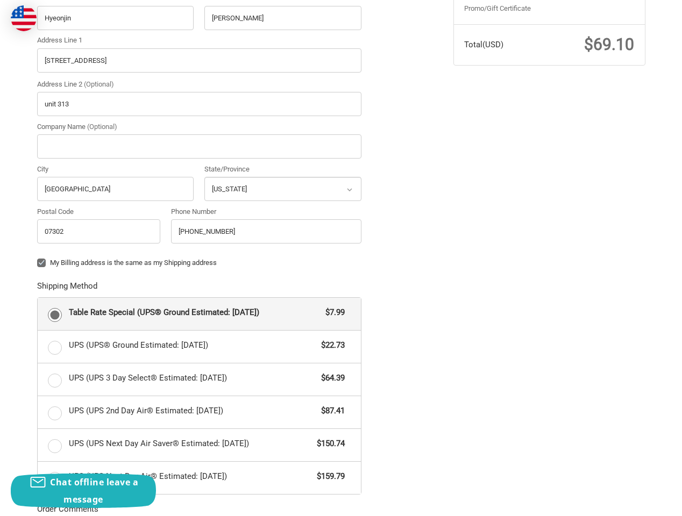
scroll to position [0, 0]
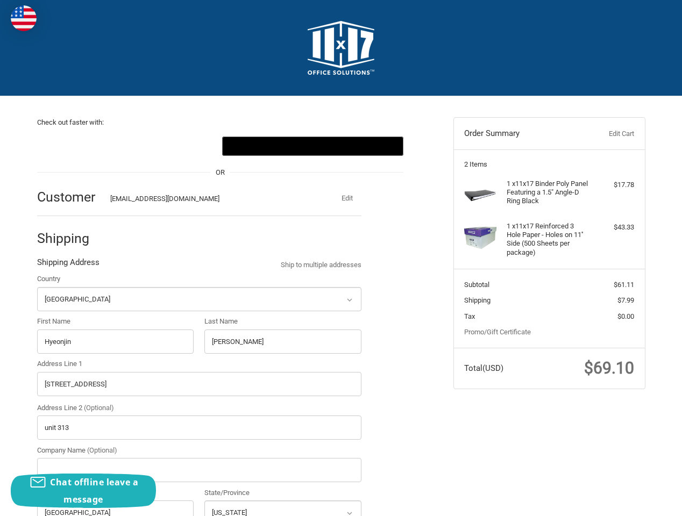
click at [354, 55] on img at bounding box center [341, 48] width 67 height 54
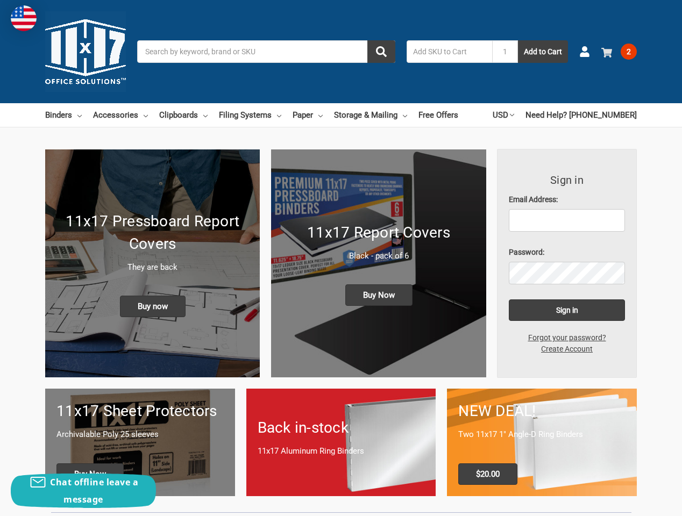
click at [629, 50] on span "2" at bounding box center [629, 52] width 16 height 16
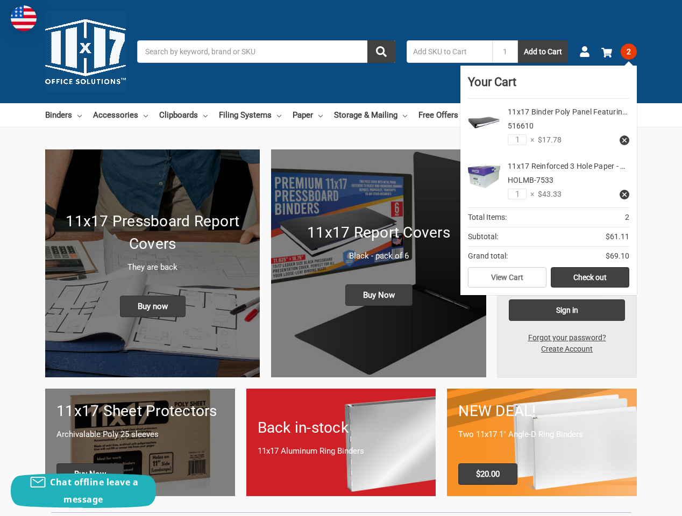
click at [337, 430] on h1 "Back in-stock" at bounding box center [341, 428] width 167 height 23
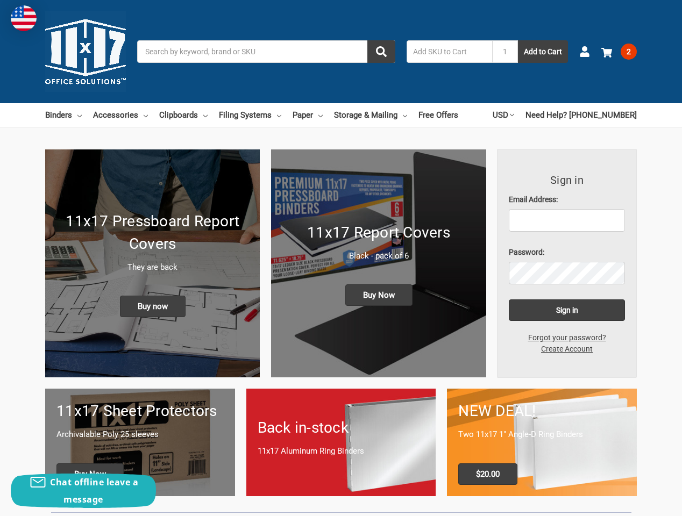
click at [337, 430] on h1 "Back in-stock" at bounding box center [341, 428] width 167 height 23
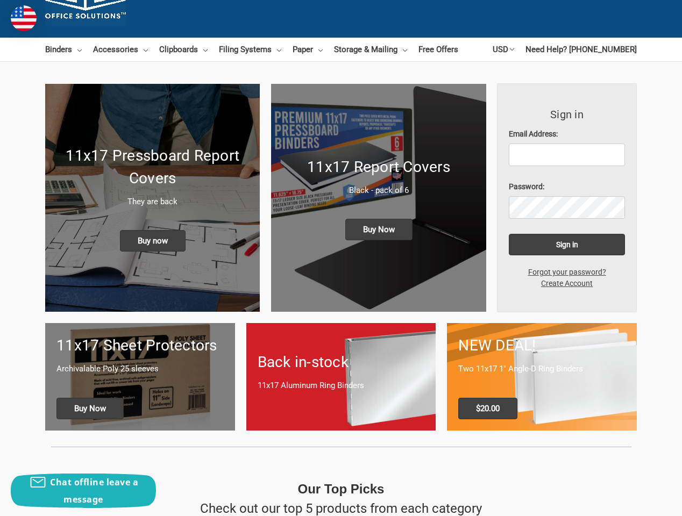
scroll to position [62, 0]
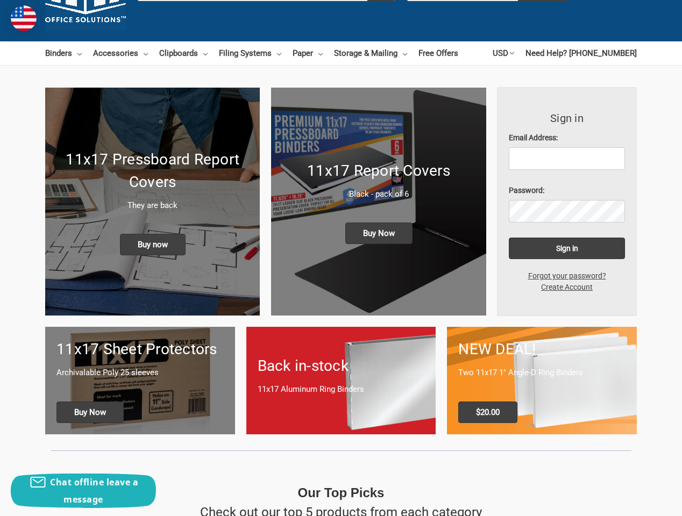
click at [338, 406] on div "Back in-stock 11x17 Aluminum Ring Binders" at bounding box center [341, 381] width 190 height 74
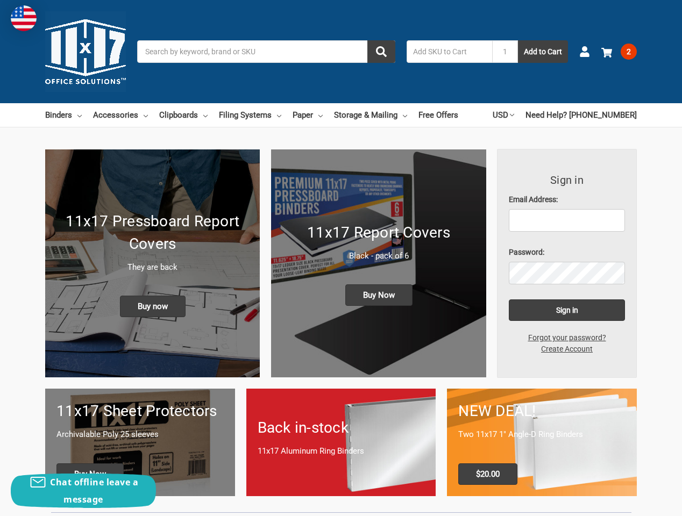
click at [338, 406] on div "Back in-stock 11x17 Aluminum Ring Binders" at bounding box center [341, 443] width 190 height 74
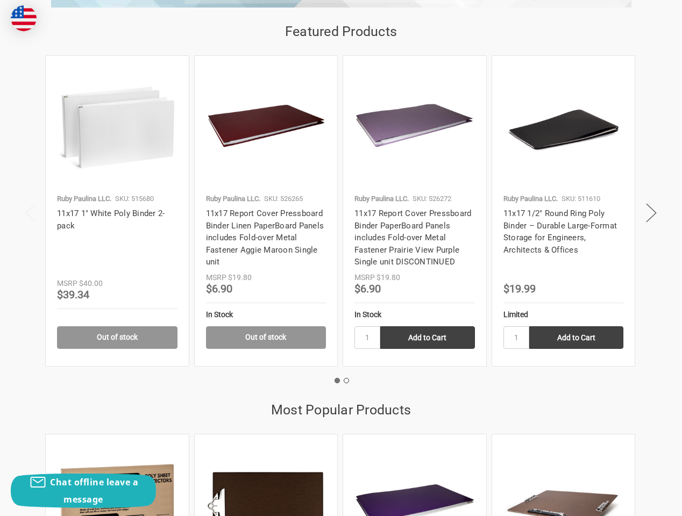
scroll to position [1013, 0]
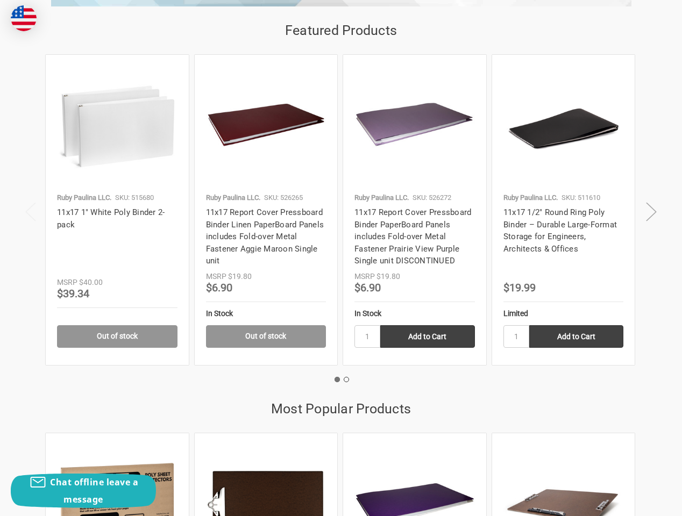
click at [649, 211] on button "Next" at bounding box center [652, 212] width 22 height 33
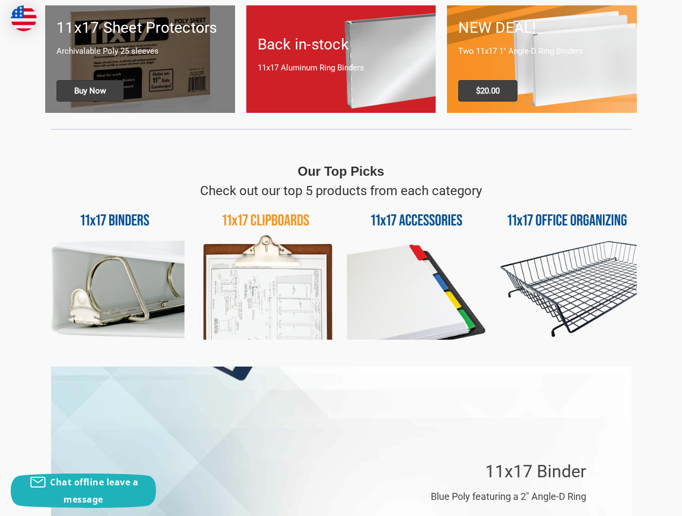
scroll to position [0, 0]
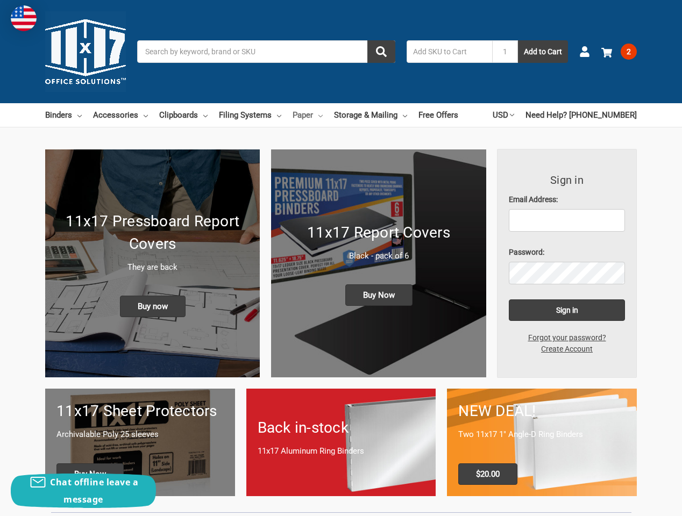
click at [313, 117] on link "Paper" at bounding box center [308, 115] width 30 height 24
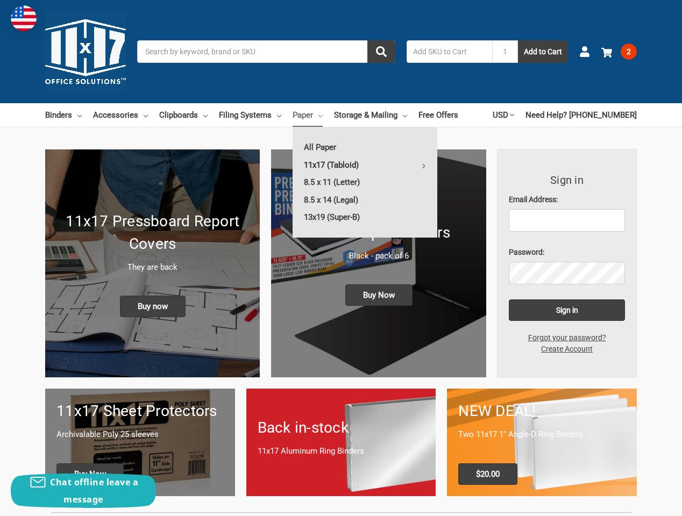
click at [340, 161] on link "11x17 (Tabloid)" at bounding box center [365, 165] width 145 height 17
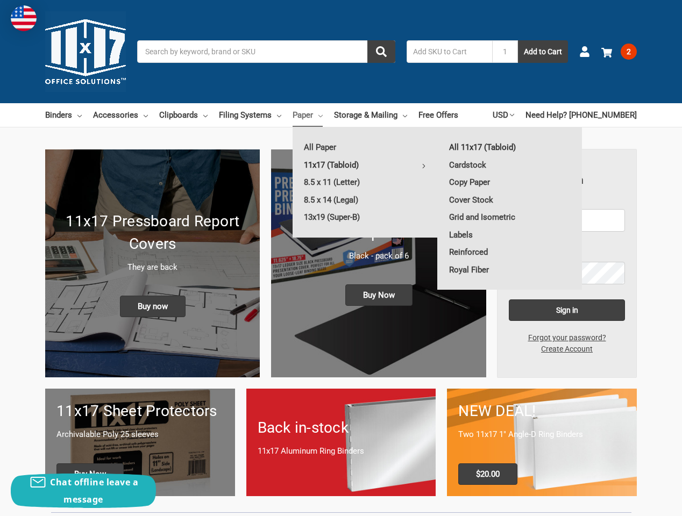
click at [486, 146] on link "All 11x17 (Tabloid)" at bounding box center [510, 147] width 144 height 17
